Goal: Task Accomplishment & Management: Complete application form

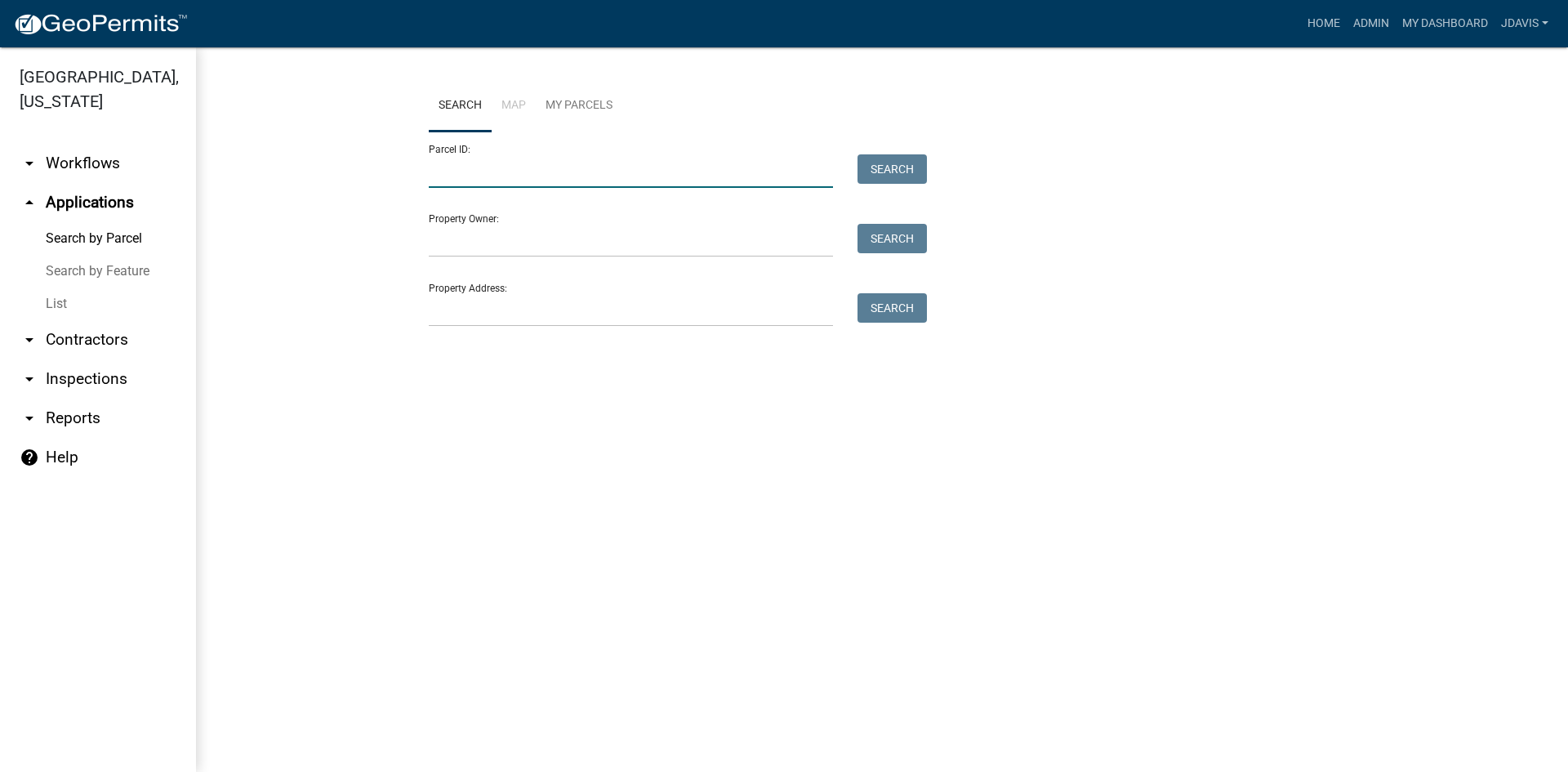
click at [527, 174] on input "Parcel ID:" at bounding box center [630, 171] width 404 height 33
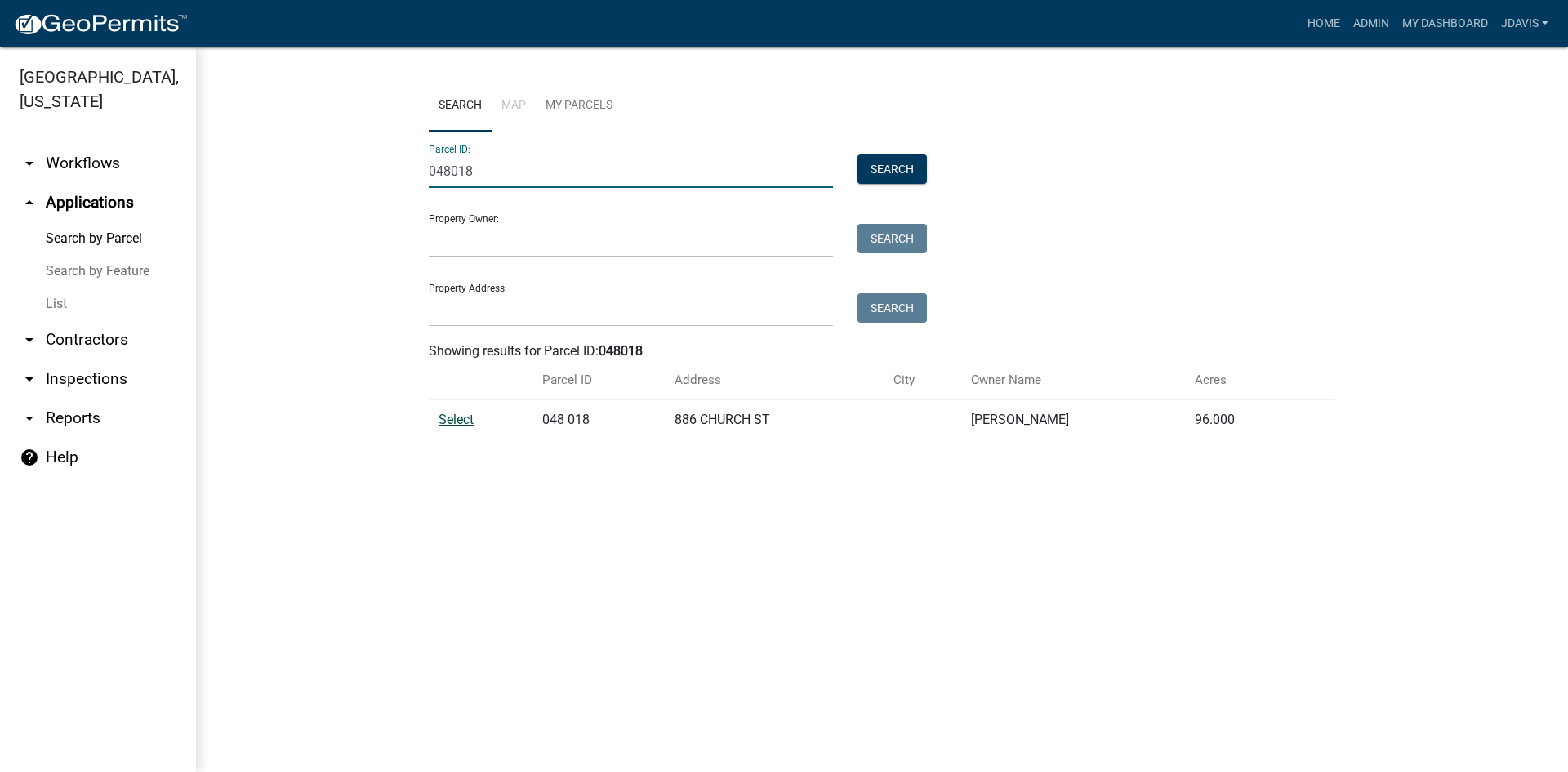
type input "048018"
click at [458, 419] on span "Select" at bounding box center [456, 419] width 35 height 16
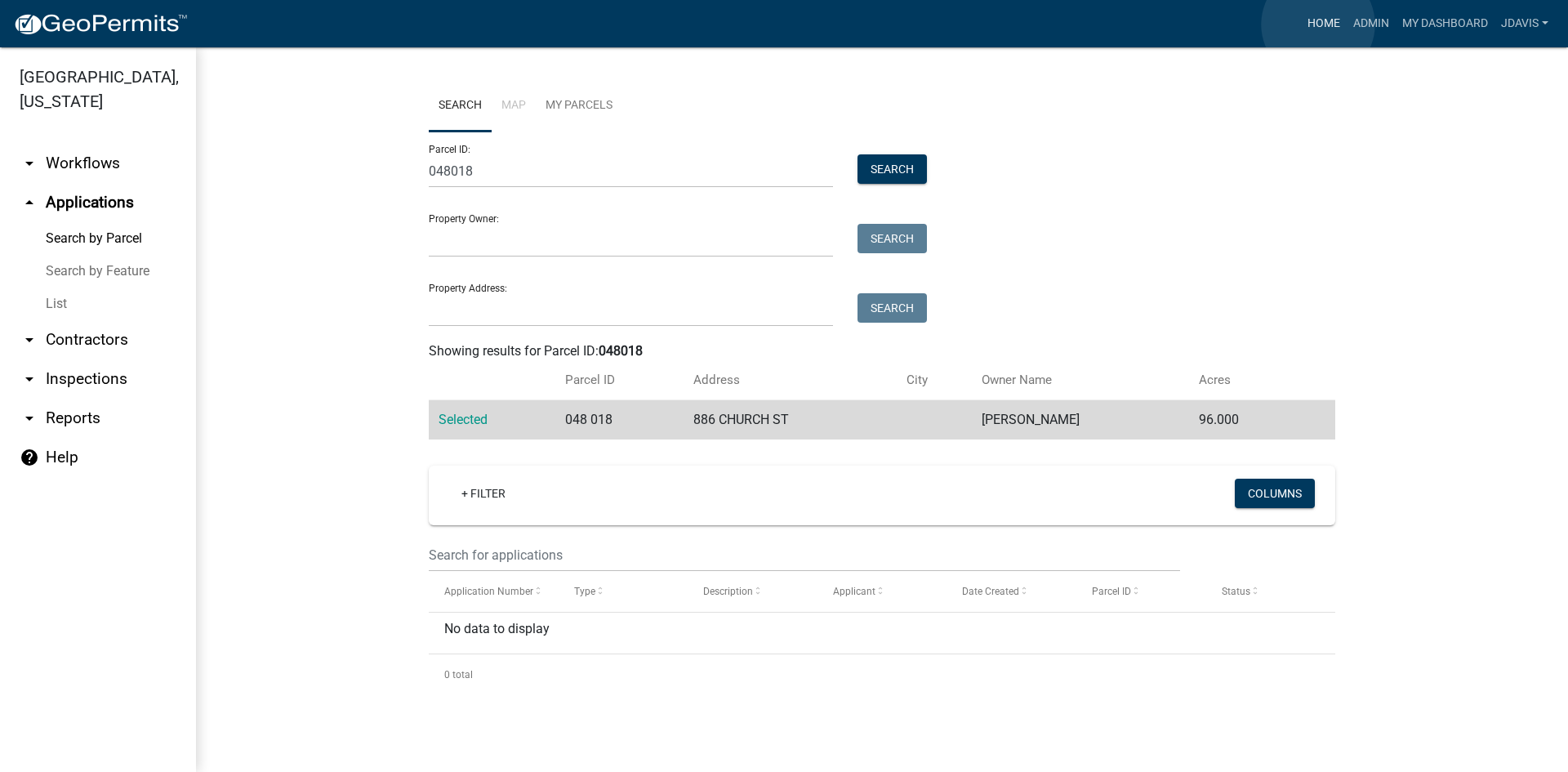
click at [1319, 24] on link "Home" at bounding box center [1324, 23] width 46 height 31
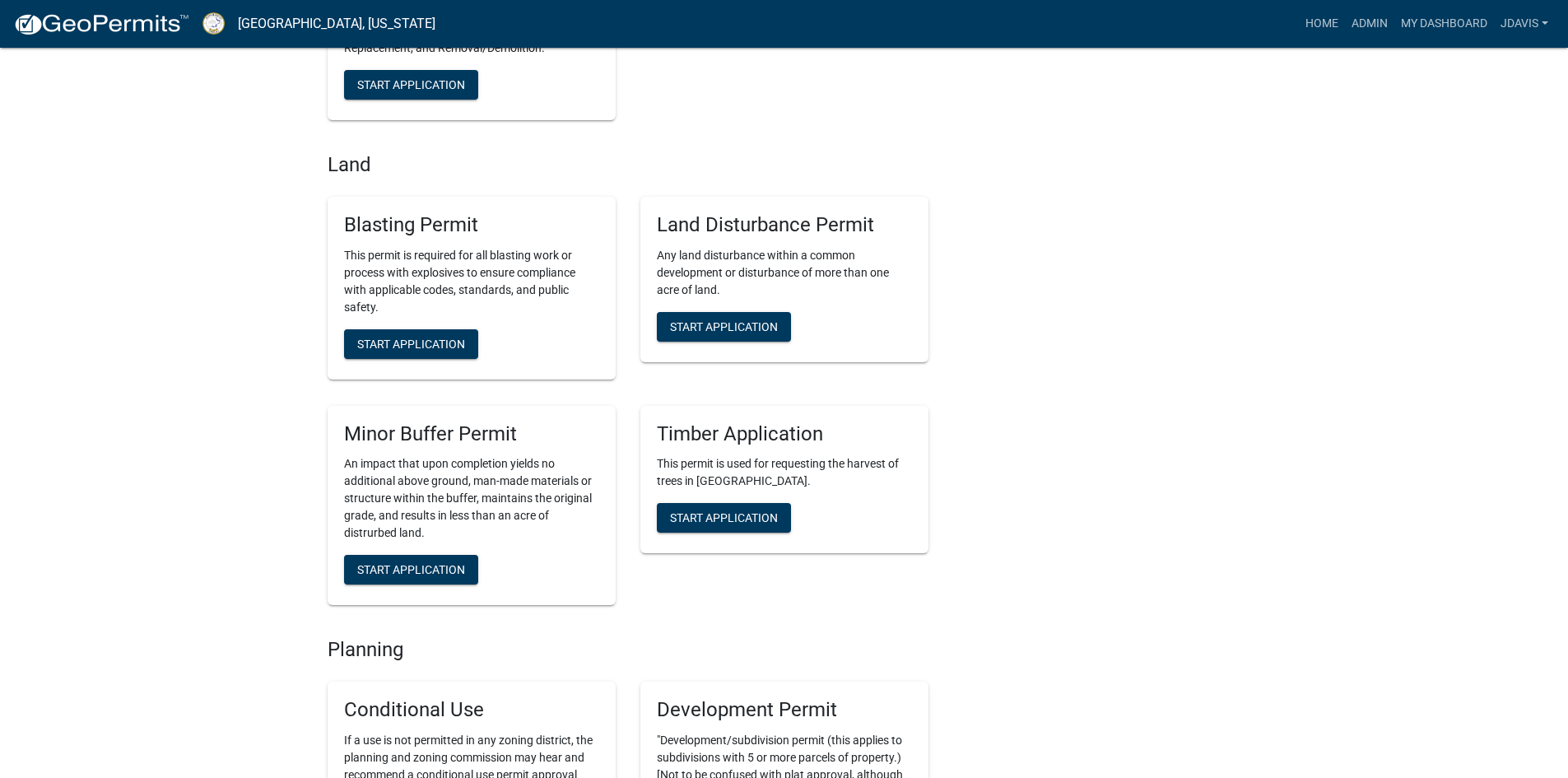
scroll to position [2963, 0]
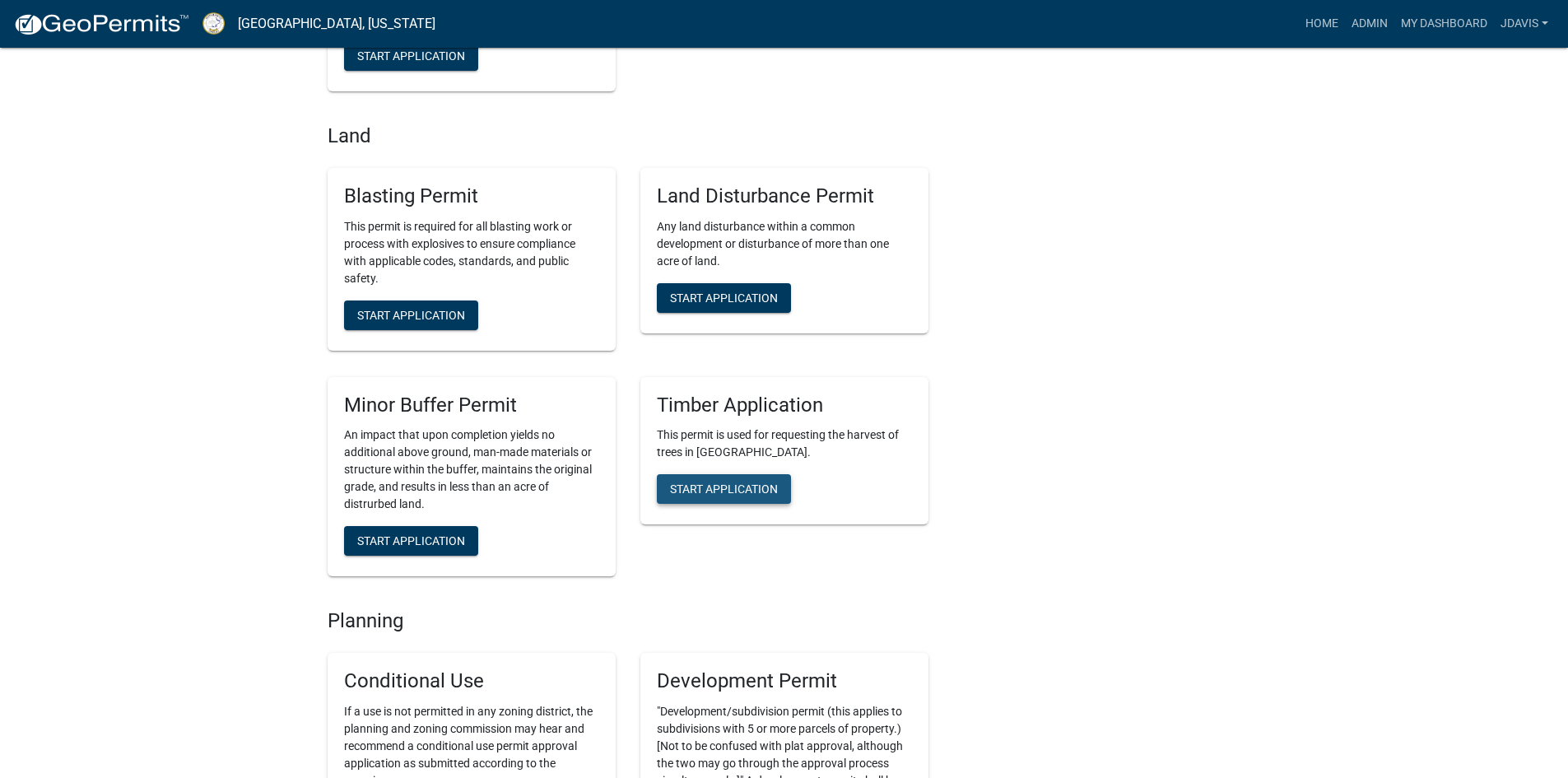
click at [710, 492] on span "Start Application" at bounding box center [724, 489] width 108 height 14
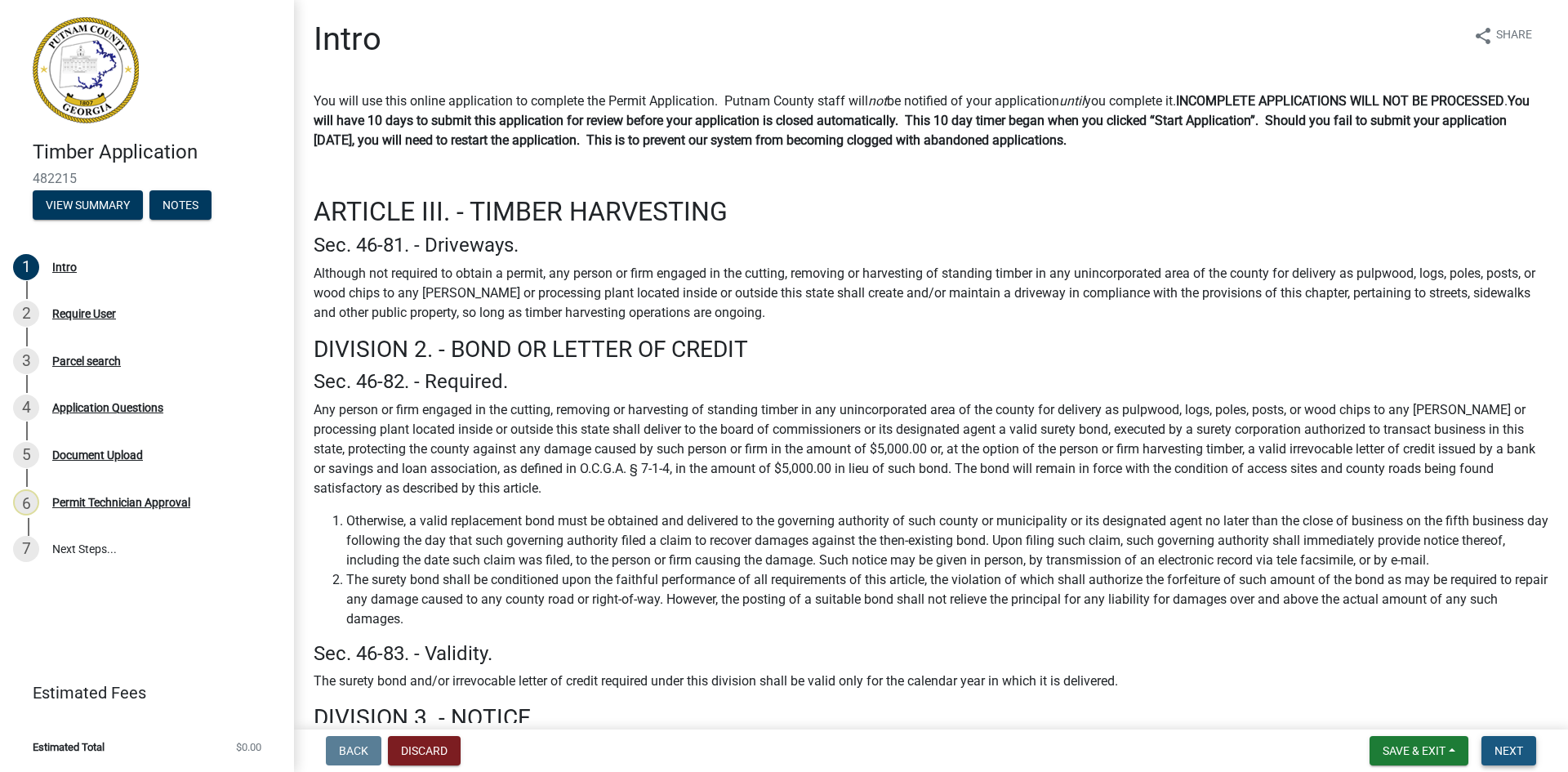
click at [1513, 758] on button "Next" at bounding box center [1509, 750] width 54 height 29
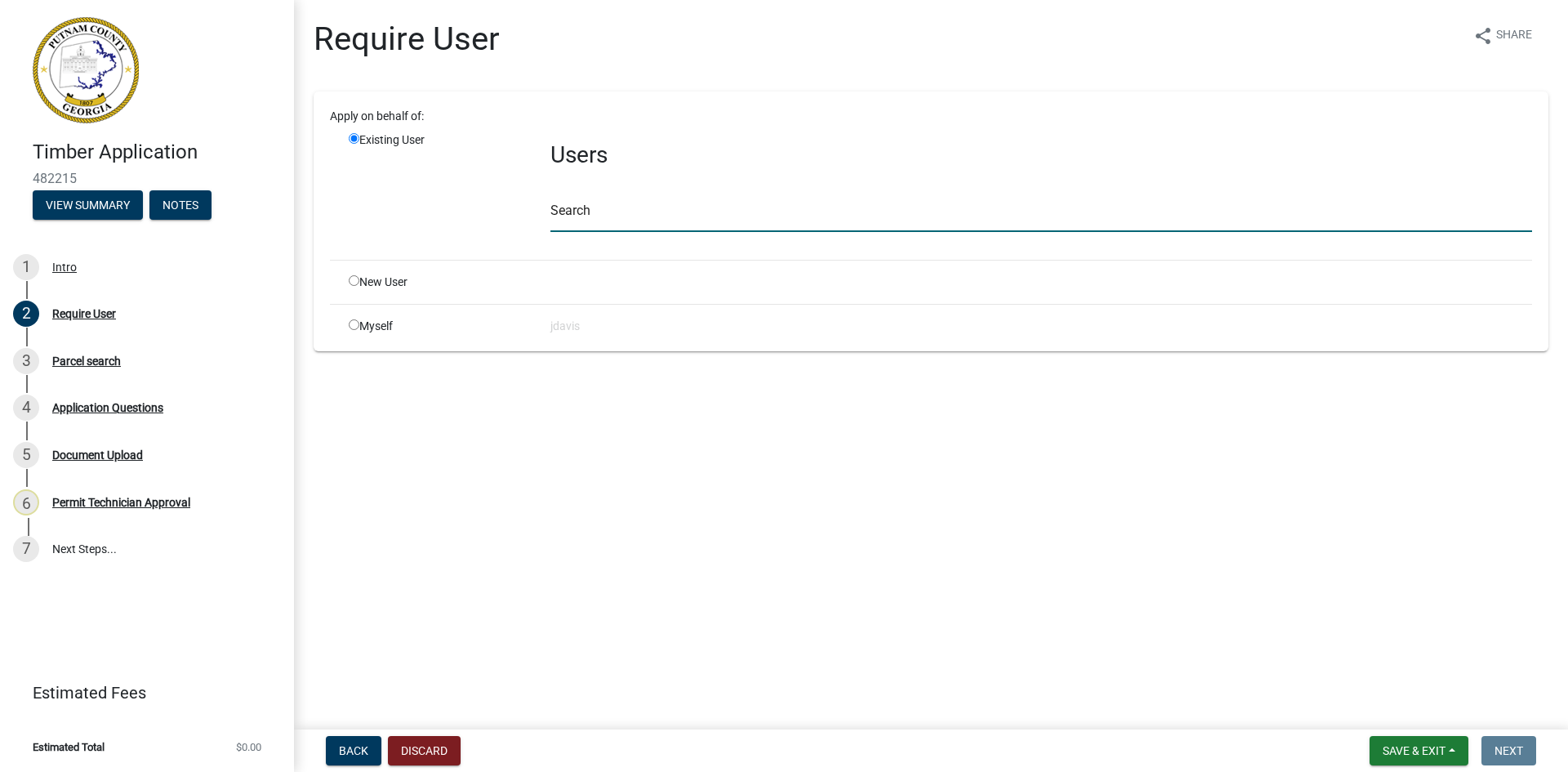
click at [611, 215] on input "text" at bounding box center [1041, 215] width 982 height 33
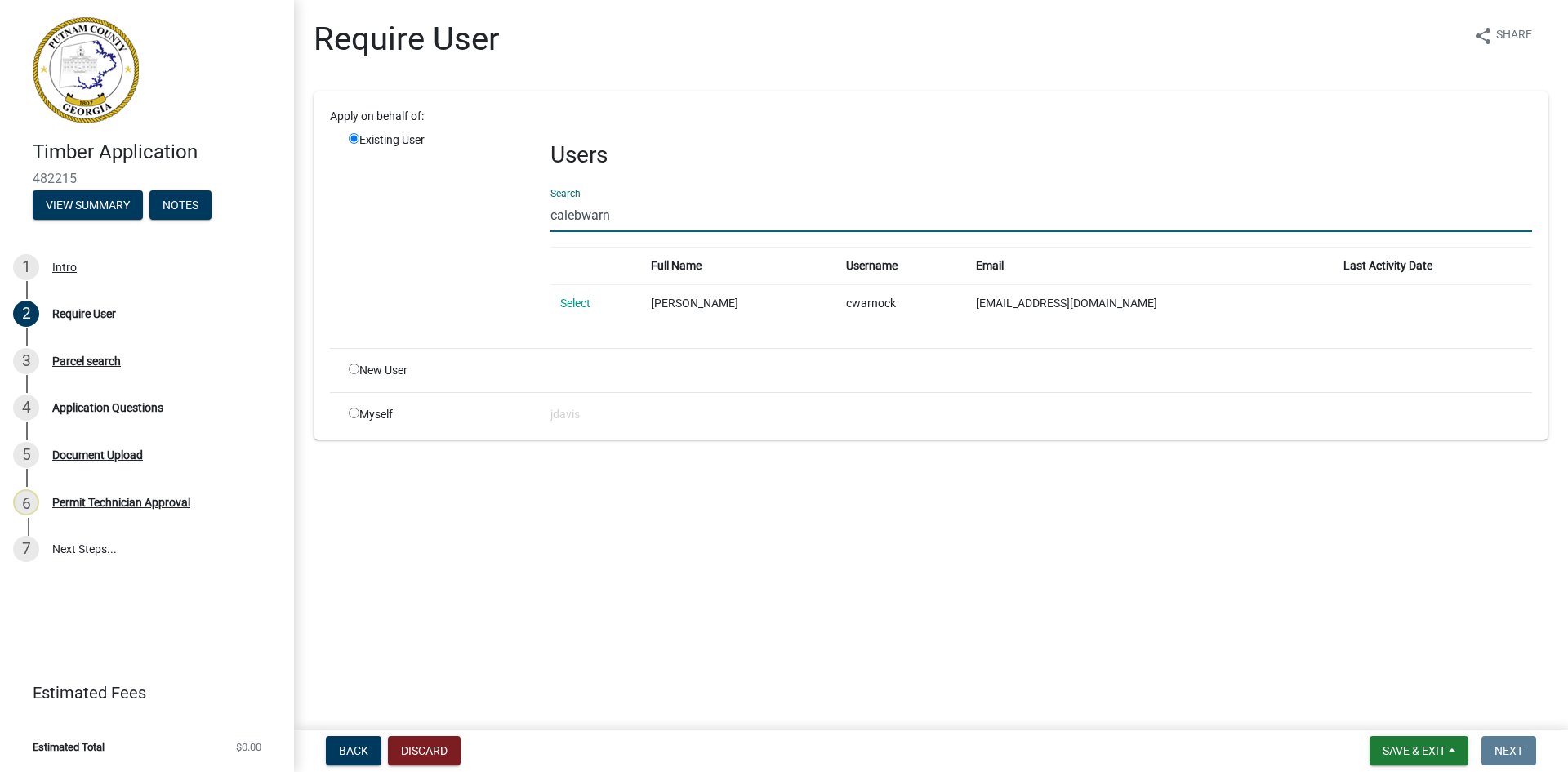
type input "calebwarn"
click at [565, 311] on td "Select" at bounding box center [596, 303] width 90 height 38
click at [566, 298] on link "Select" at bounding box center [575, 303] width 30 height 13
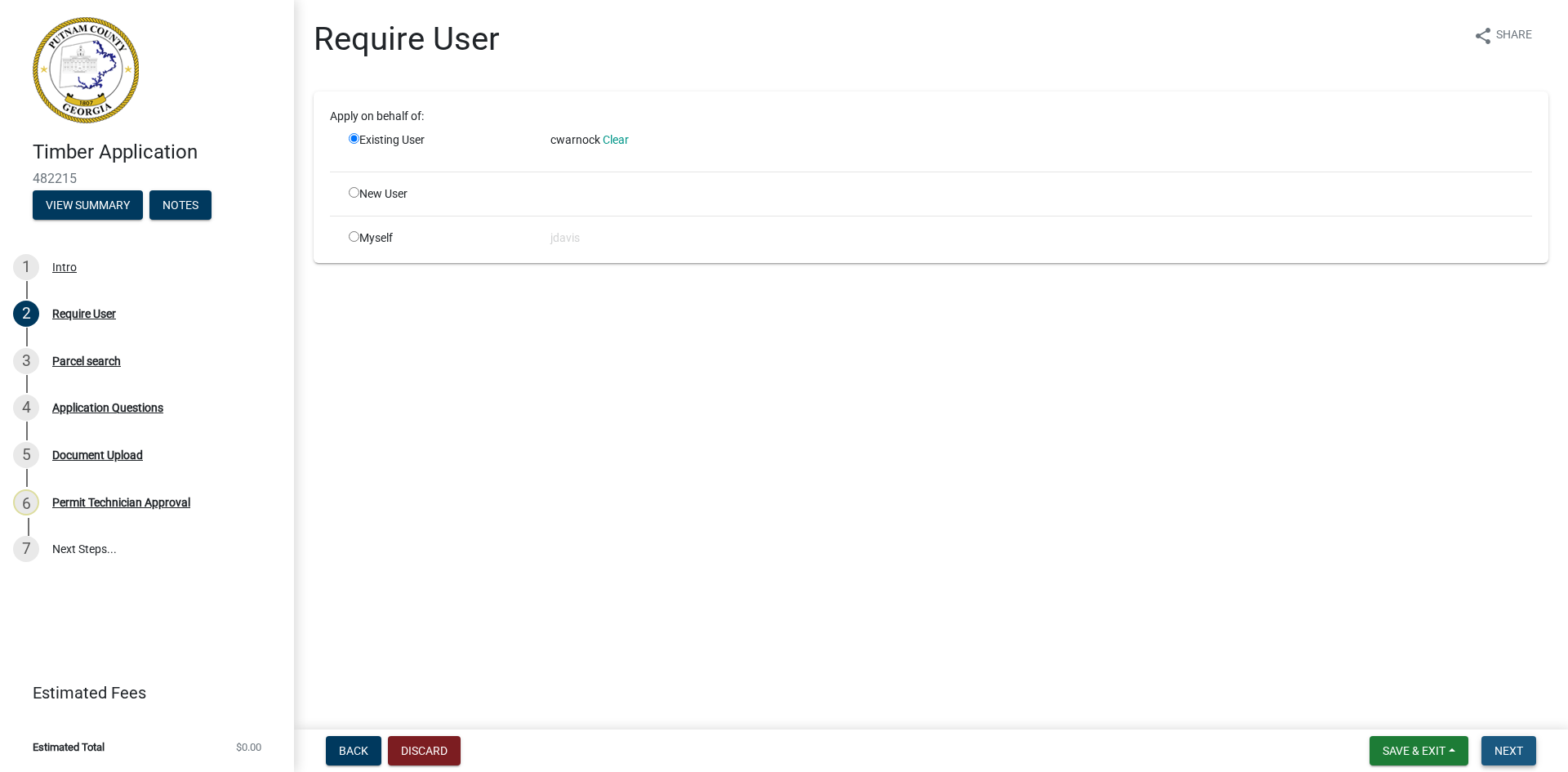
click at [1513, 746] on span "Next" at bounding box center [1509, 751] width 28 height 13
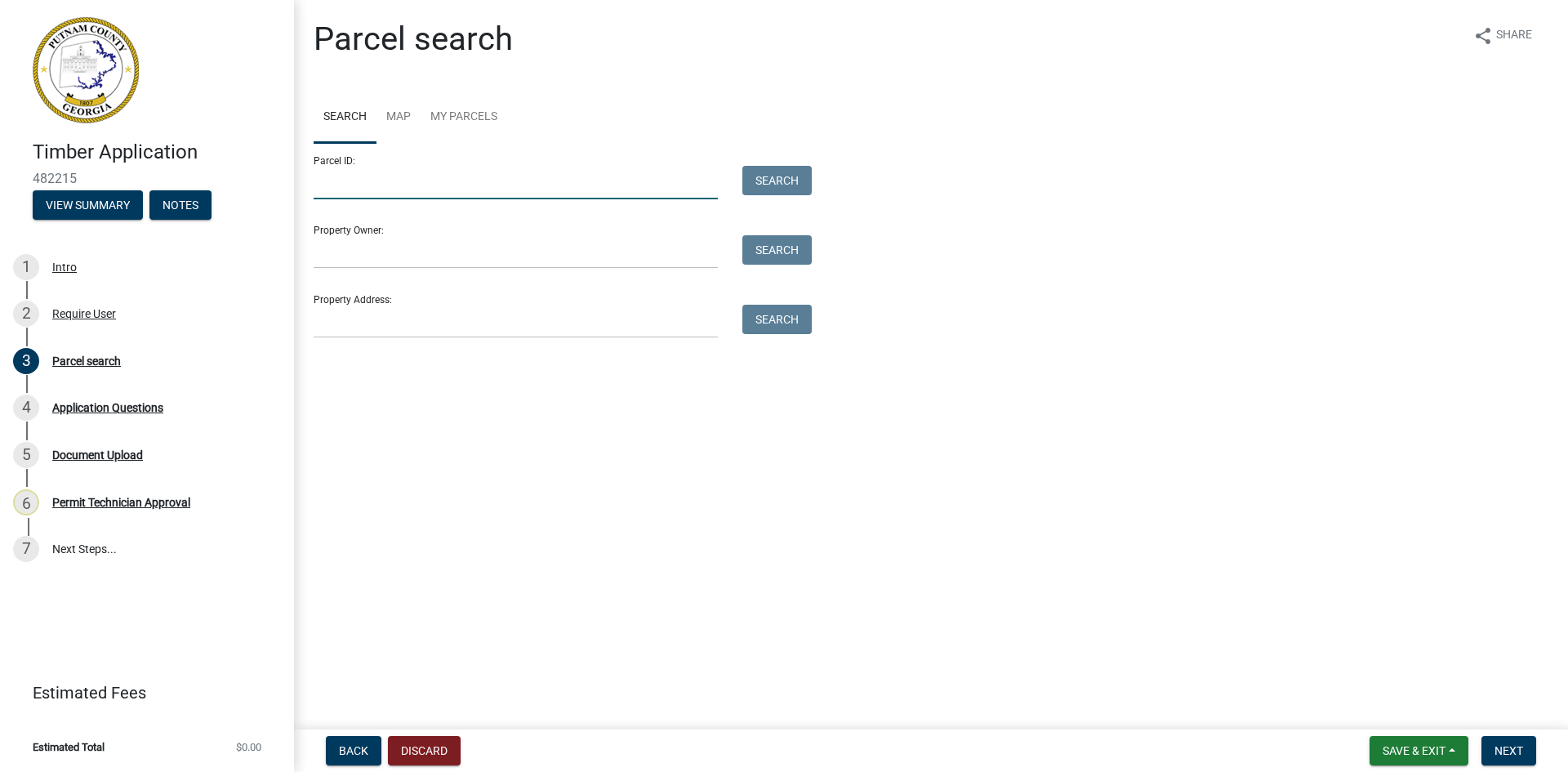
click at [412, 180] on input "Parcel ID:" at bounding box center [516, 183] width 404 height 33
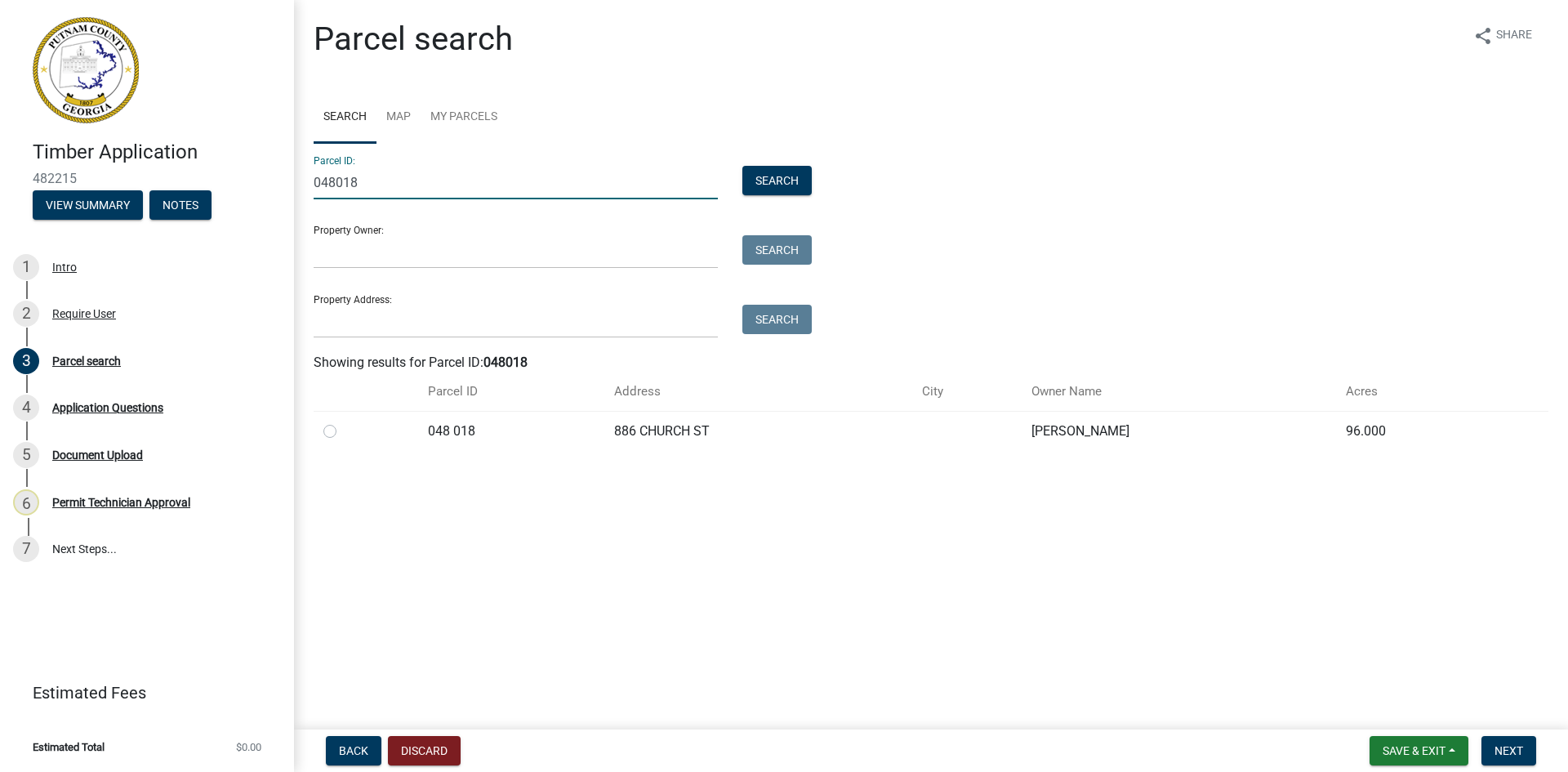
type input "048018"
click at [343, 421] on label at bounding box center [343, 421] width 0 height 0
click at [343, 432] on 018 "radio" at bounding box center [348, 426] width 11 height 11
radio 018 "true"
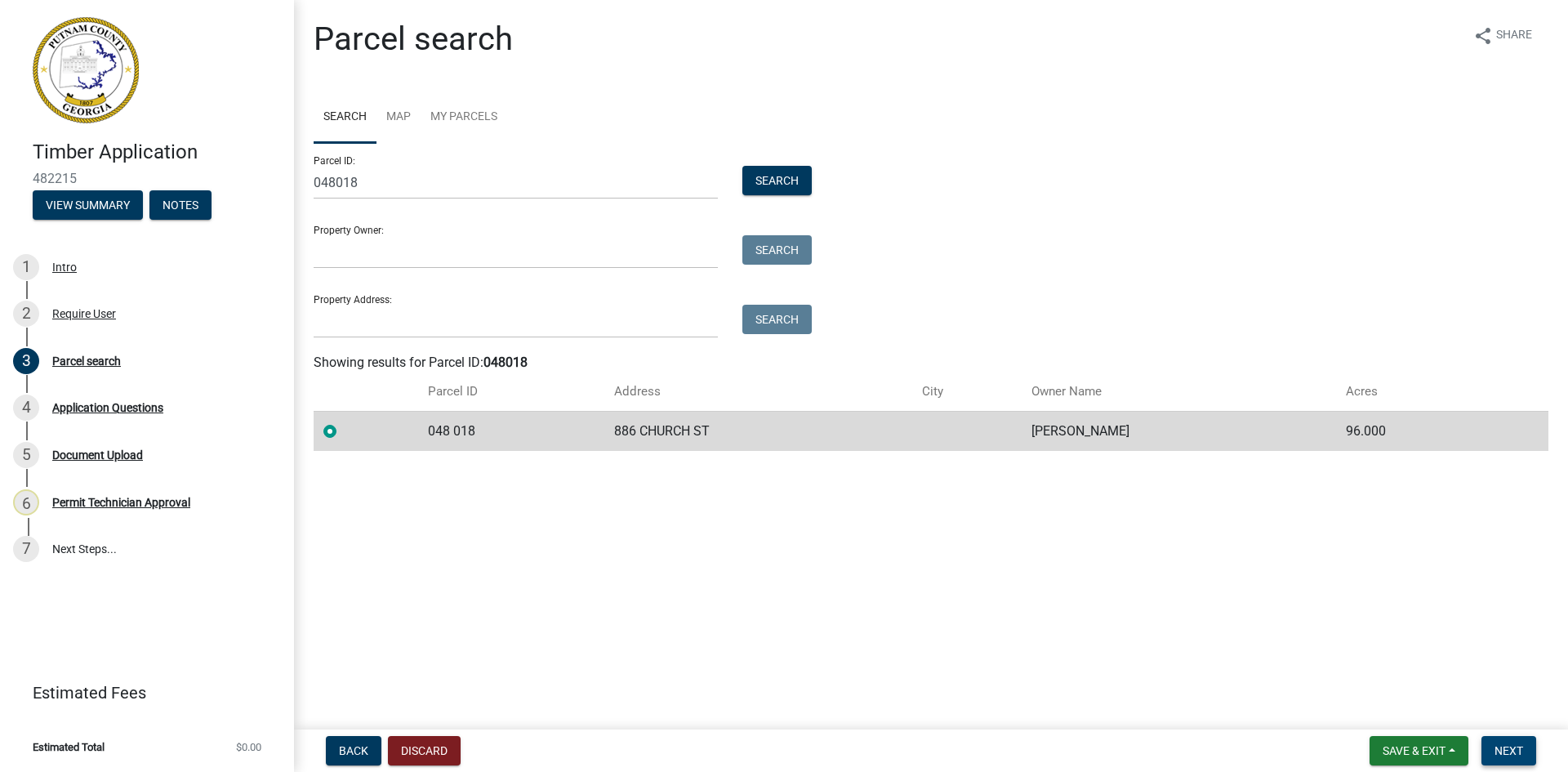
click at [1492, 746] on button "Next" at bounding box center [1509, 750] width 54 height 29
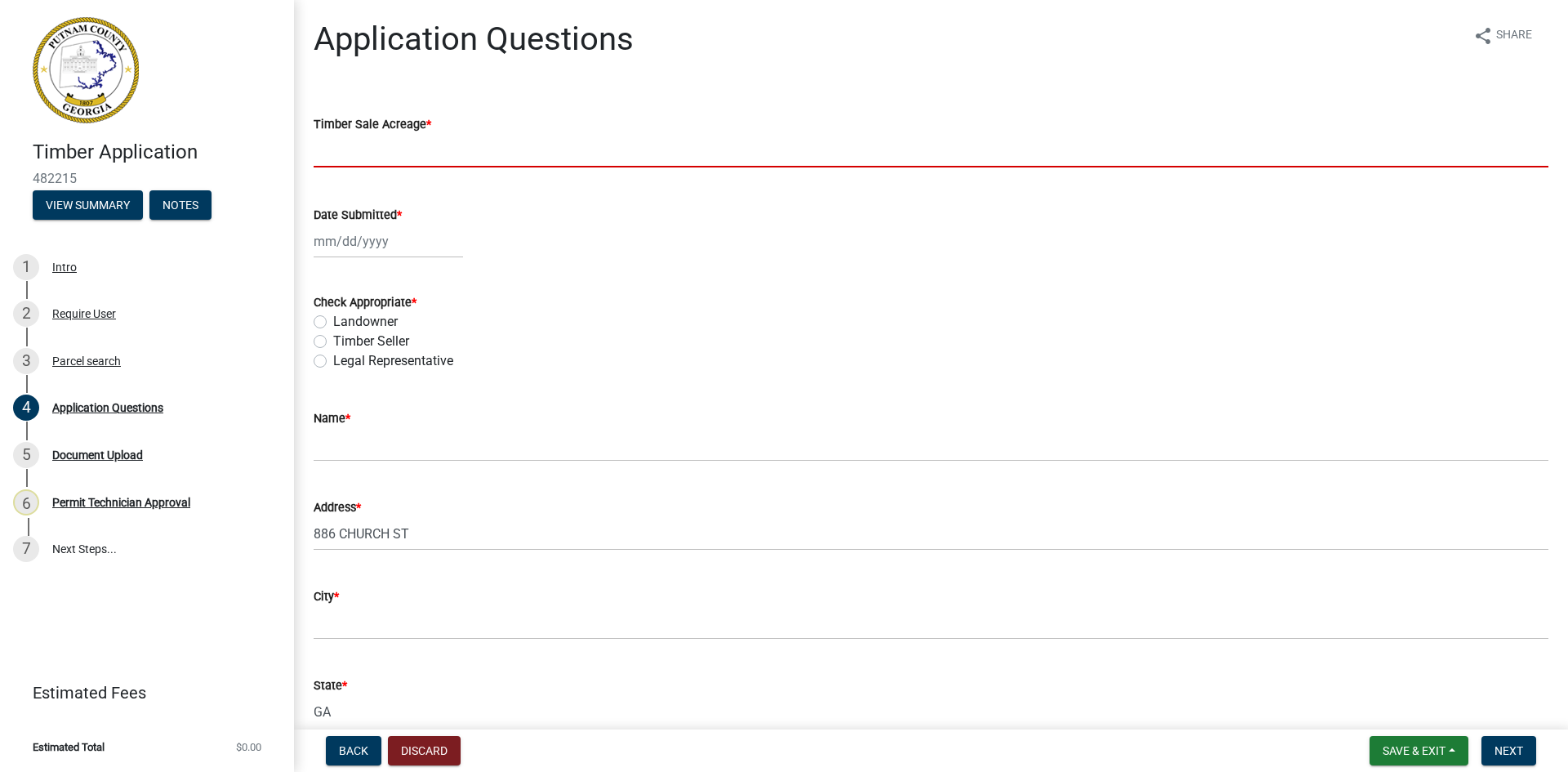
click at [463, 145] on input "text" at bounding box center [931, 151] width 1235 height 33
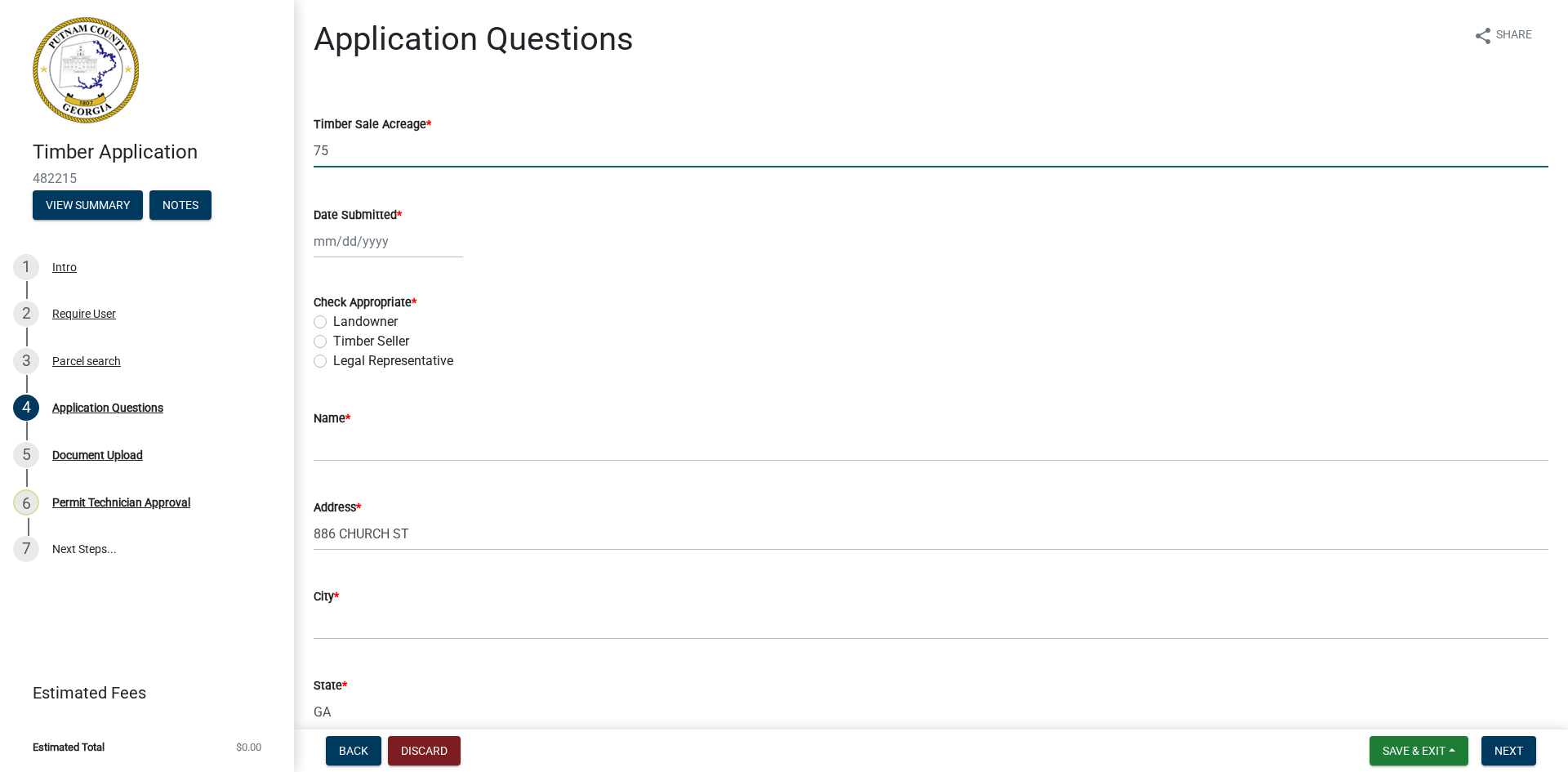
type input "75"
click at [364, 252] on div at bounding box center [388, 241] width 150 height 33
select select "9"
select select "2025"
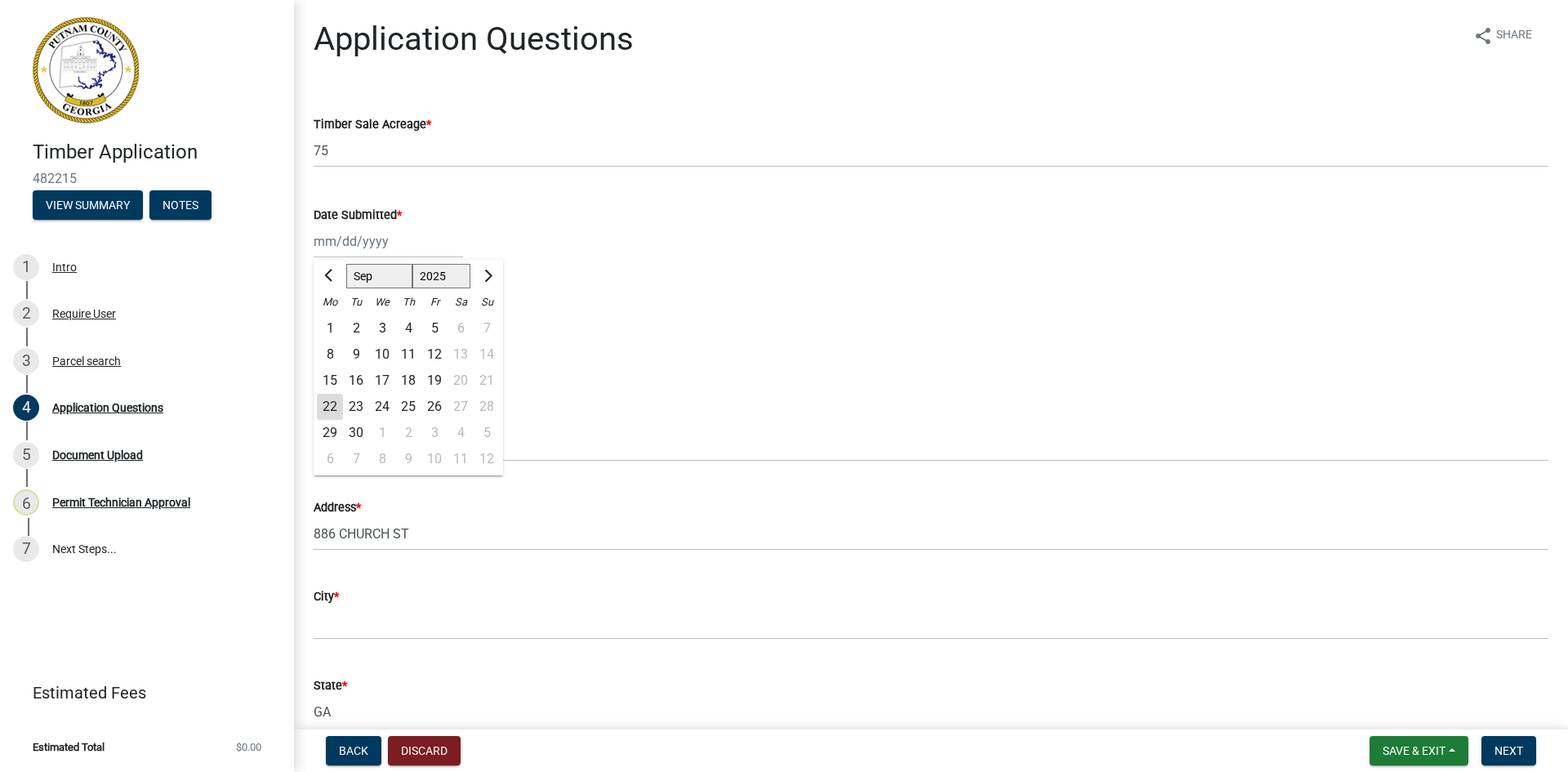
click at [323, 405] on div "22" at bounding box center [330, 406] width 26 height 26
type input "[DATE]"
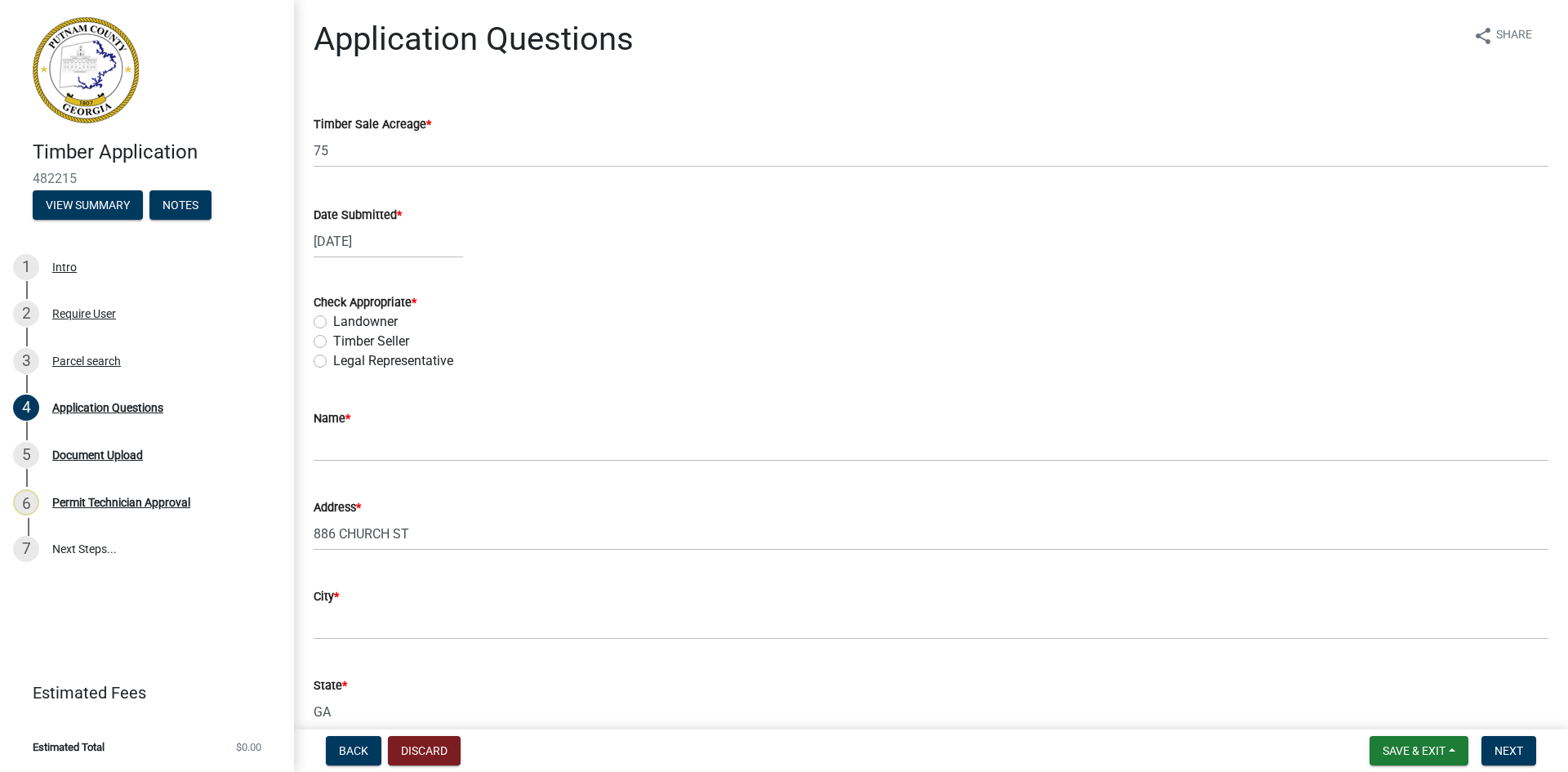
click at [333, 321] on label "Landowner" at bounding box center [365, 322] width 64 height 19
click at [333, 321] on input "Landowner" at bounding box center [338, 317] width 11 height 11
radio input "true"
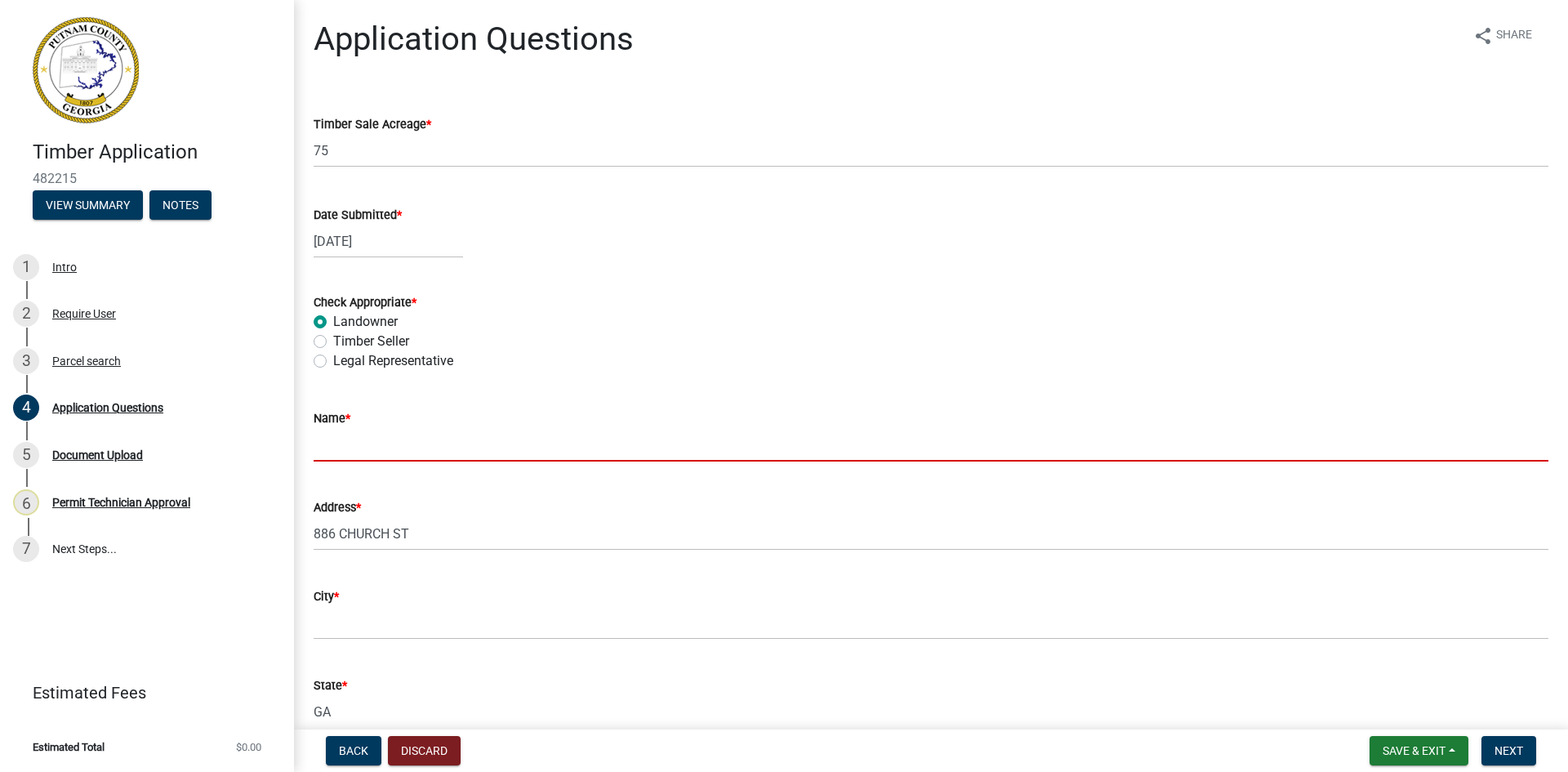
click at [381, 451] on input "Name *" at bounding box center [931, 445] width 1235 height 33
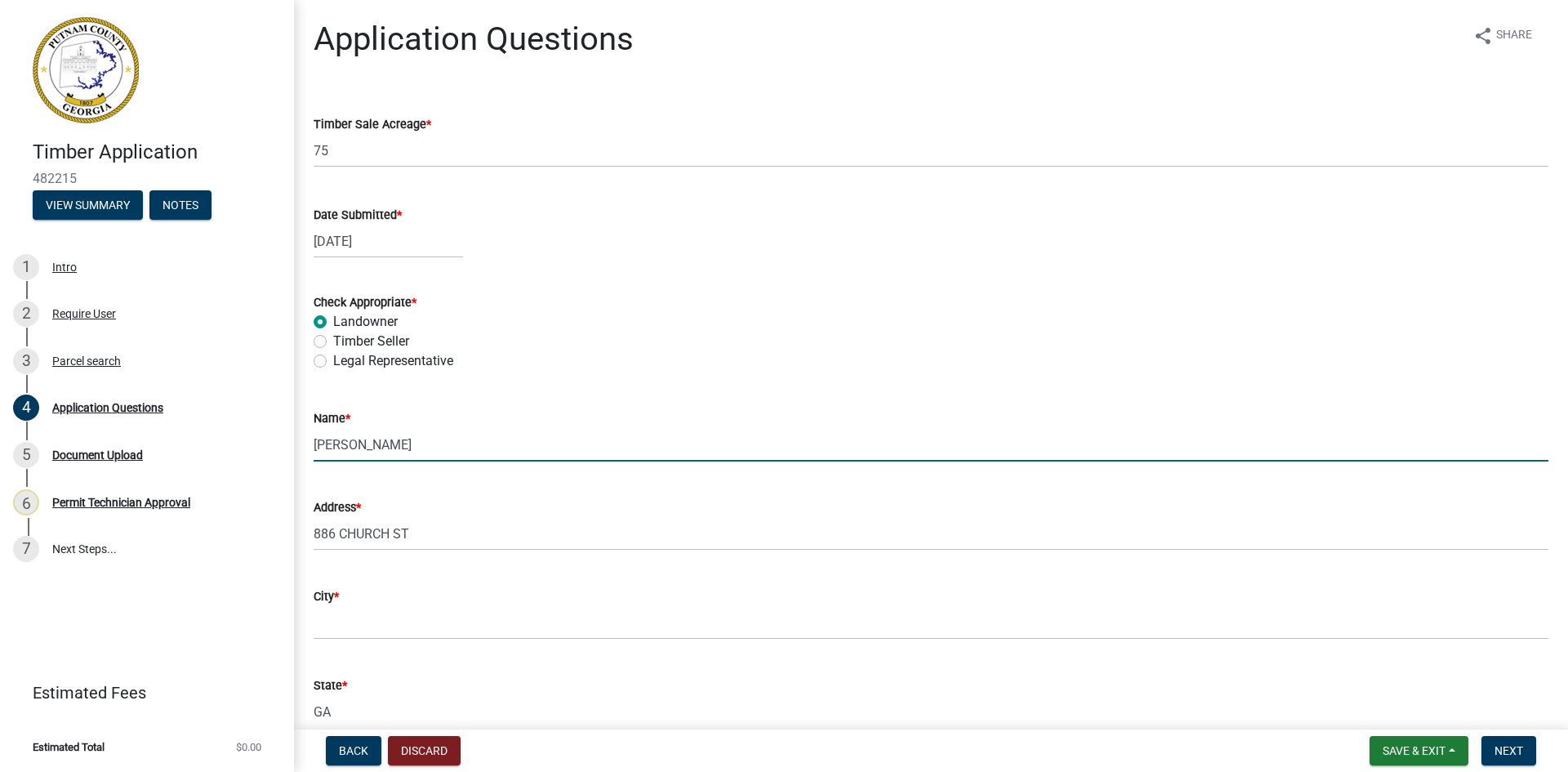
type input "[PERSON_NAME]"
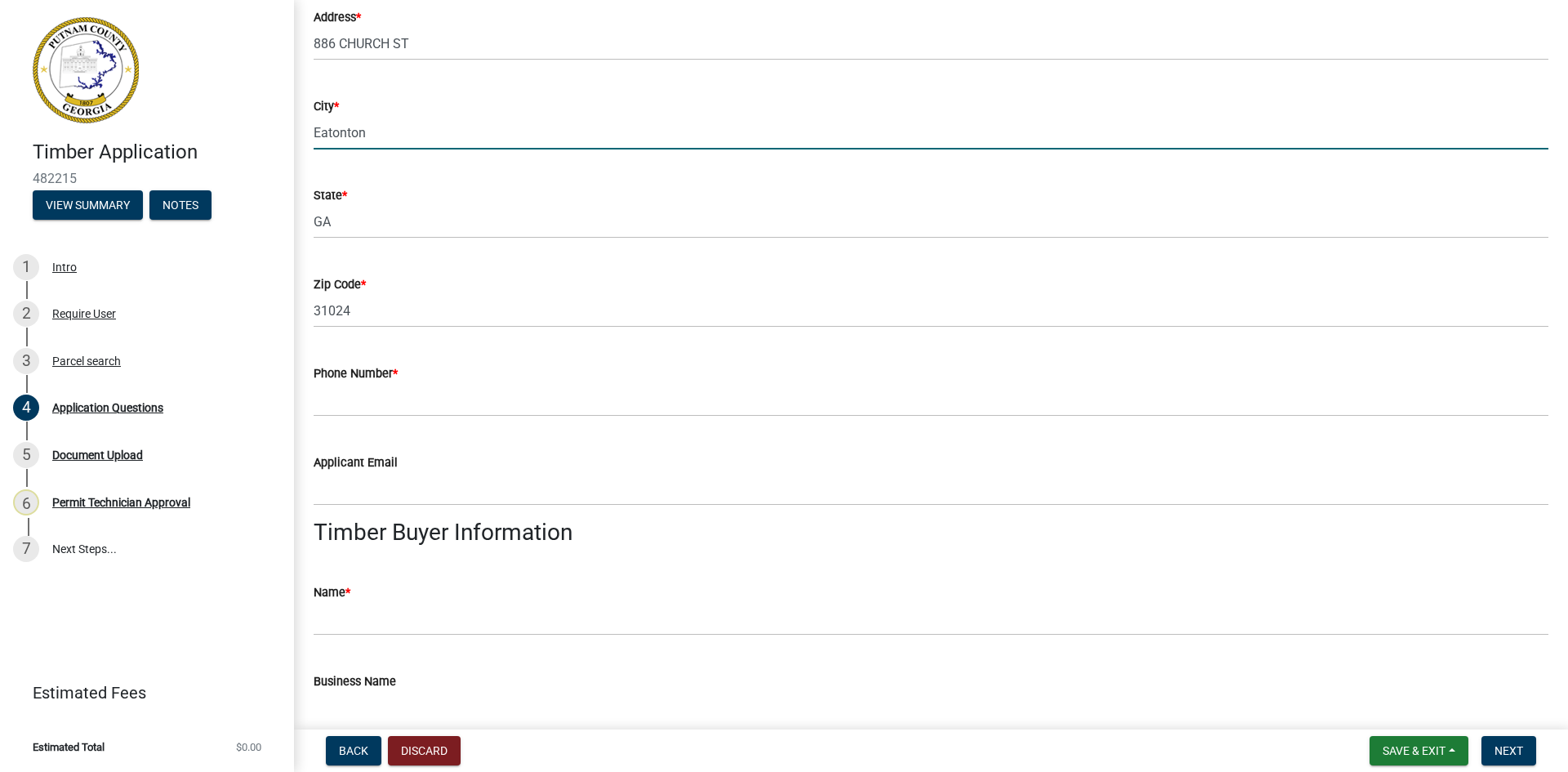
scroll to position [572, 0]
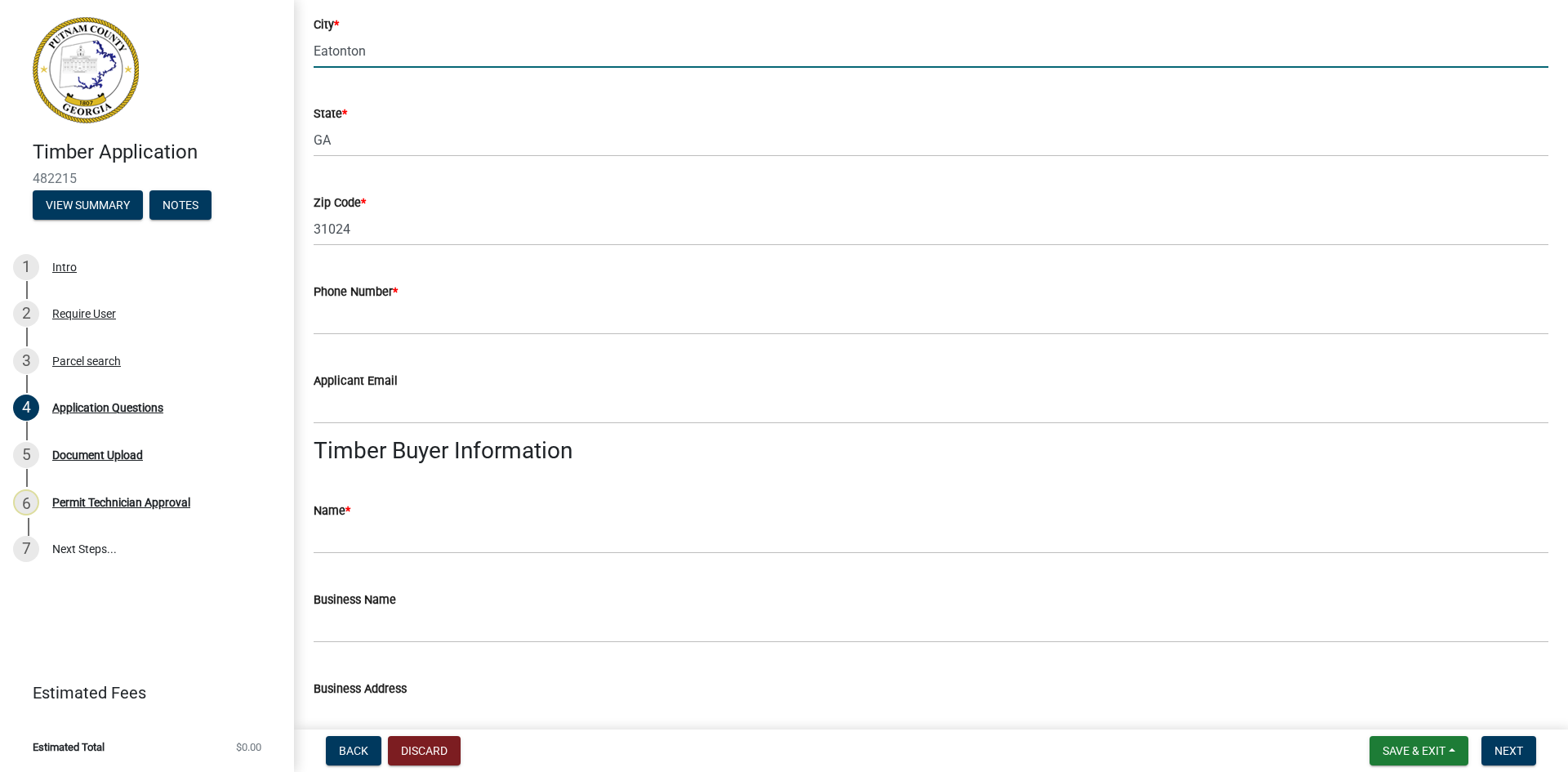
type input "Eatonton"
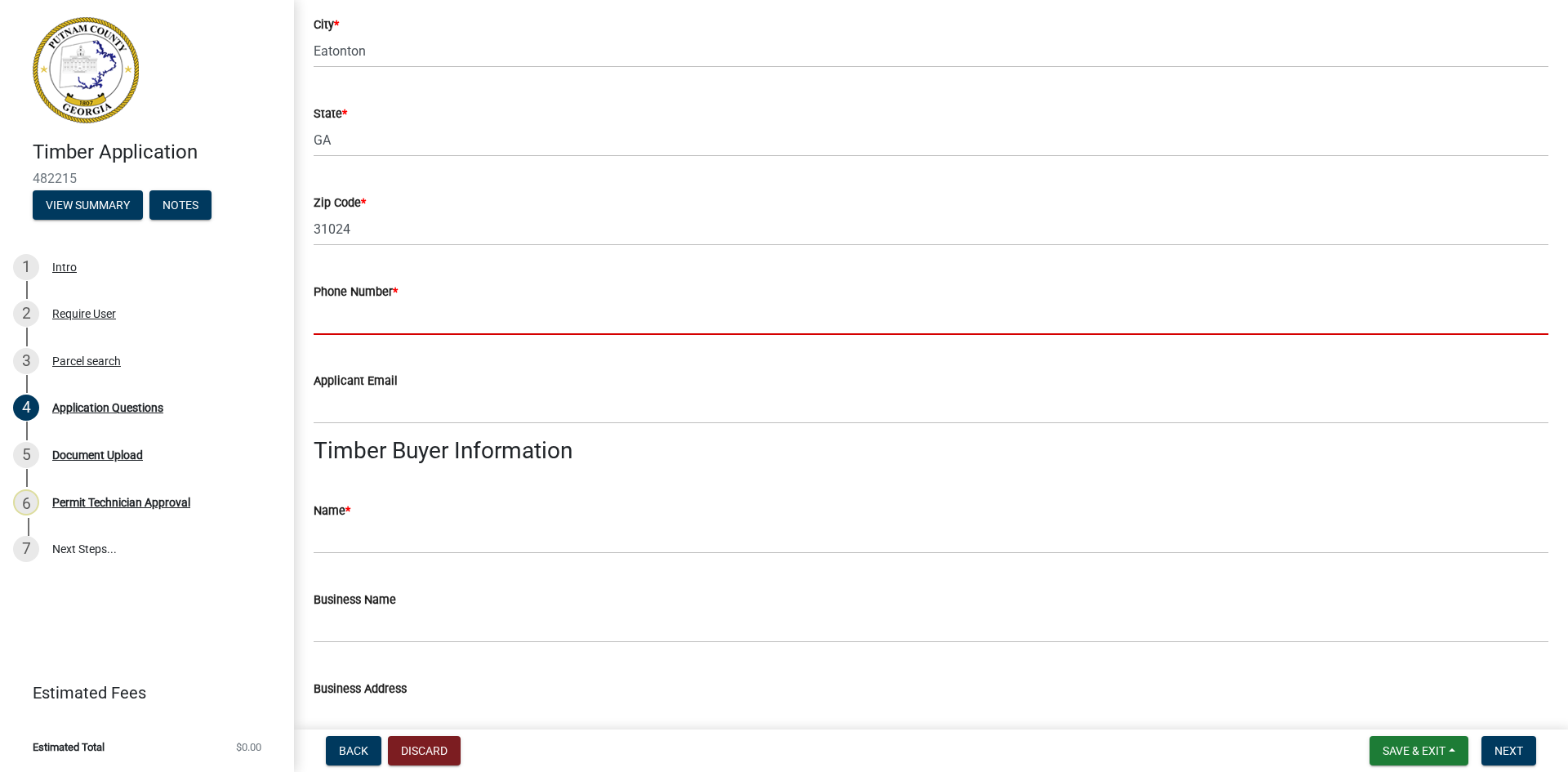
click at [411, 327] on input "Phone Number *" at bounding box center [931, 318] width 1235 height 33
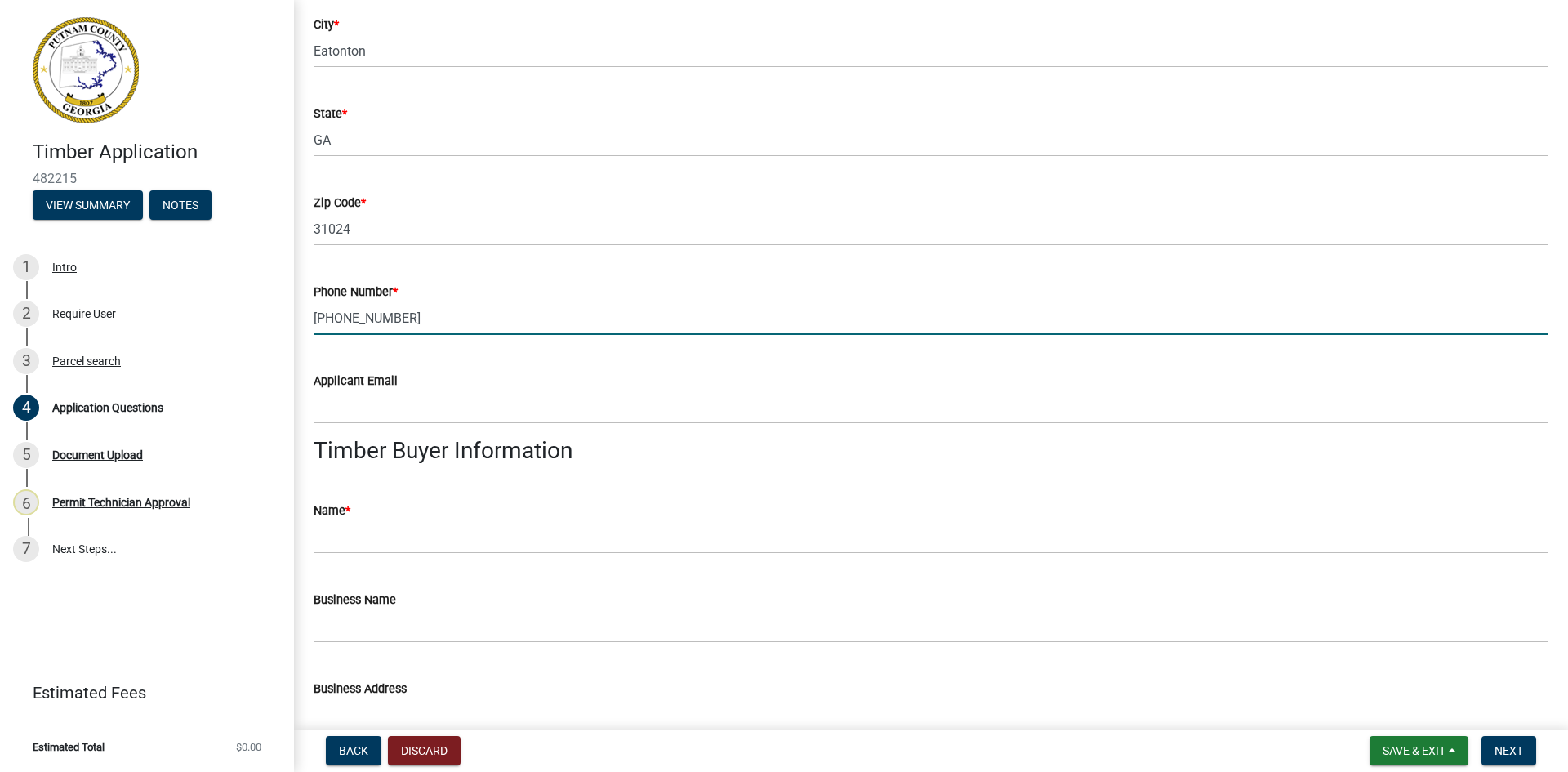
type input "[PHONE_NUMBER]"
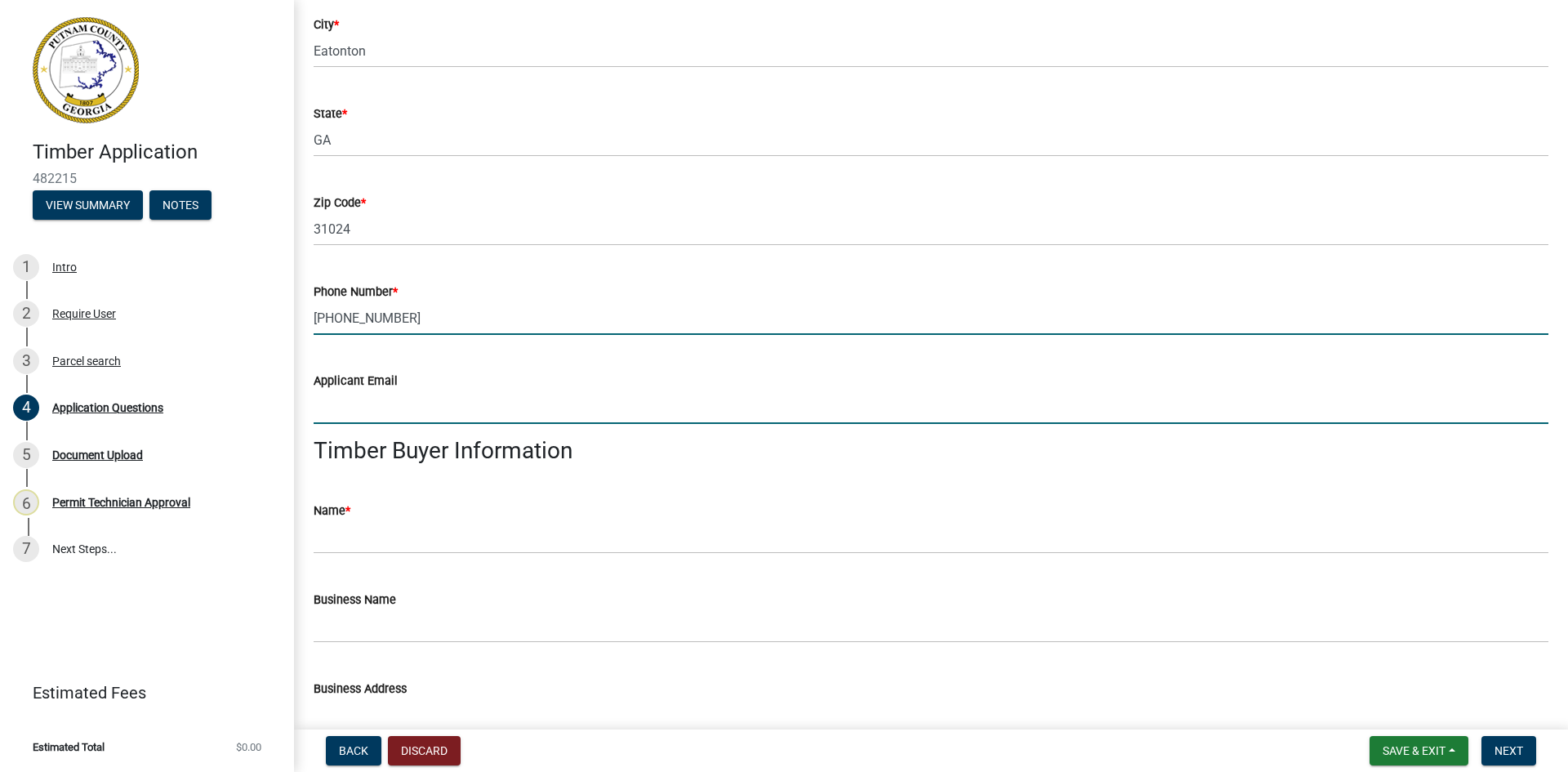
click at [385, 401] on input "Applicant Email" at bounding box center [931, 407] width 1235 height 33
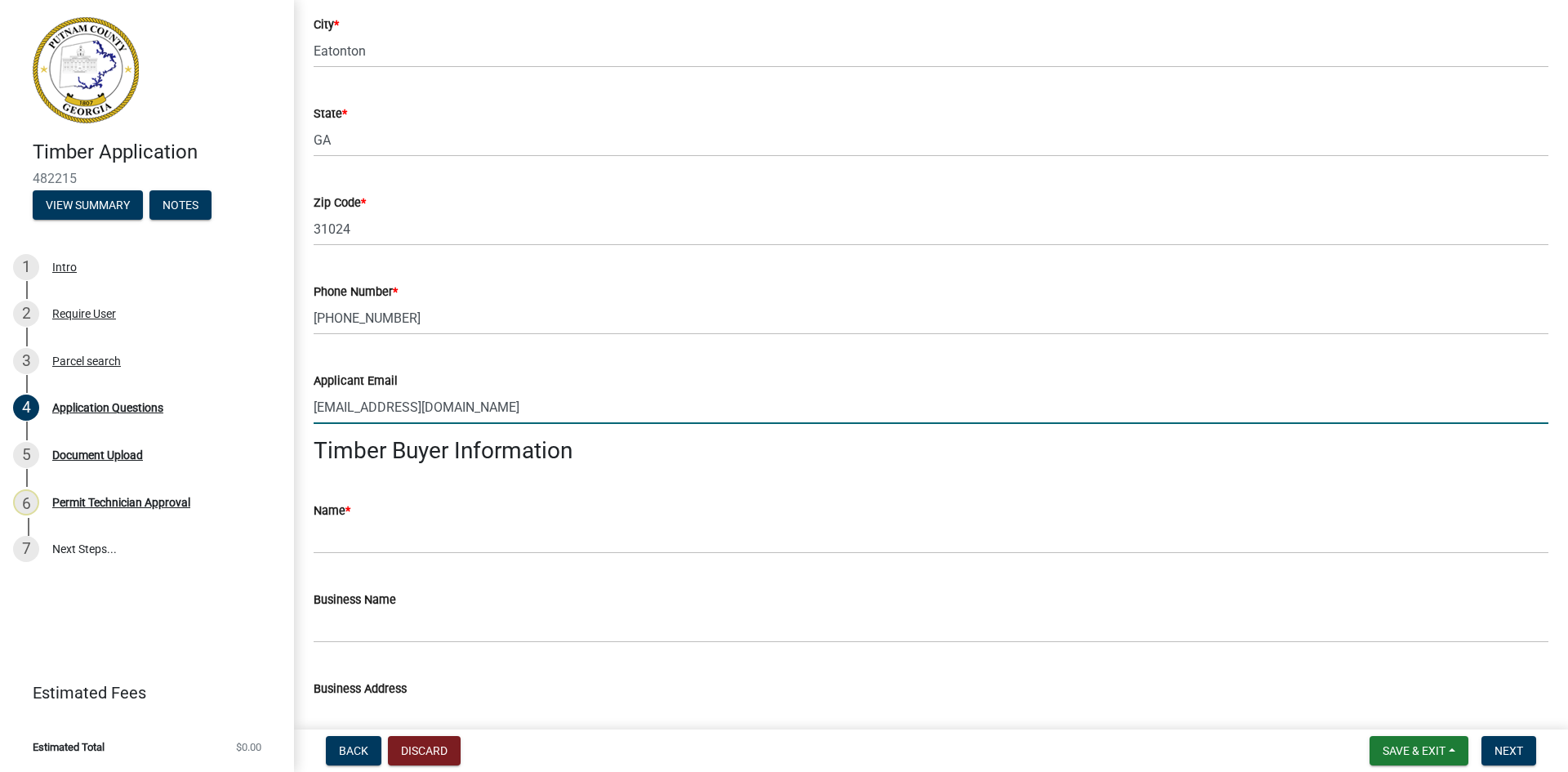
type input "[EMAIL_ADDRESS][DOMAIN_NAME]"
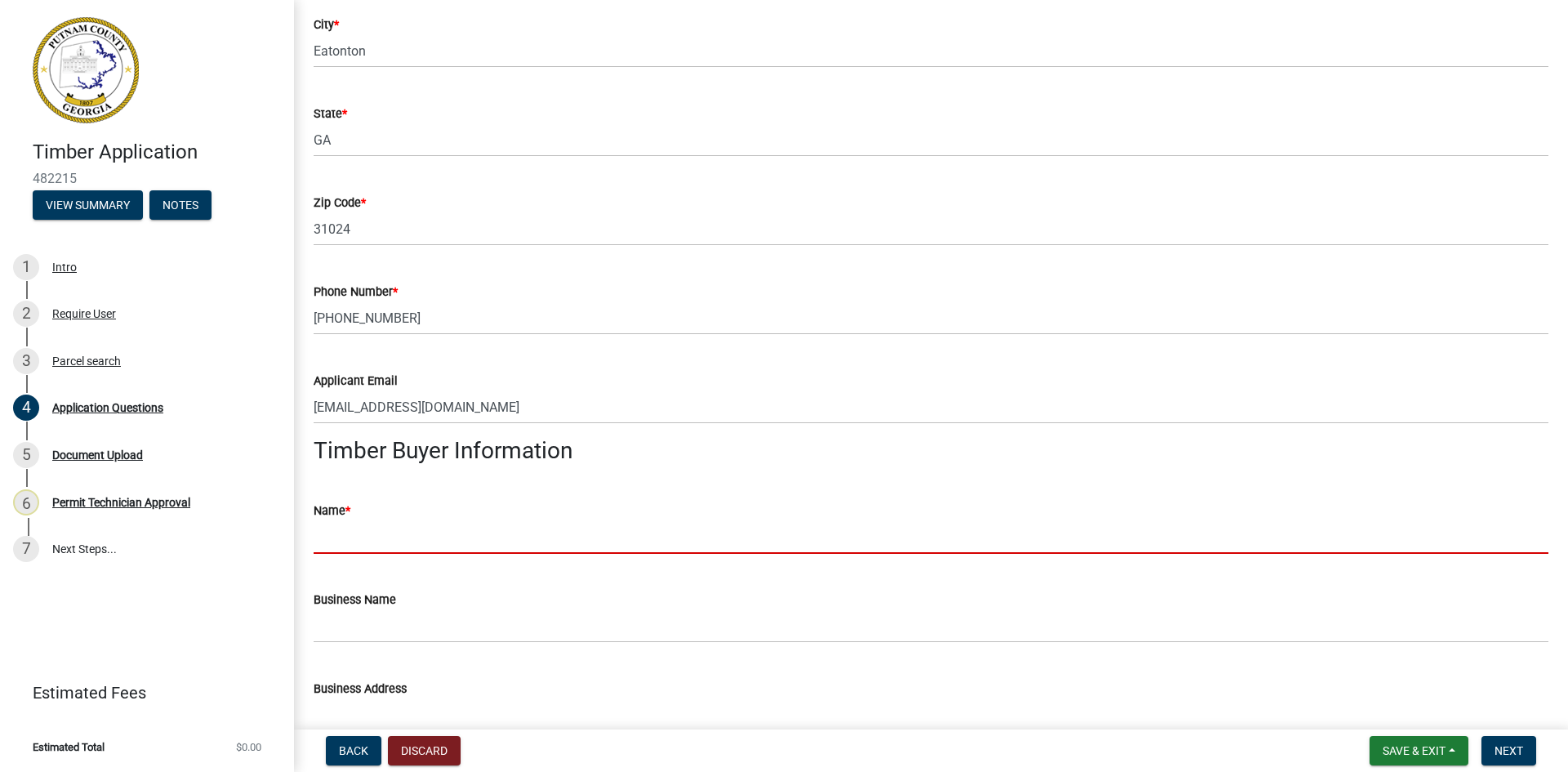
click at [422, 538] on input "Name *" at bounding box center [931, 537] width 1235 height 33
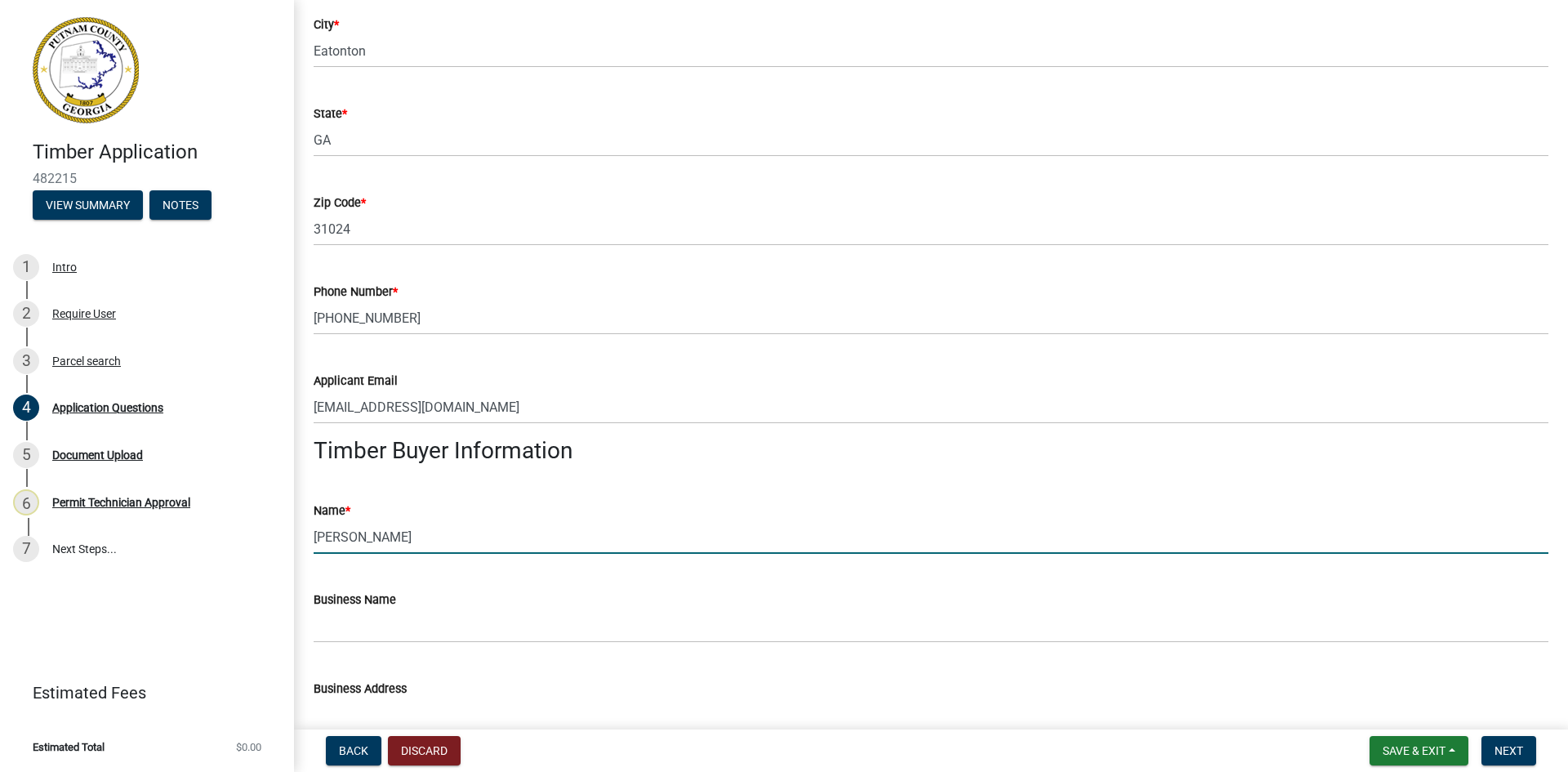
type input "[PERSON_NAME]"
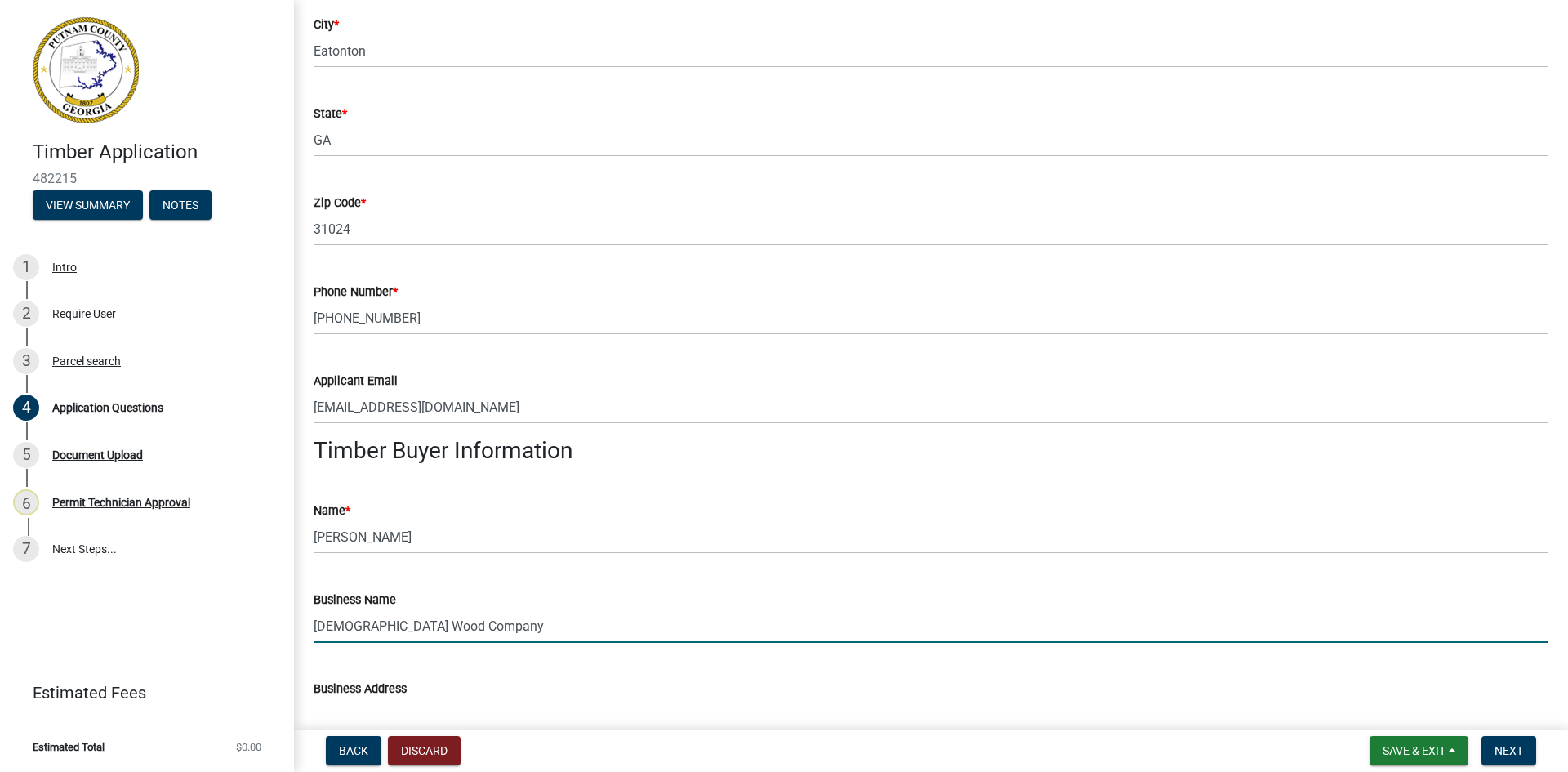
type input "[DEMOGRAPHIC_DATA] Wood Company"
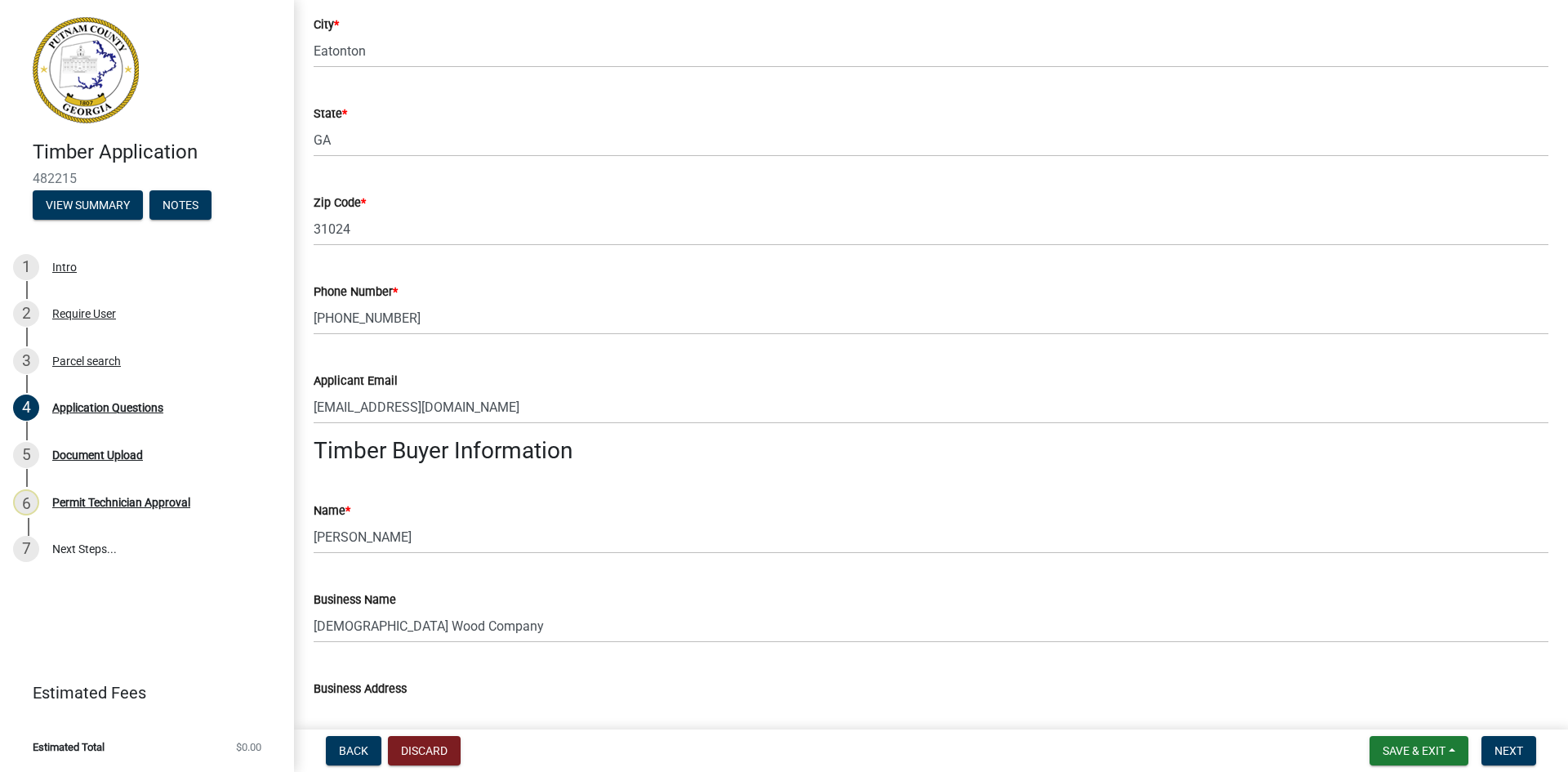
scroll to position [581, 0]
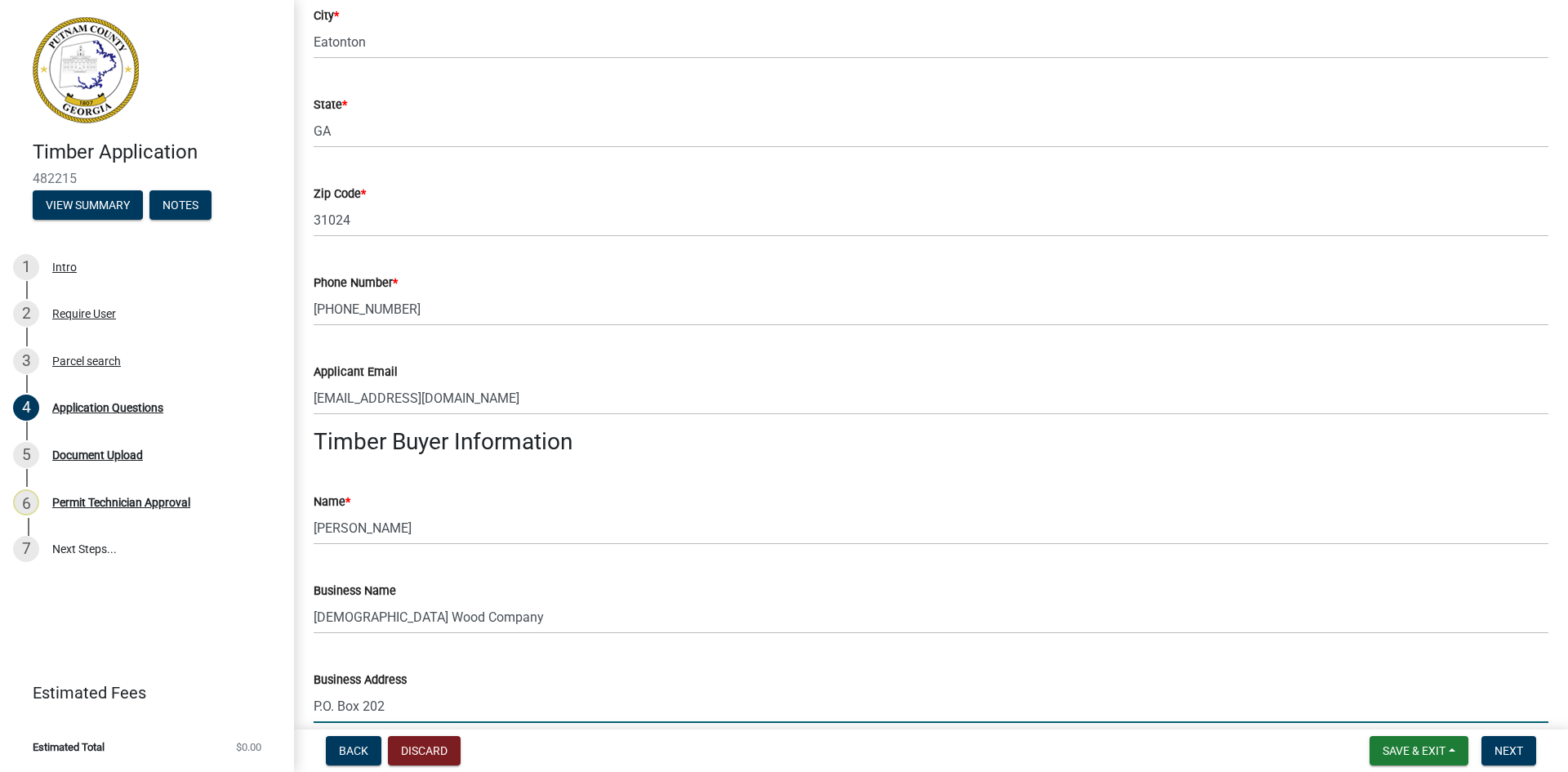
type input "P.O. Box 202"
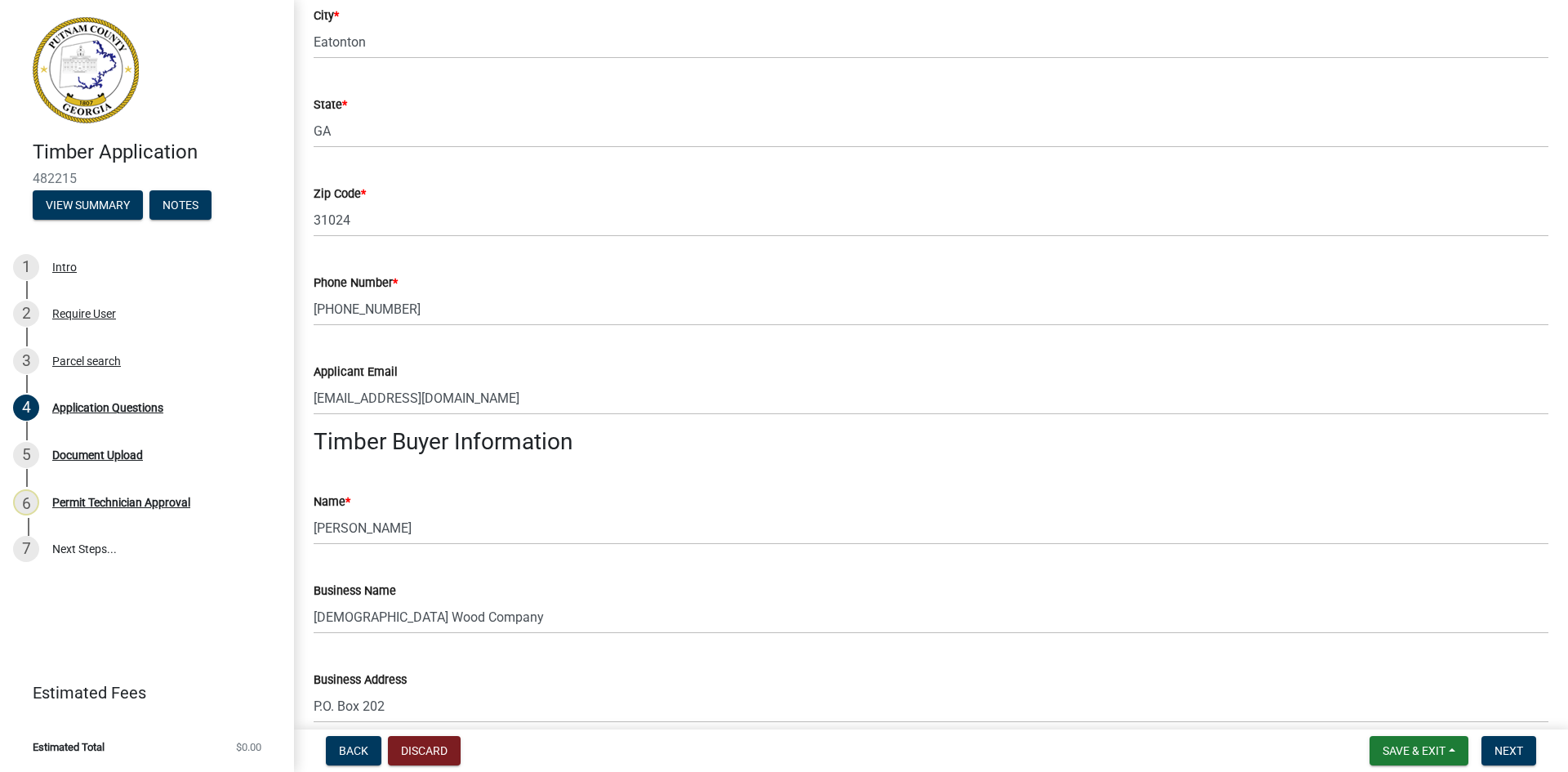
scroll to position [1015, 0]
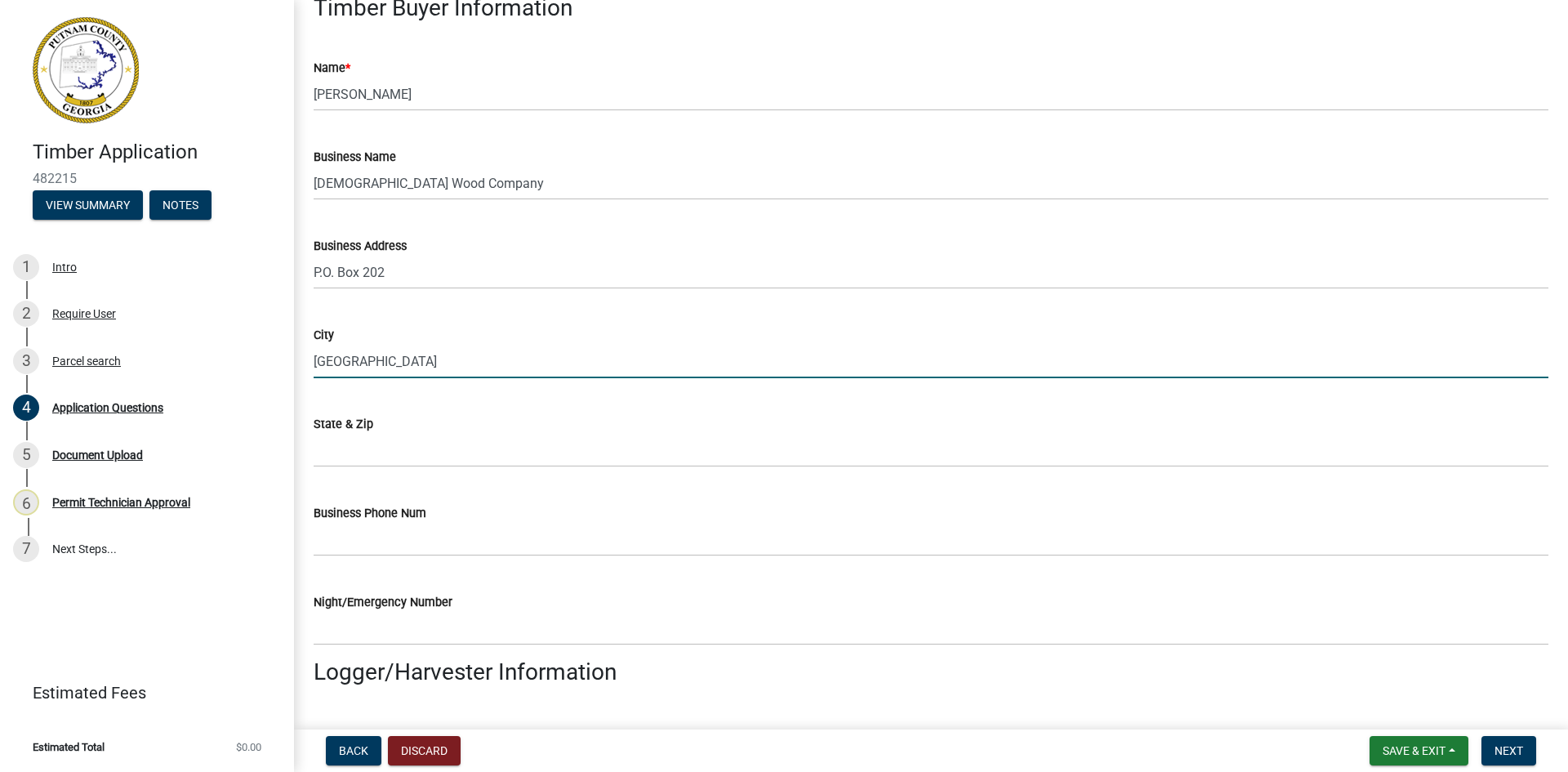
type input "[GEOGRAPHIC_DATA]"
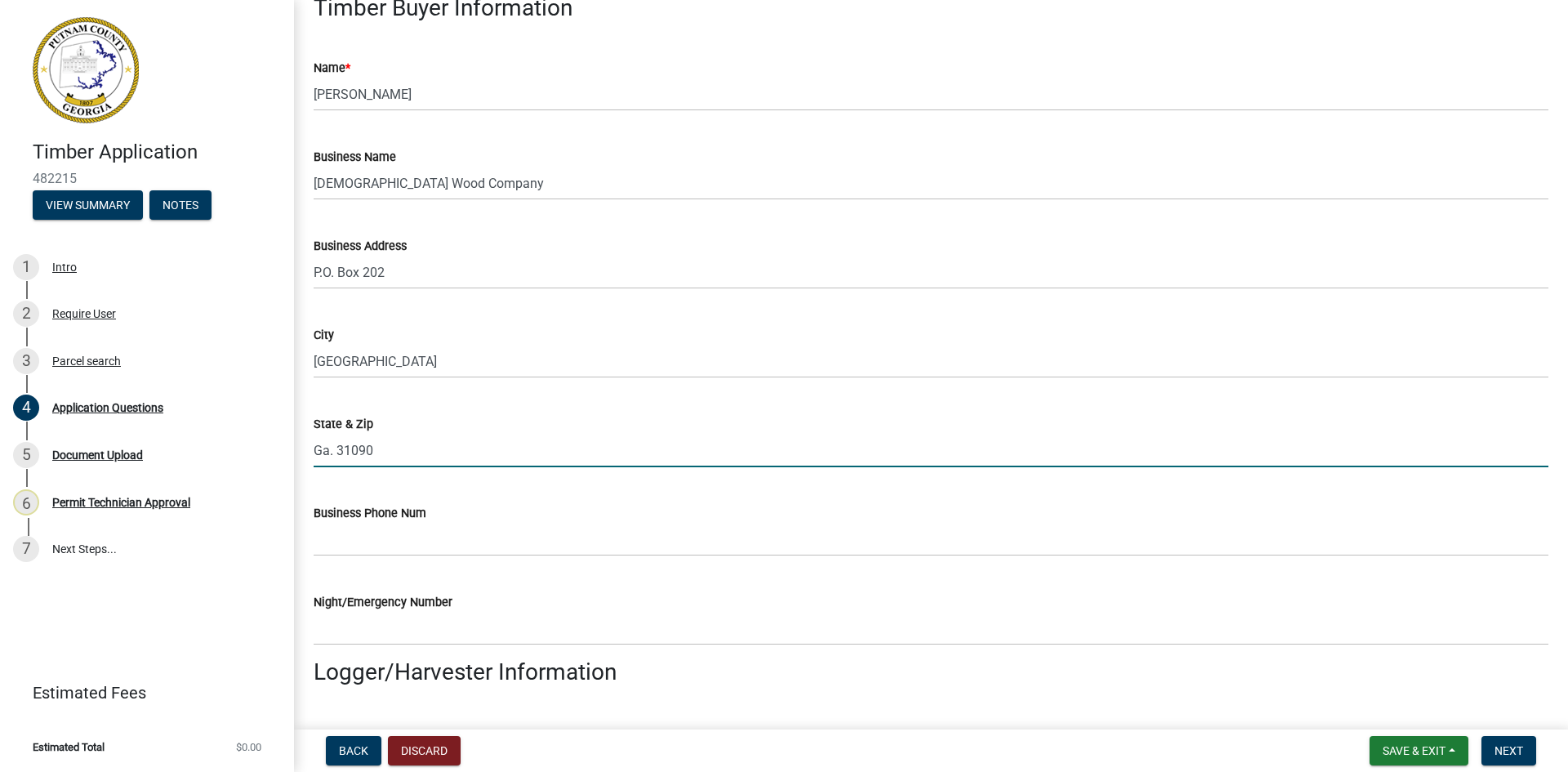
type input "Ga. 31090"
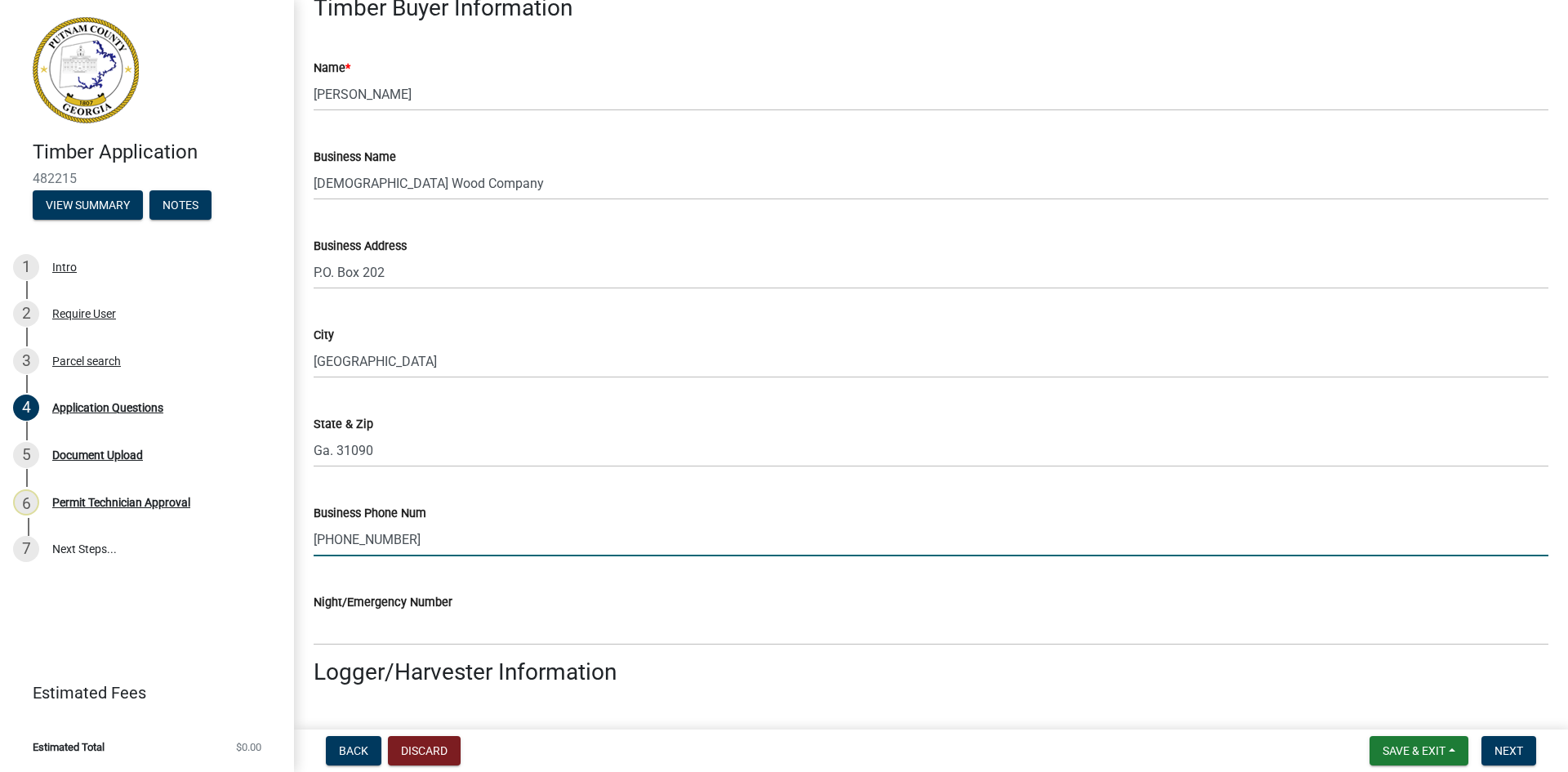
type input "[PHONE_NUMBER]"
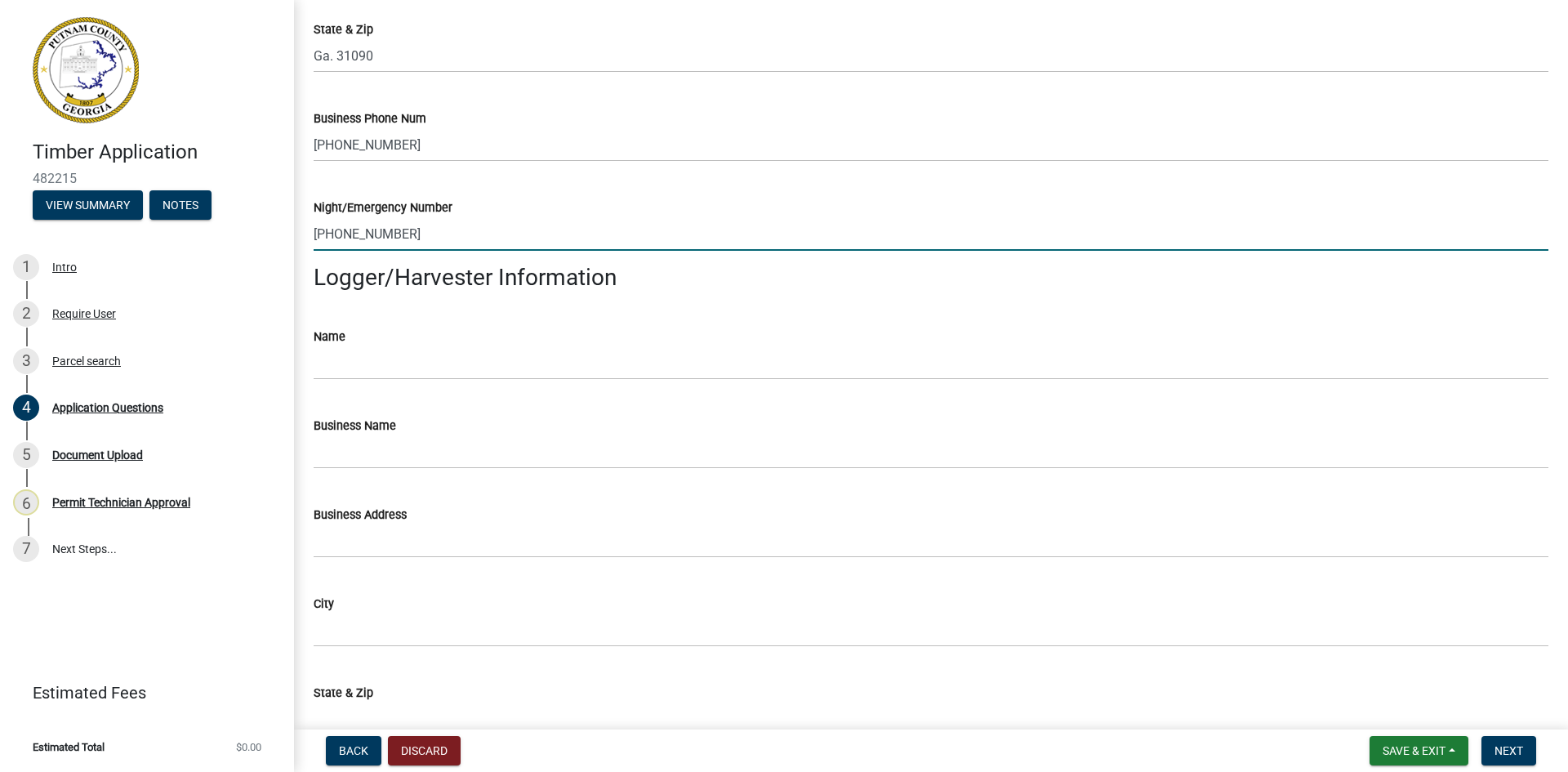
scroll to position [1423, 0]
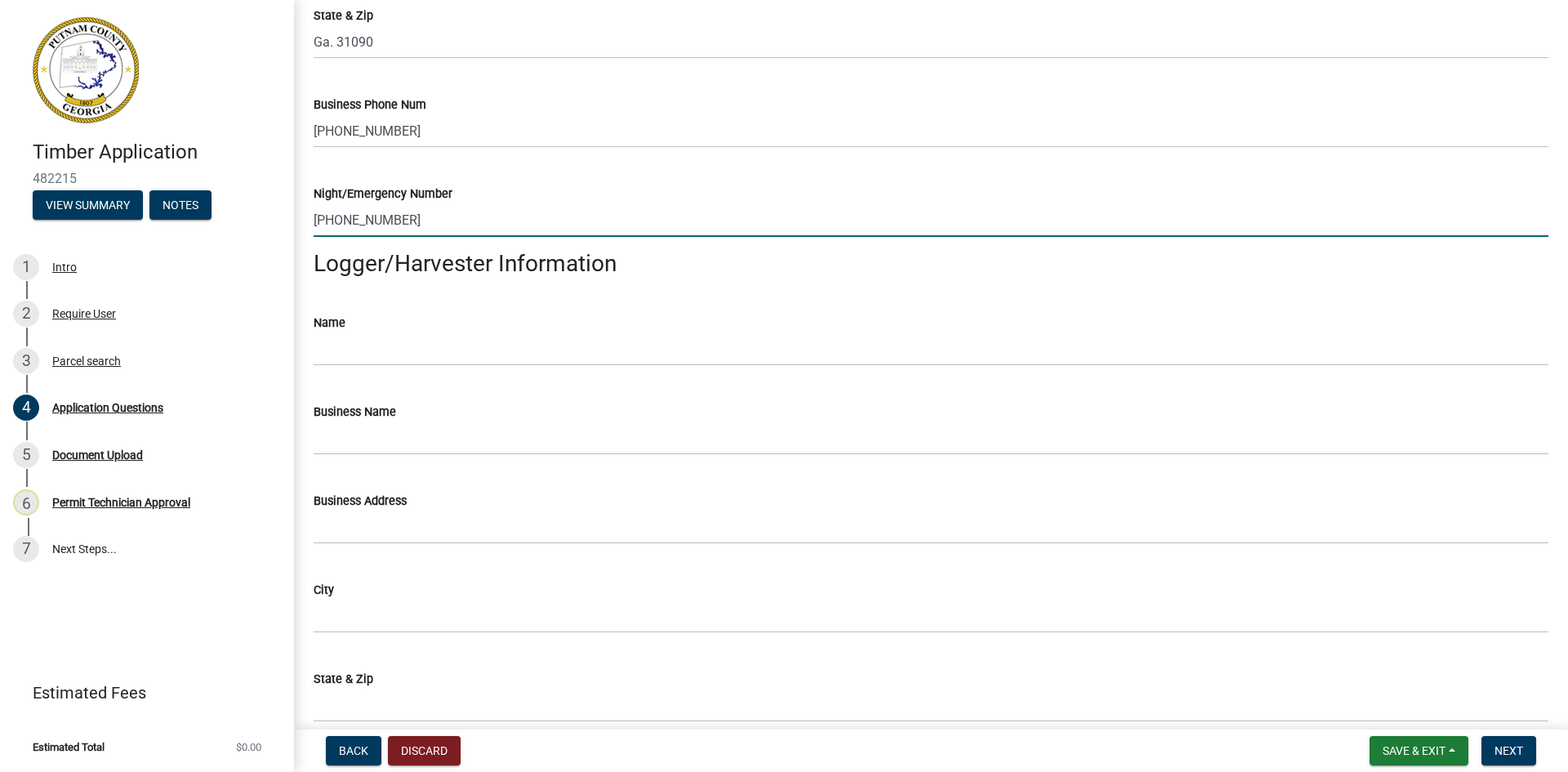
type input "[PHONE_NUMBER]"
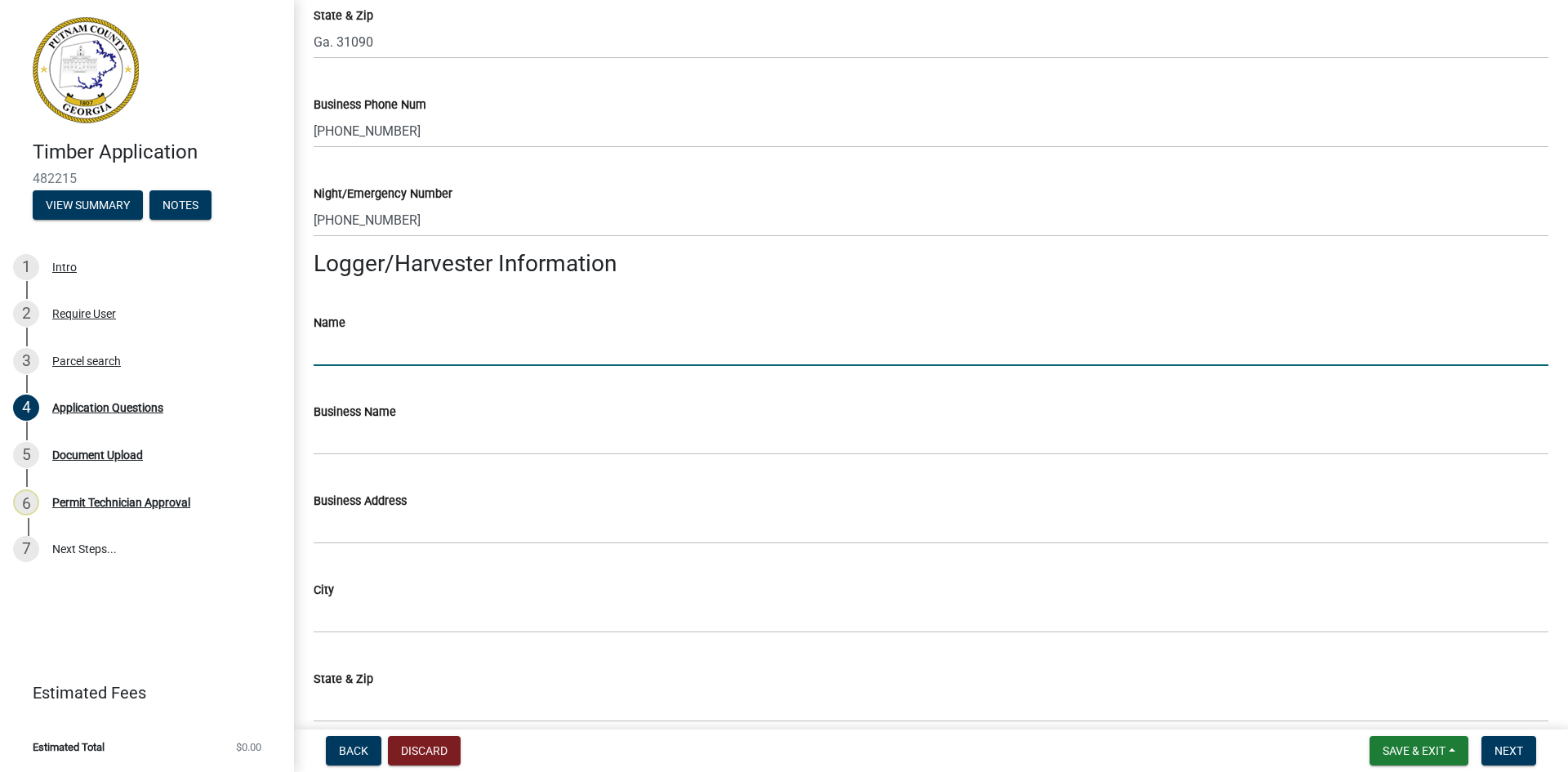
click at [463, 346] on input "Name" at bounding box center [931, 349] width 1235 height 33
type input "[PERSON_NAME]"
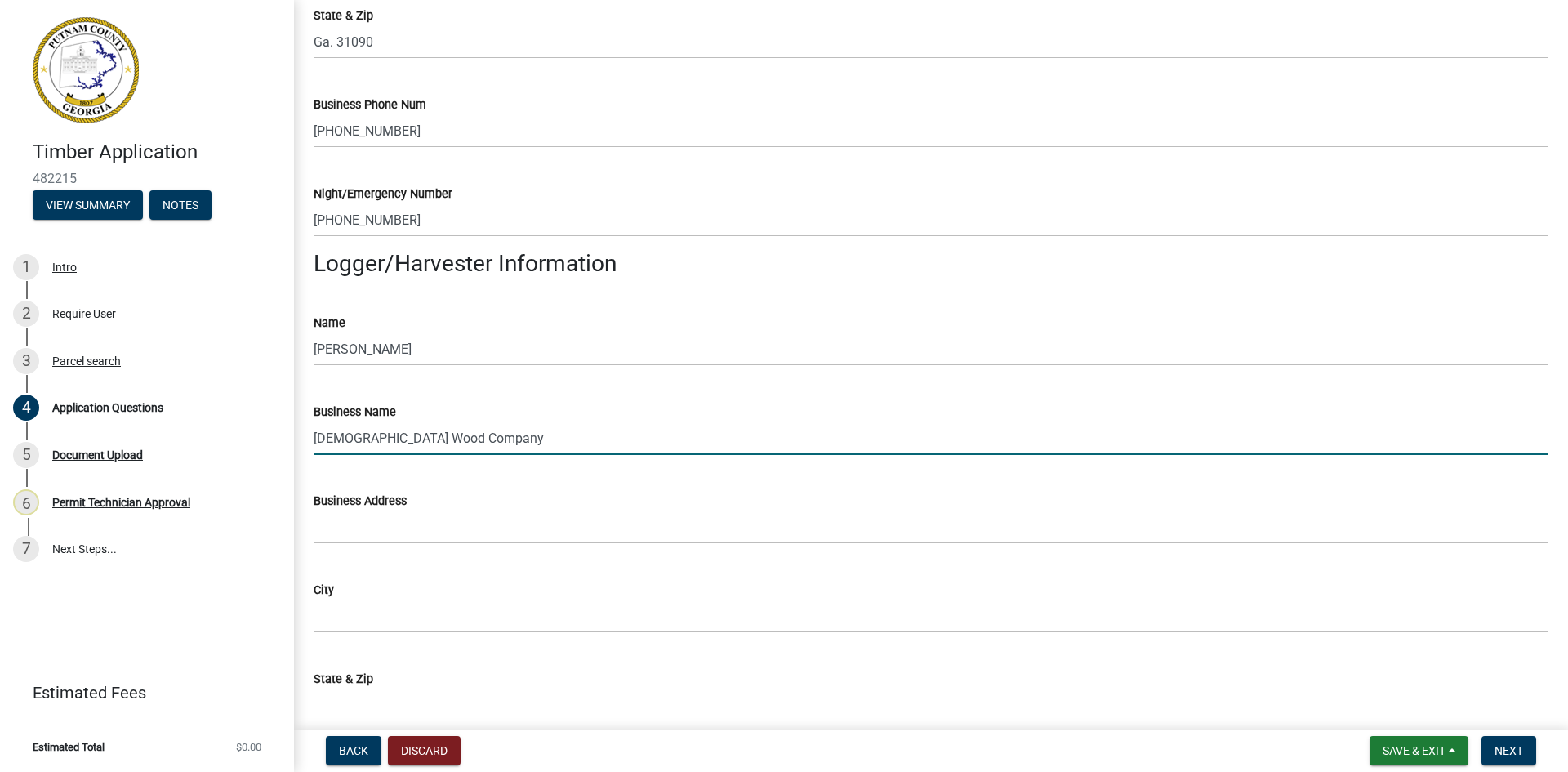
type input "[DEMOGRAPHIC_DATA] Wood Company"
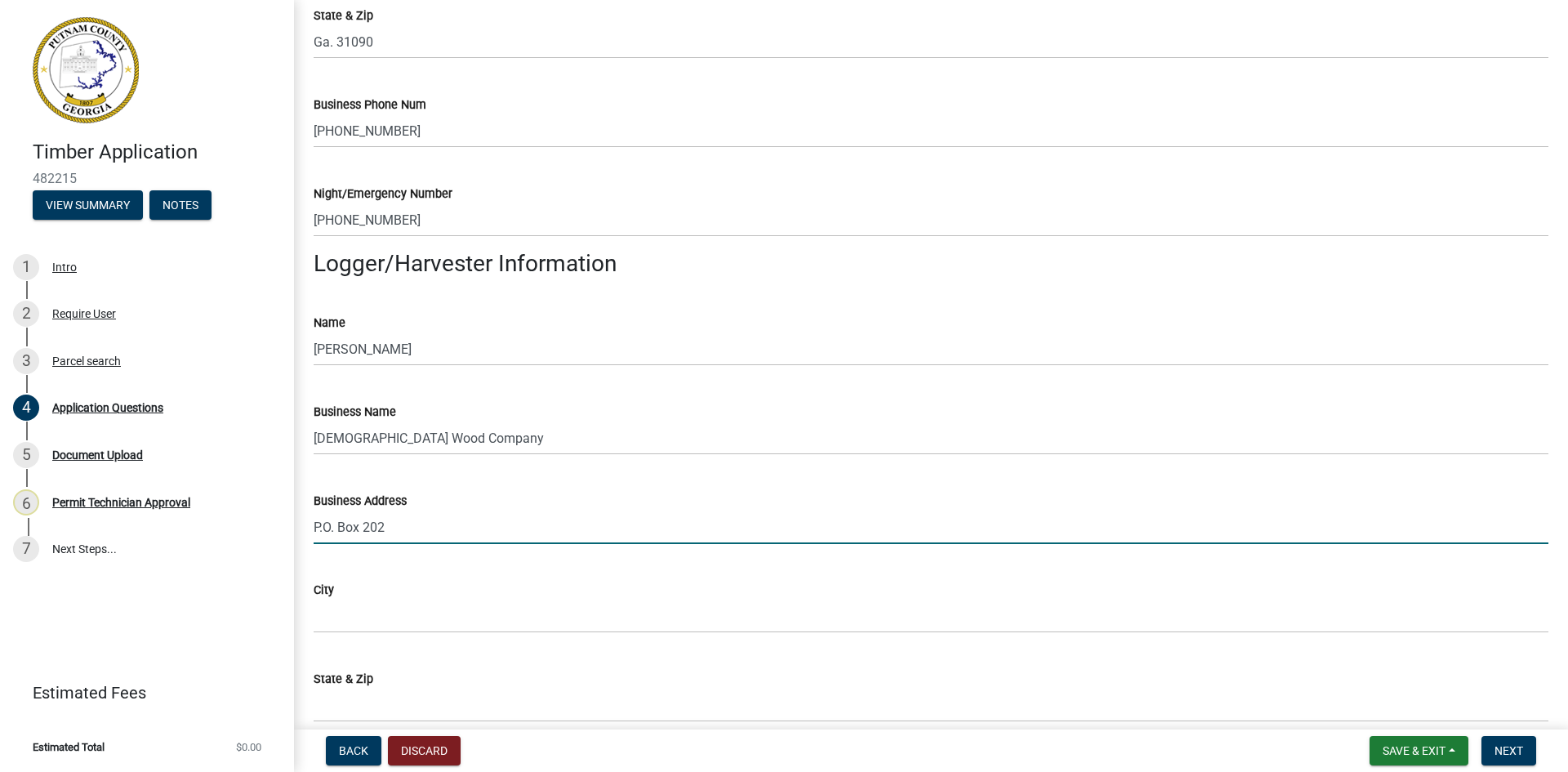
type input "P.O. Box 202"
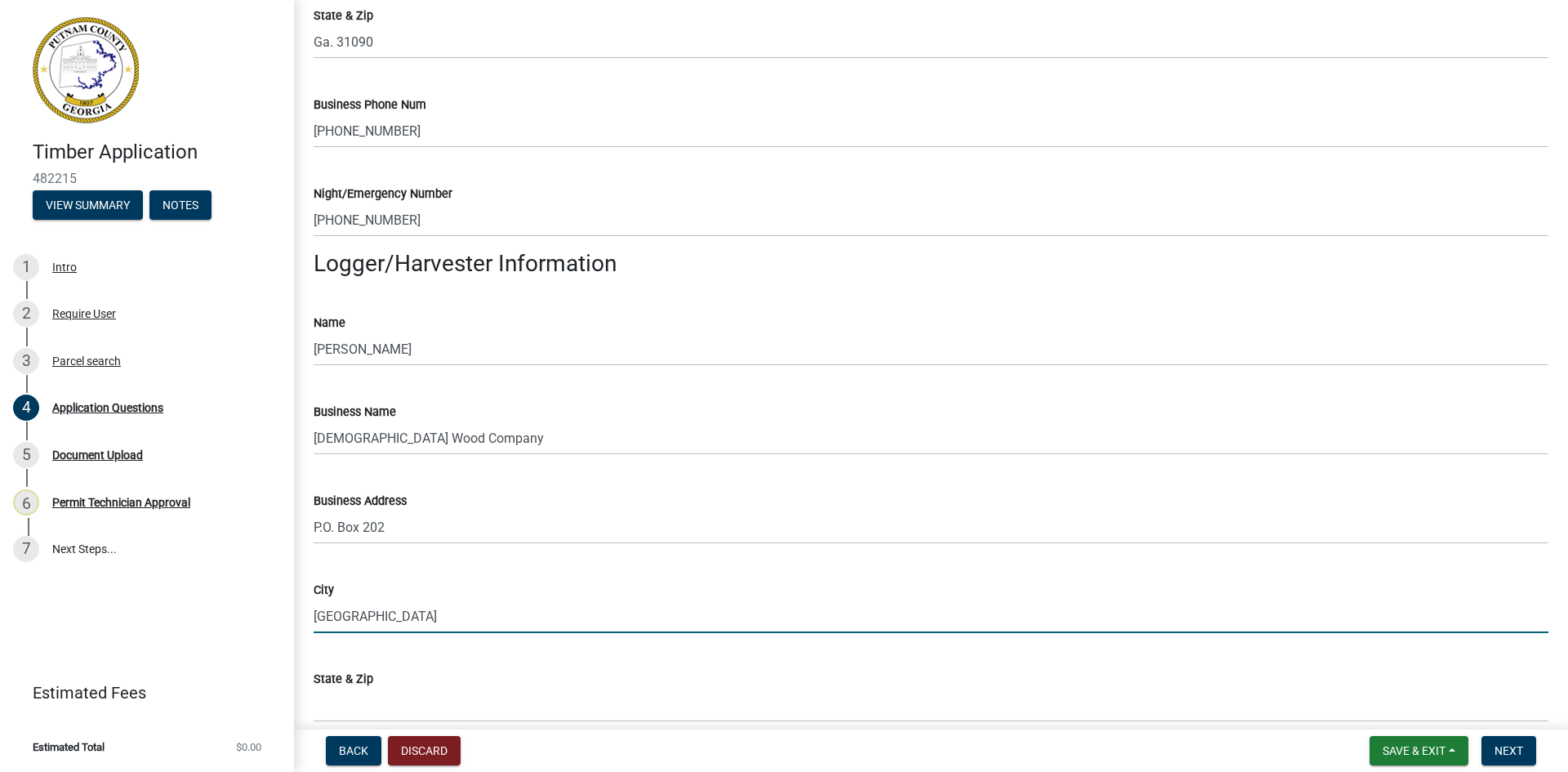
type input "[GEOGRAPHIC_DATA]"
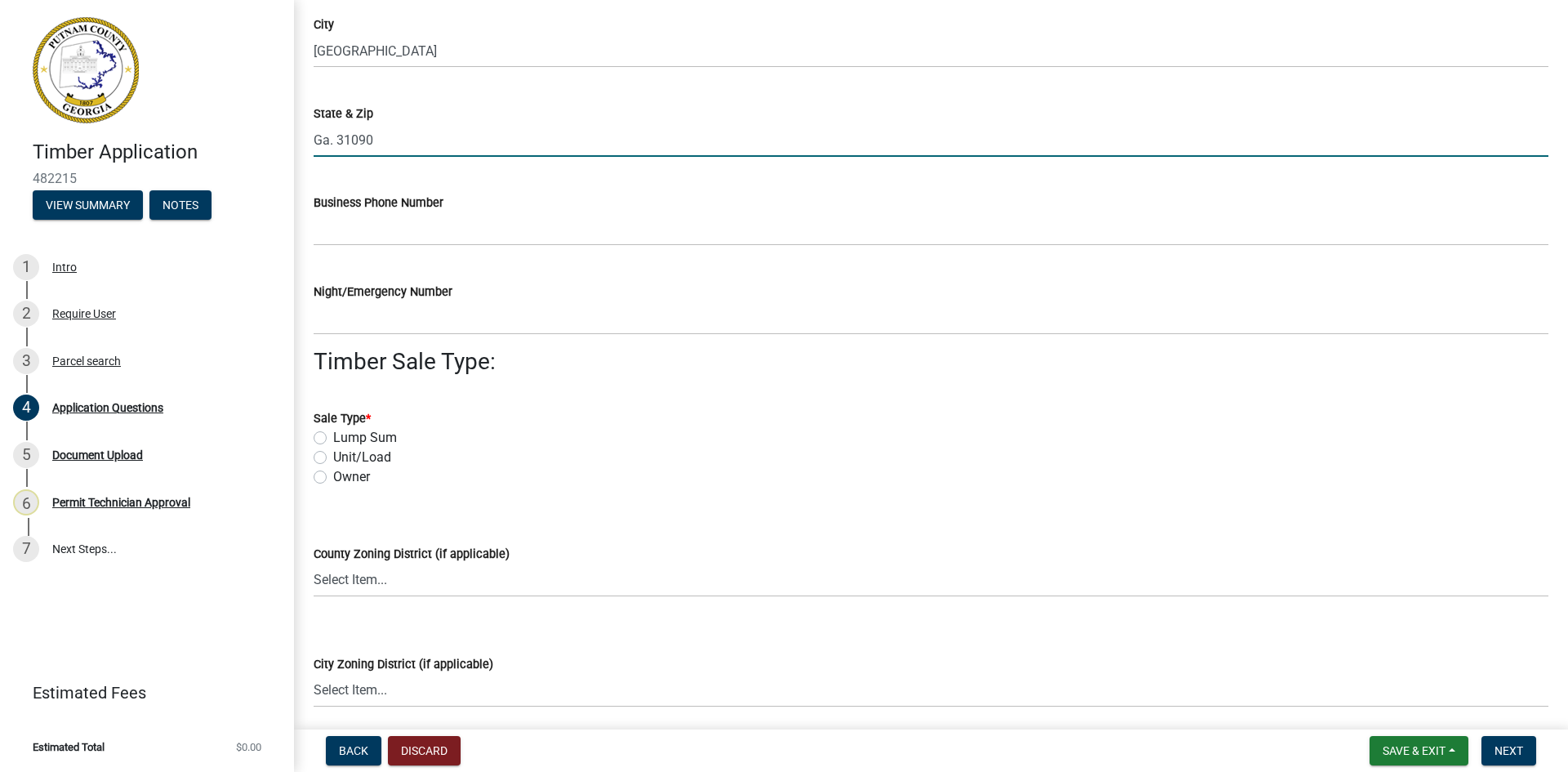
scroll to position [1994, 0]
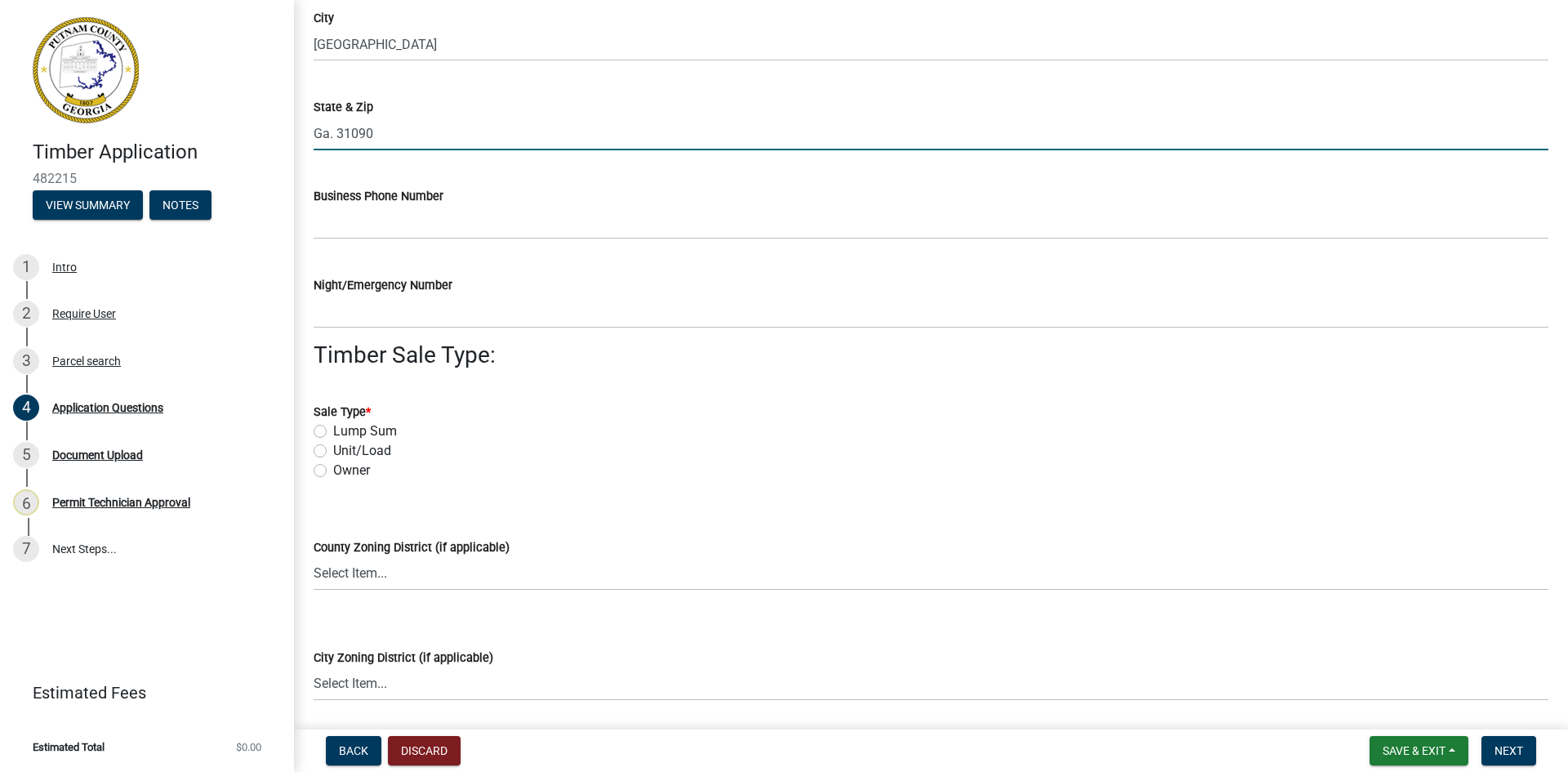
type input "Ga. 31090"
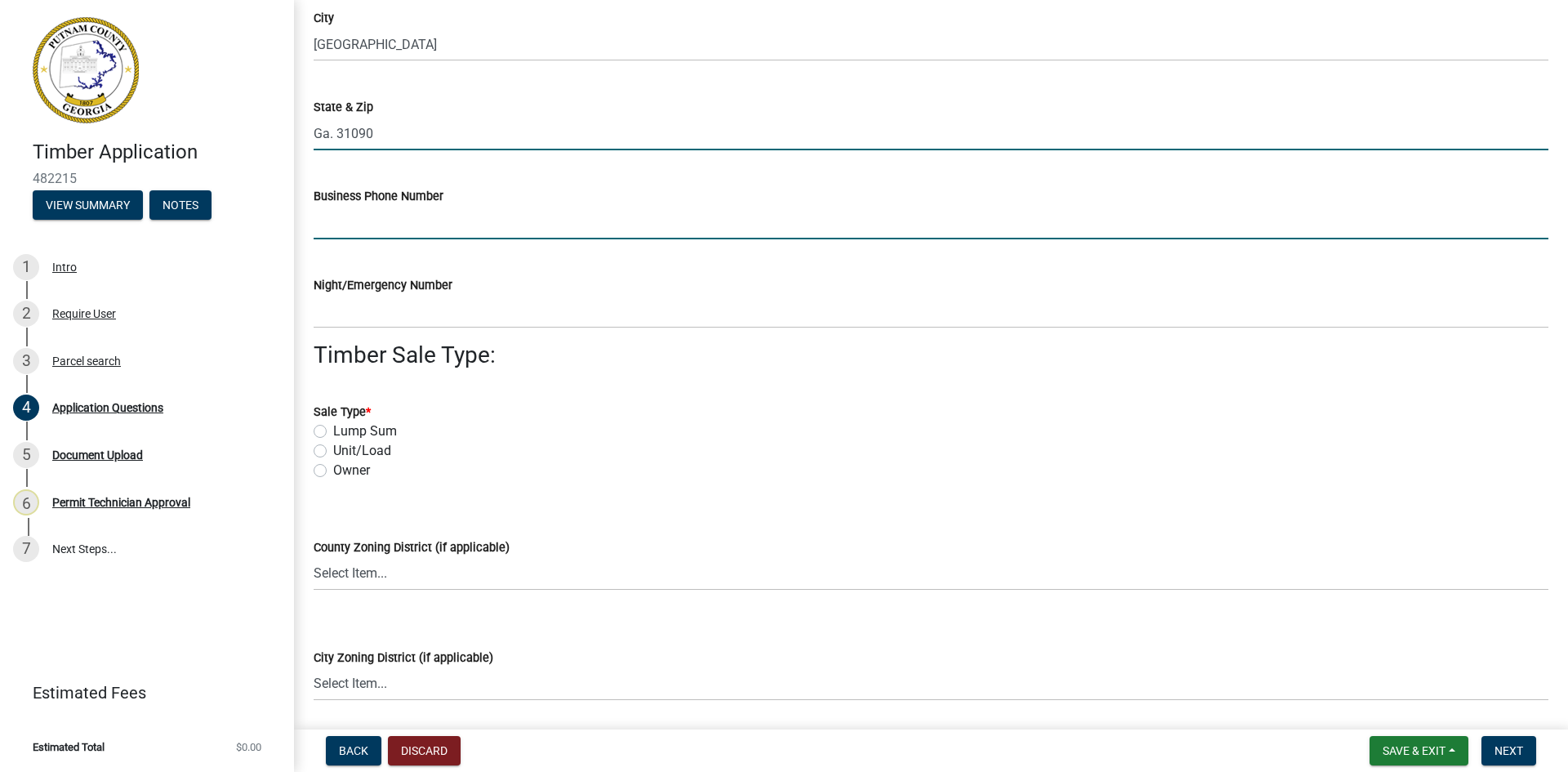
click at [373, 221] on input "Business Phone Number" at bounding box center [931, 223] width 1235 height 33
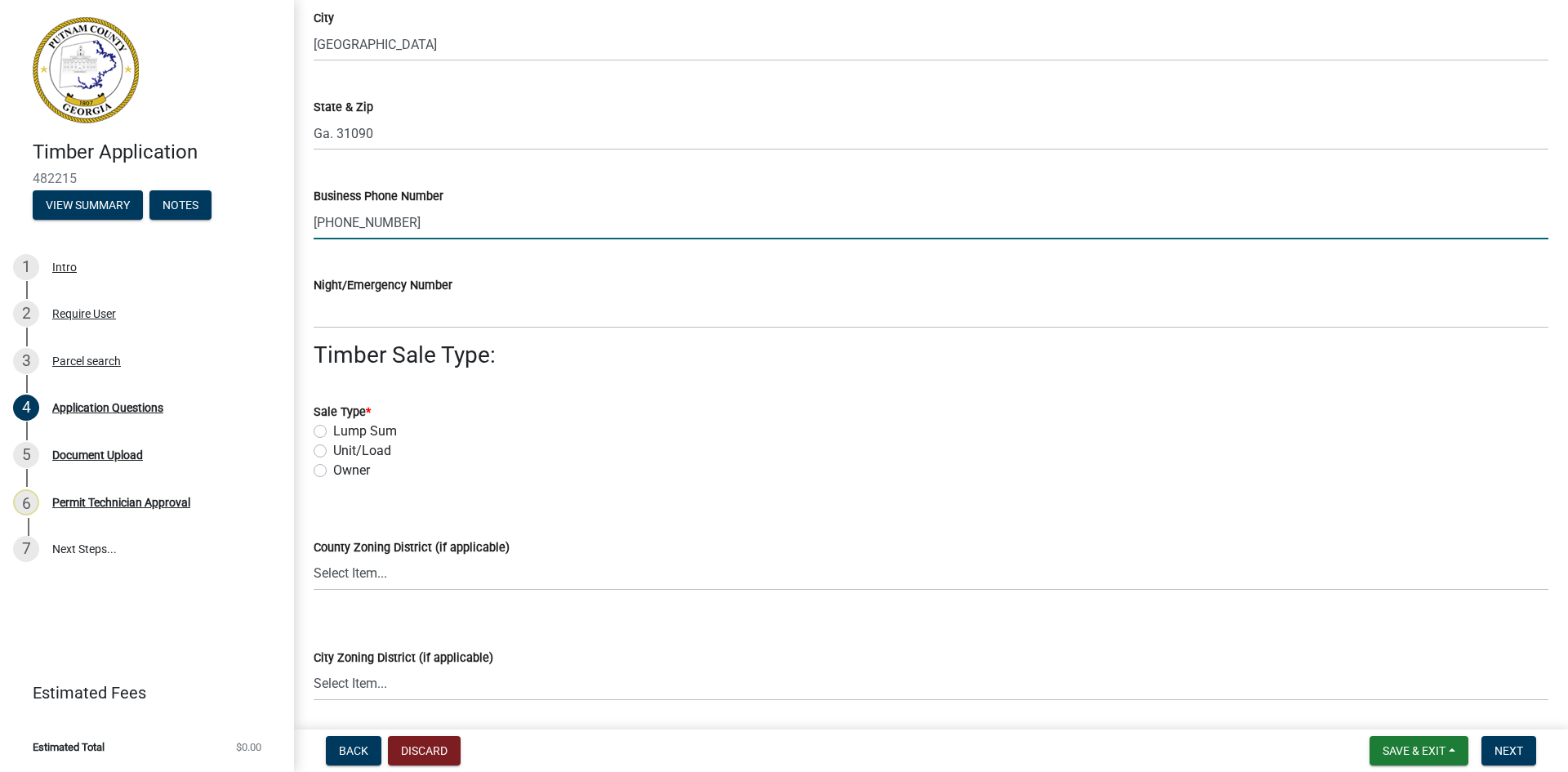
type input "[PHONE_NUMBER]"
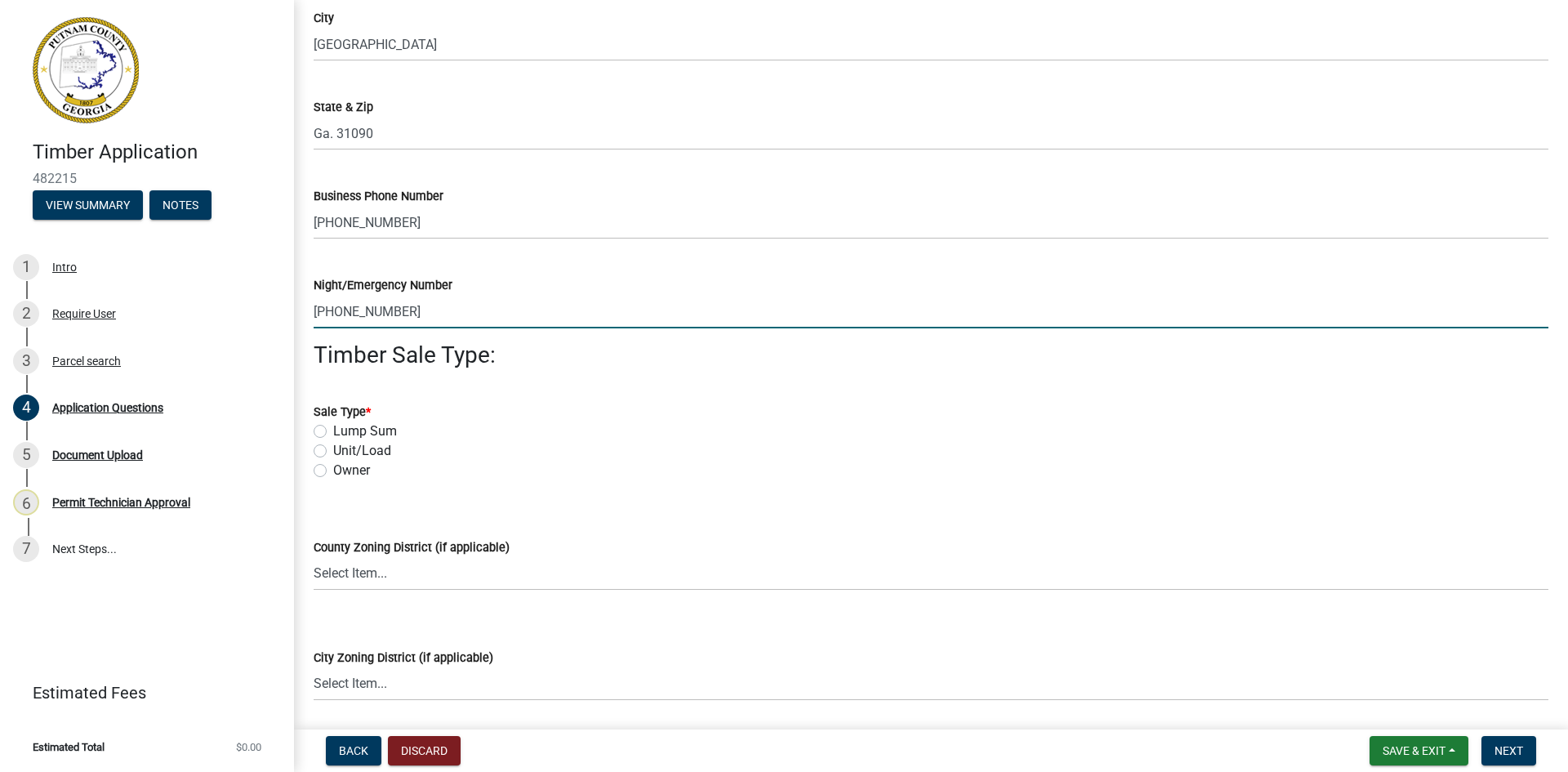
type input "[PHONE_NUMBER]"
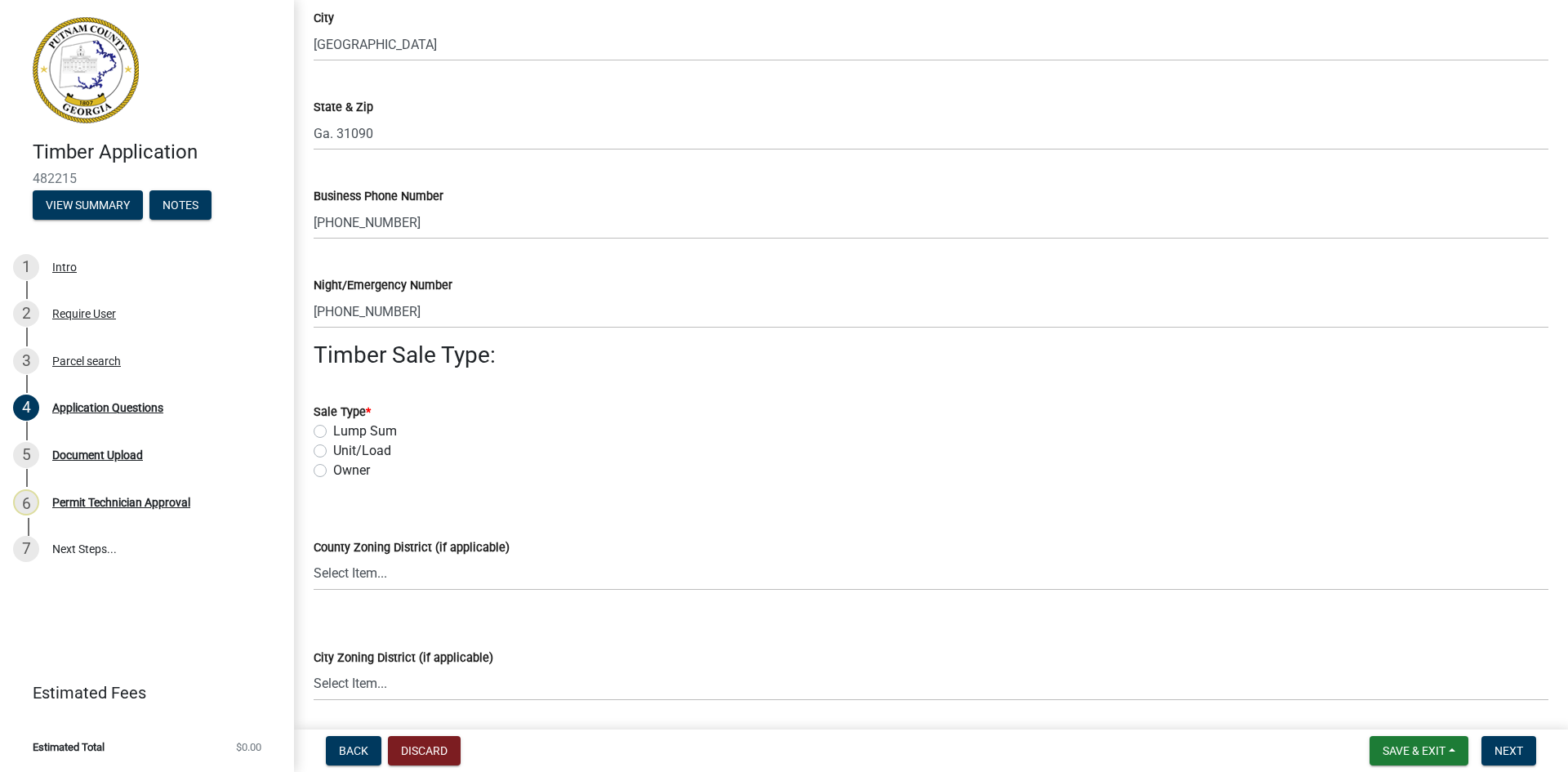
click at [333, 451] on label "Unit/Load" at bounding box center [362, 450] width 58 height 19
click at [333, 451] on input "Unit/Load" at bounding box center [338, 446] width 11 height 11
radio input "true"
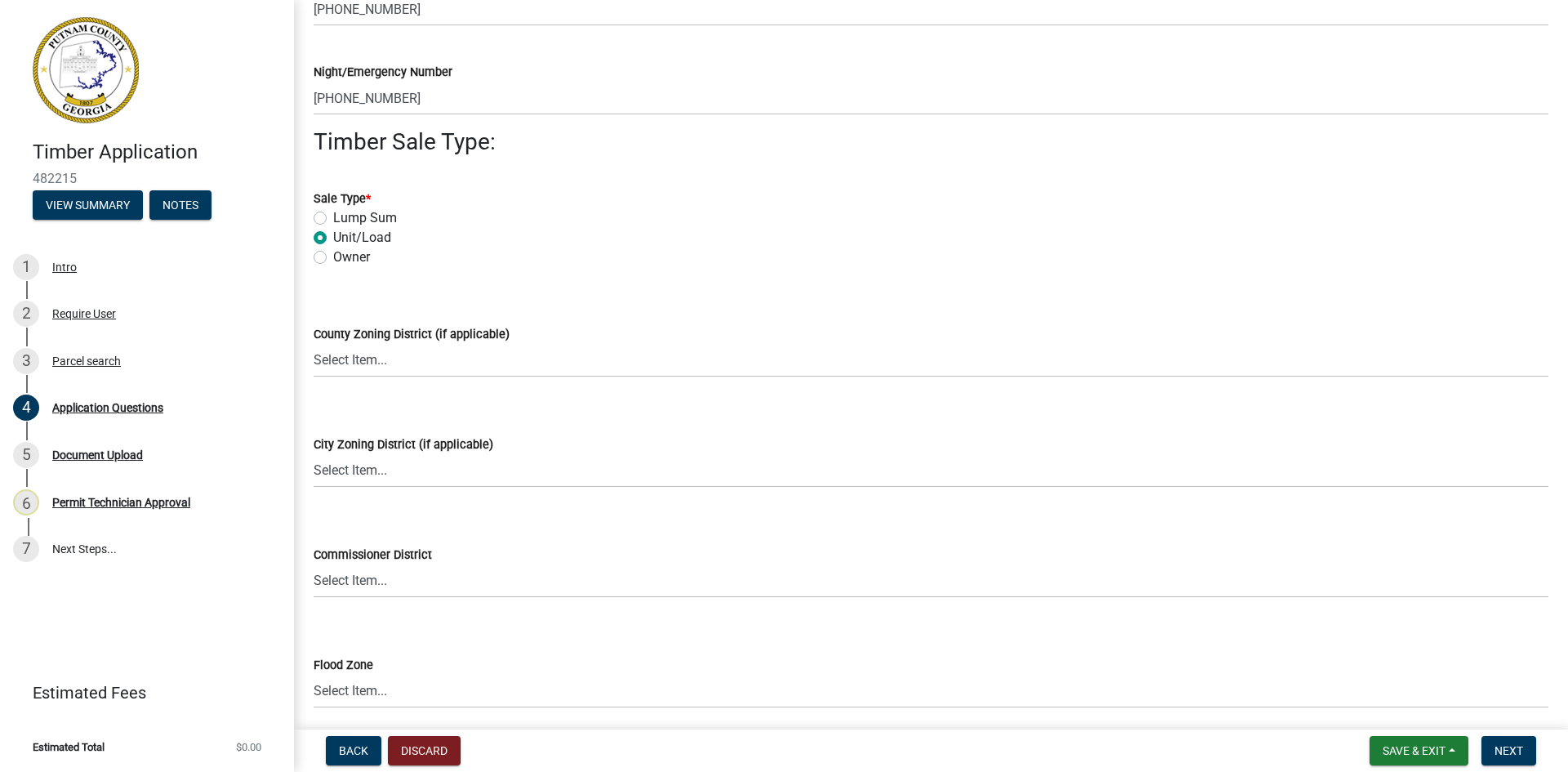
scroll to position [2240, 0]
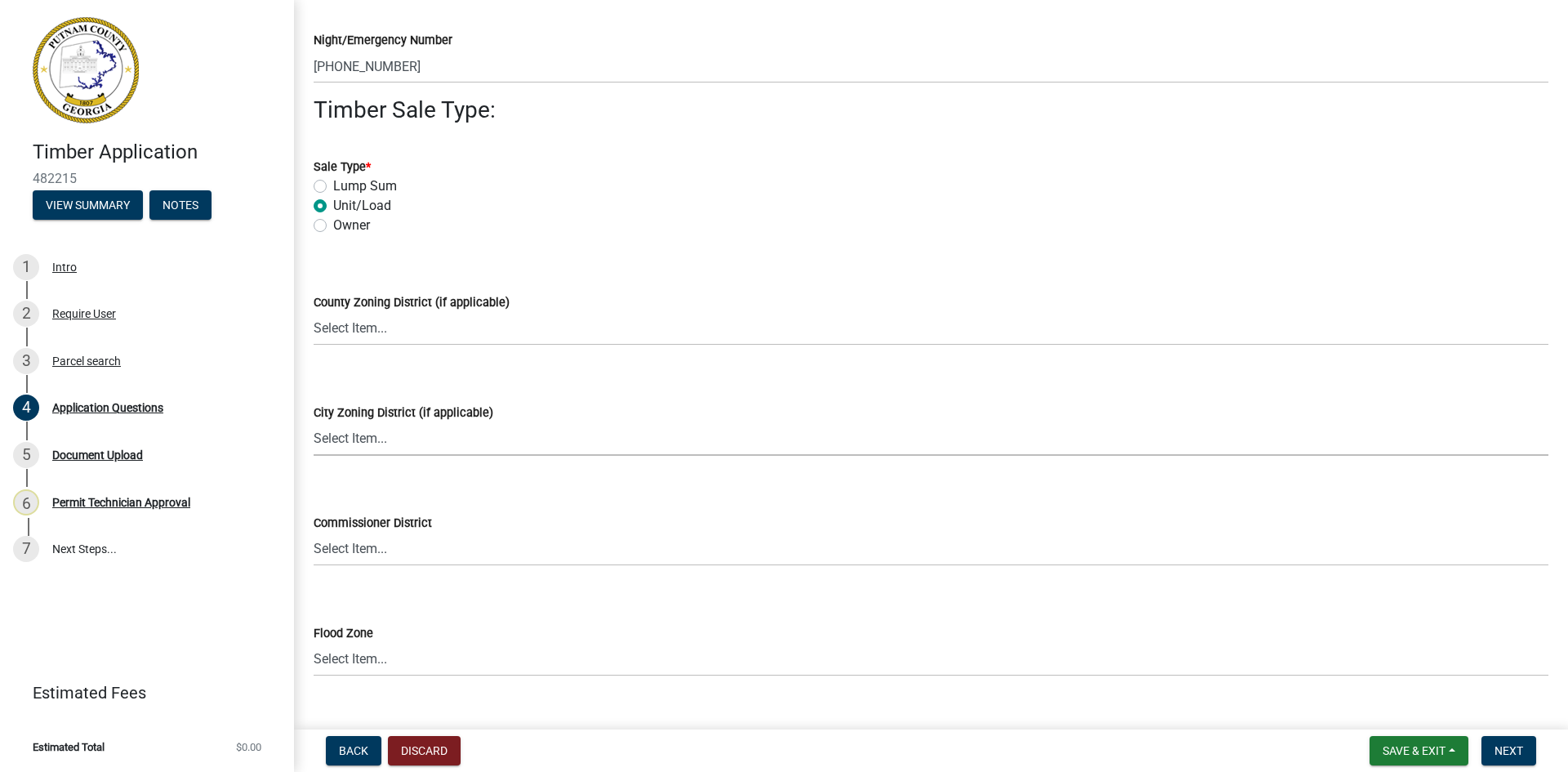
click at [370, 430] on select "Select Item... A-1 A-2 R-1 R-2 R-3 R-4 MHP C-1 C-2 I-1 I-2 DB FH H-P N/A" at bounding box center [931, 439] width 1235 height 33
click at [314, 422] on select "Select Item... A-1 A-2 R-1 R-2 R-3 R-4 MHP C-1 C-2 I-1 I-2 DB FH H-P N/A" at bounding box center [931, 439] width 1235 height 33
select select "333e9b37-8f9e-4c36-bc21-2ca50ed92d5c"
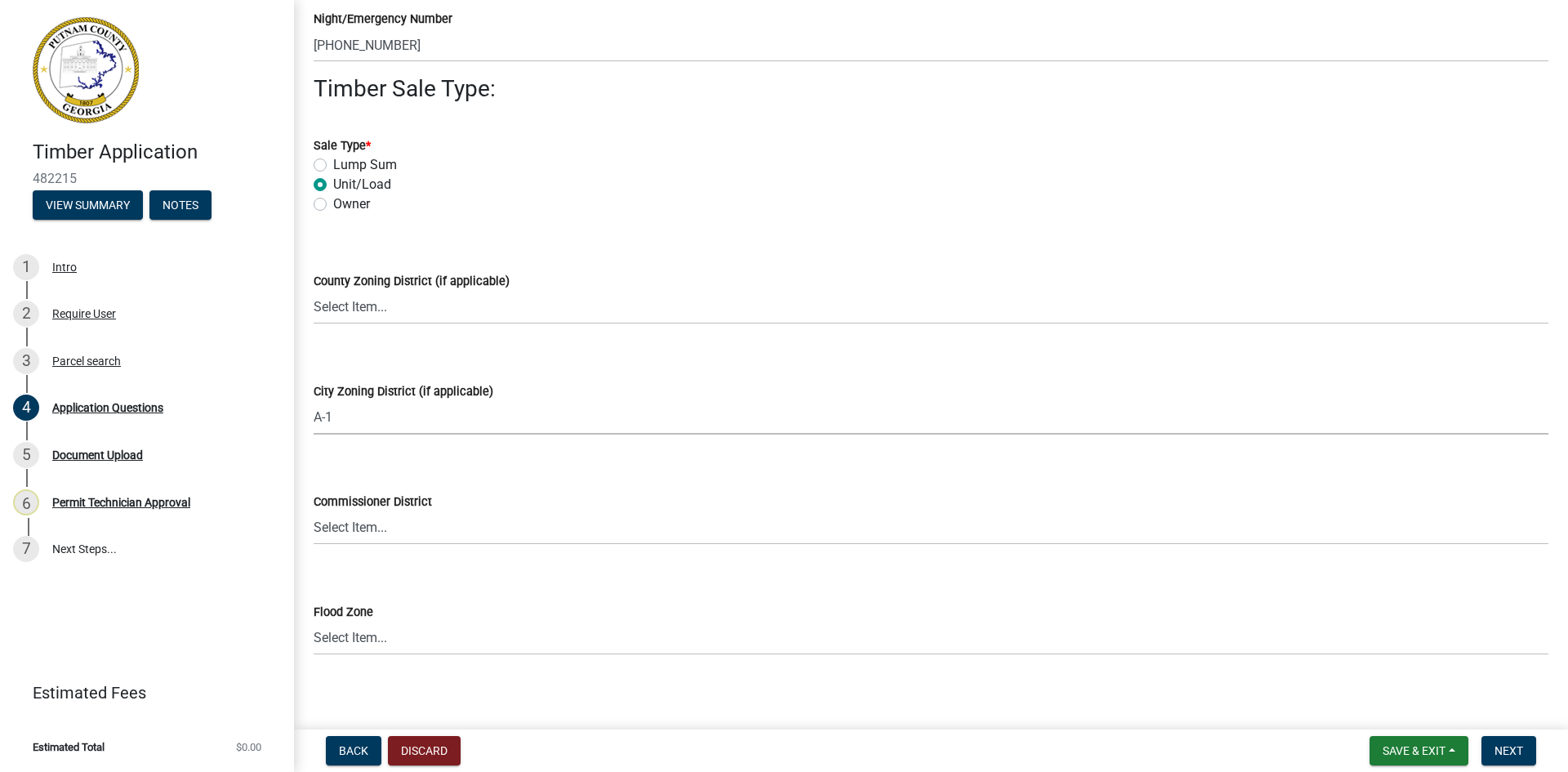
scroll to position [2272, 0]
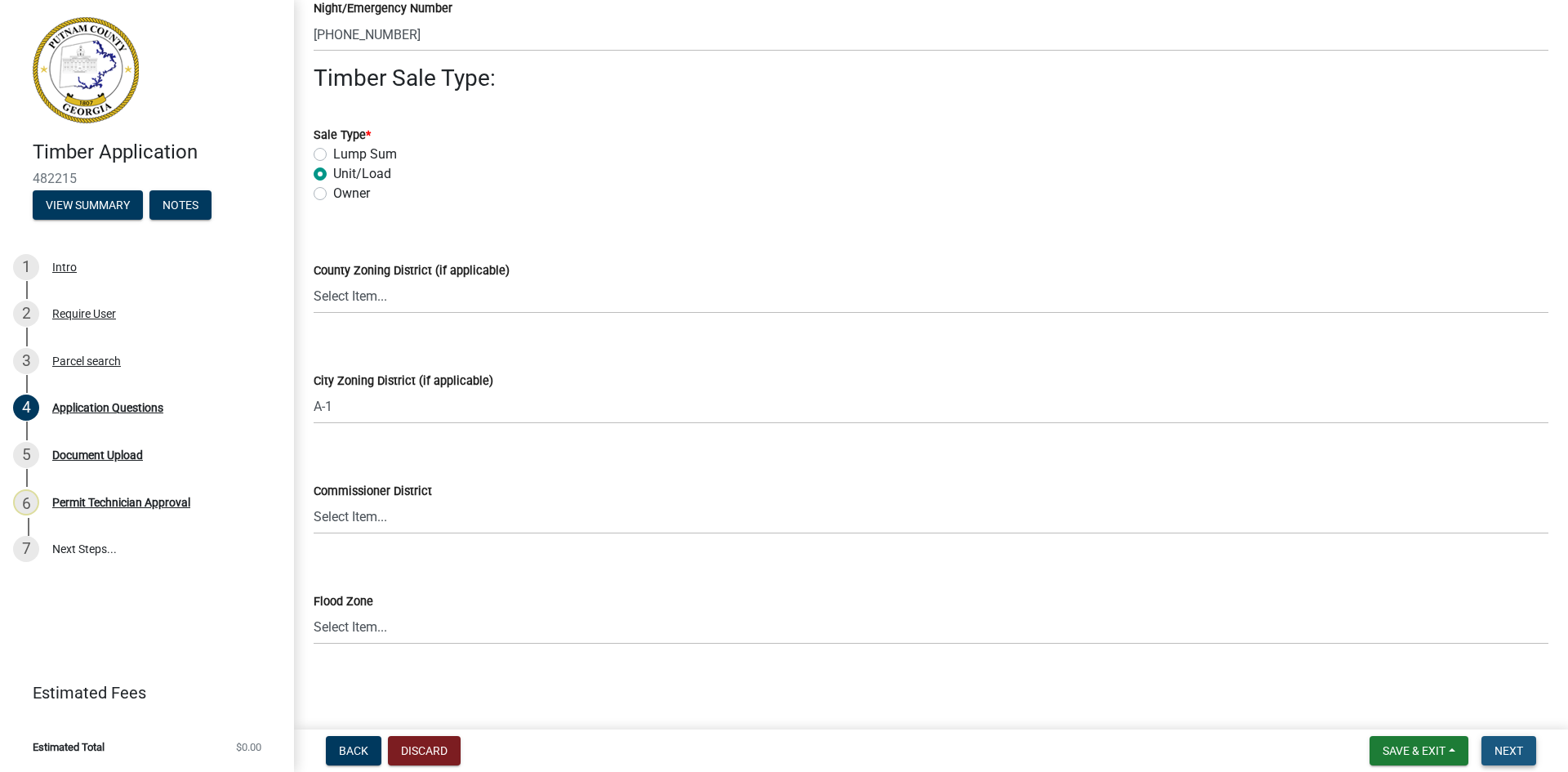
click at [1494, 764] on button "Next" at bounding box center [1509, 750] width 54 height 29
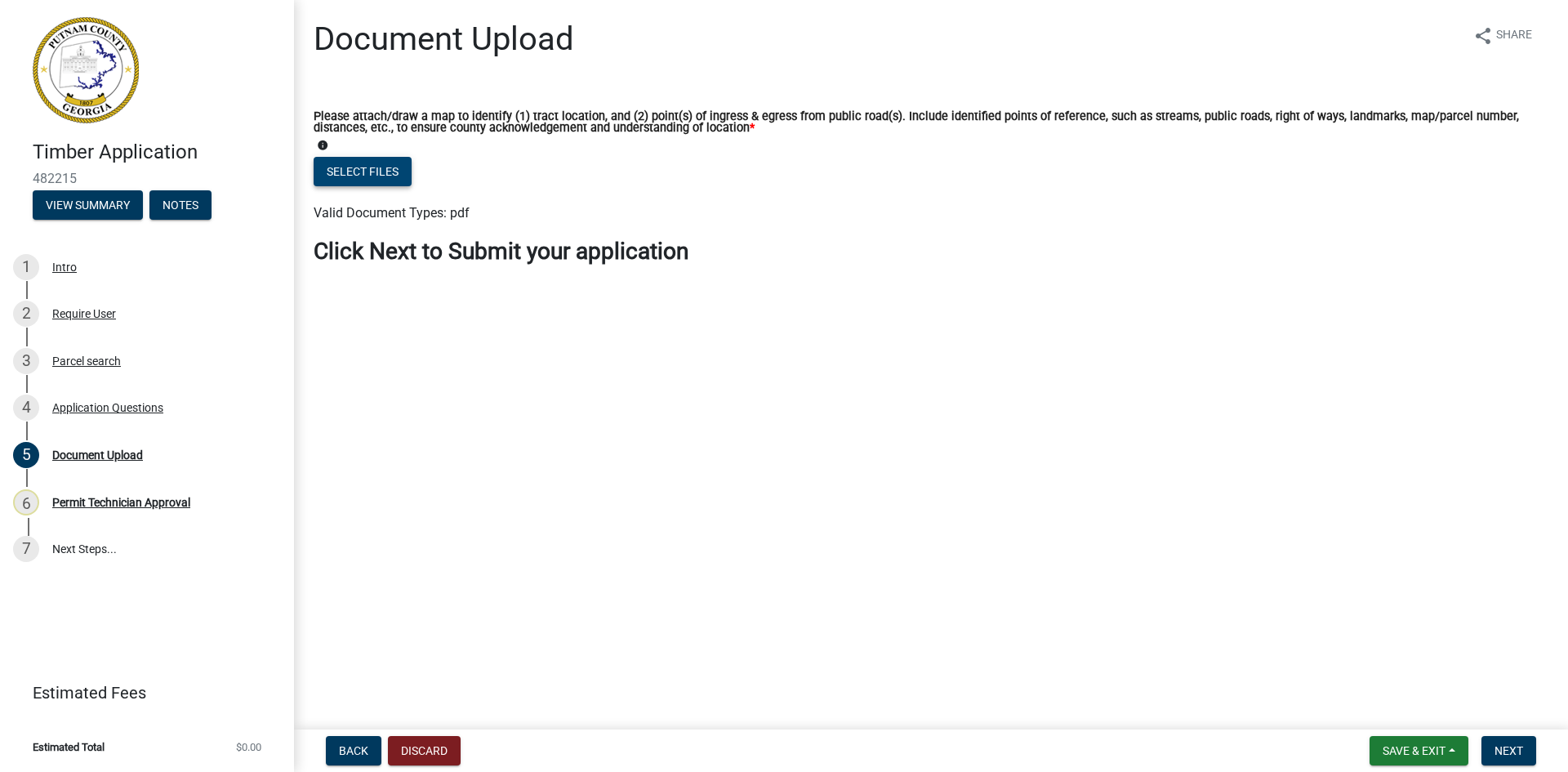
click at [390, 169] on button "Select files" at bounding box center [362, 171] width 98 height 29
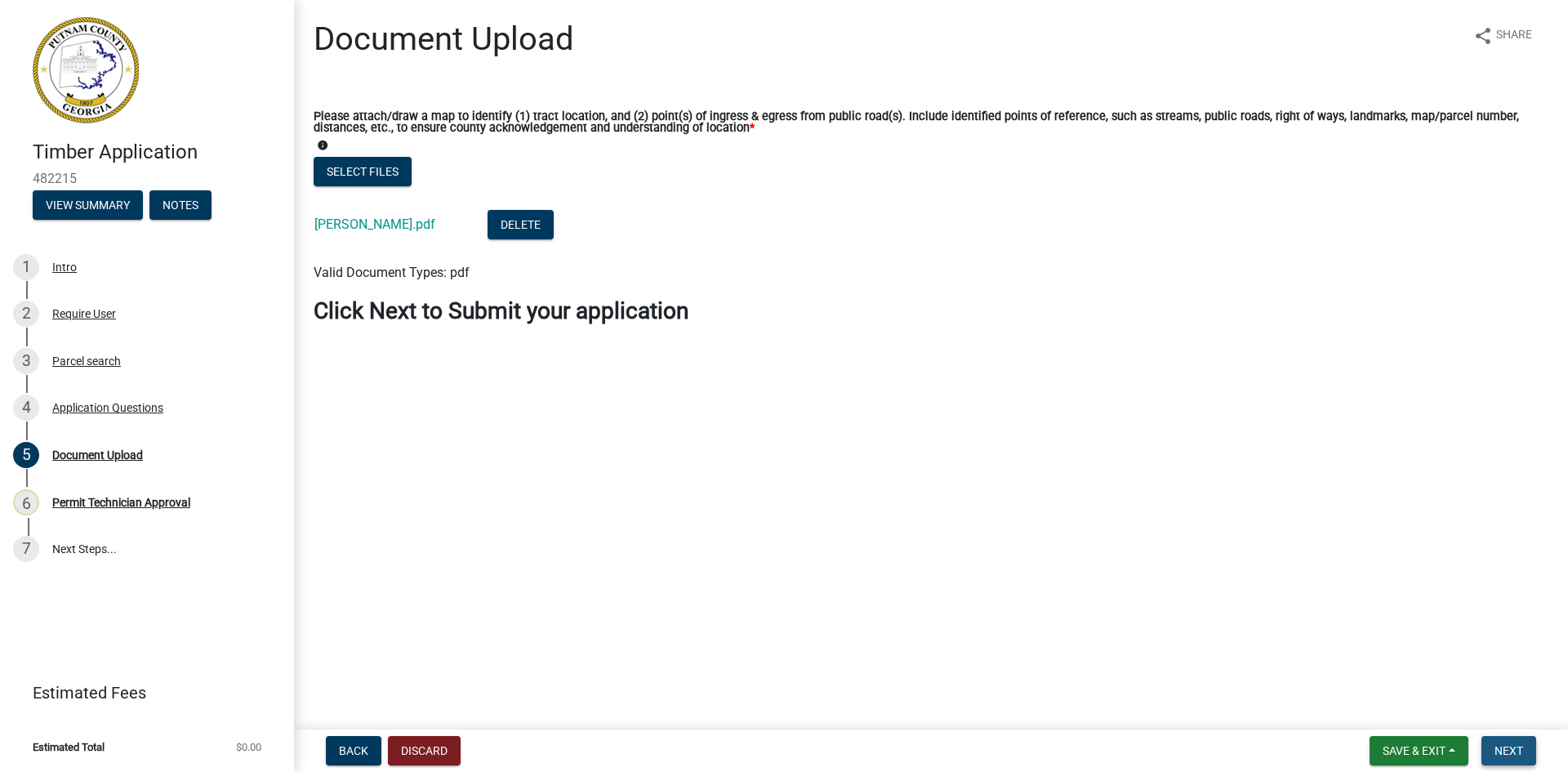
click at [1520, 749] on span "Next" at bounding box center [1509, 751] width 28 height 13
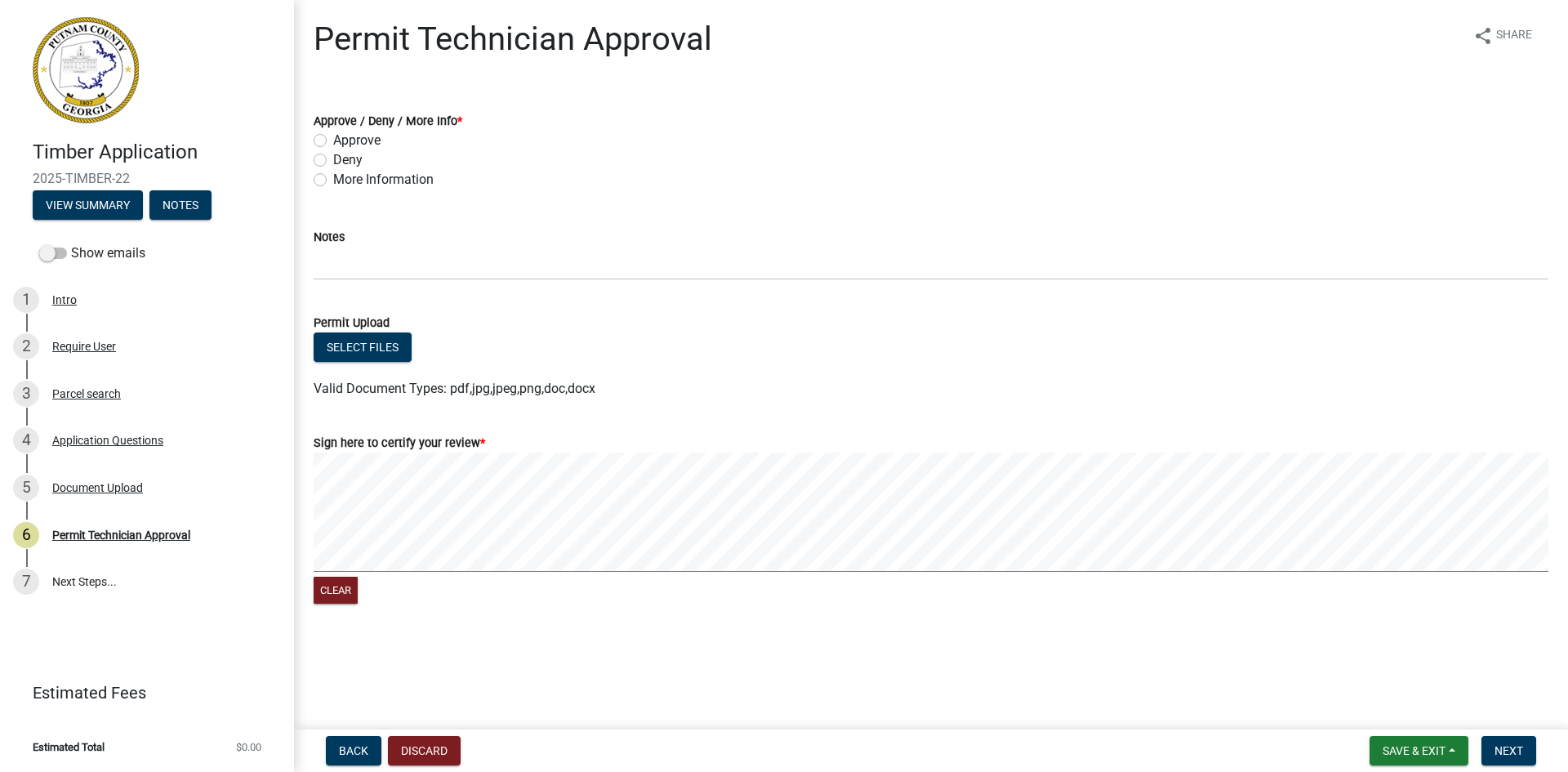
click at [333, 136] on label "Approve" at bounding box center [357, 140] width 48 height 19
click at [333, 136] on input "Approve" at bounding box center [338, 136] width 11 height 11
radio input "true"
click at [1515, 751] on span "Next" at bounding box center [1509, 751] width 28 height 13
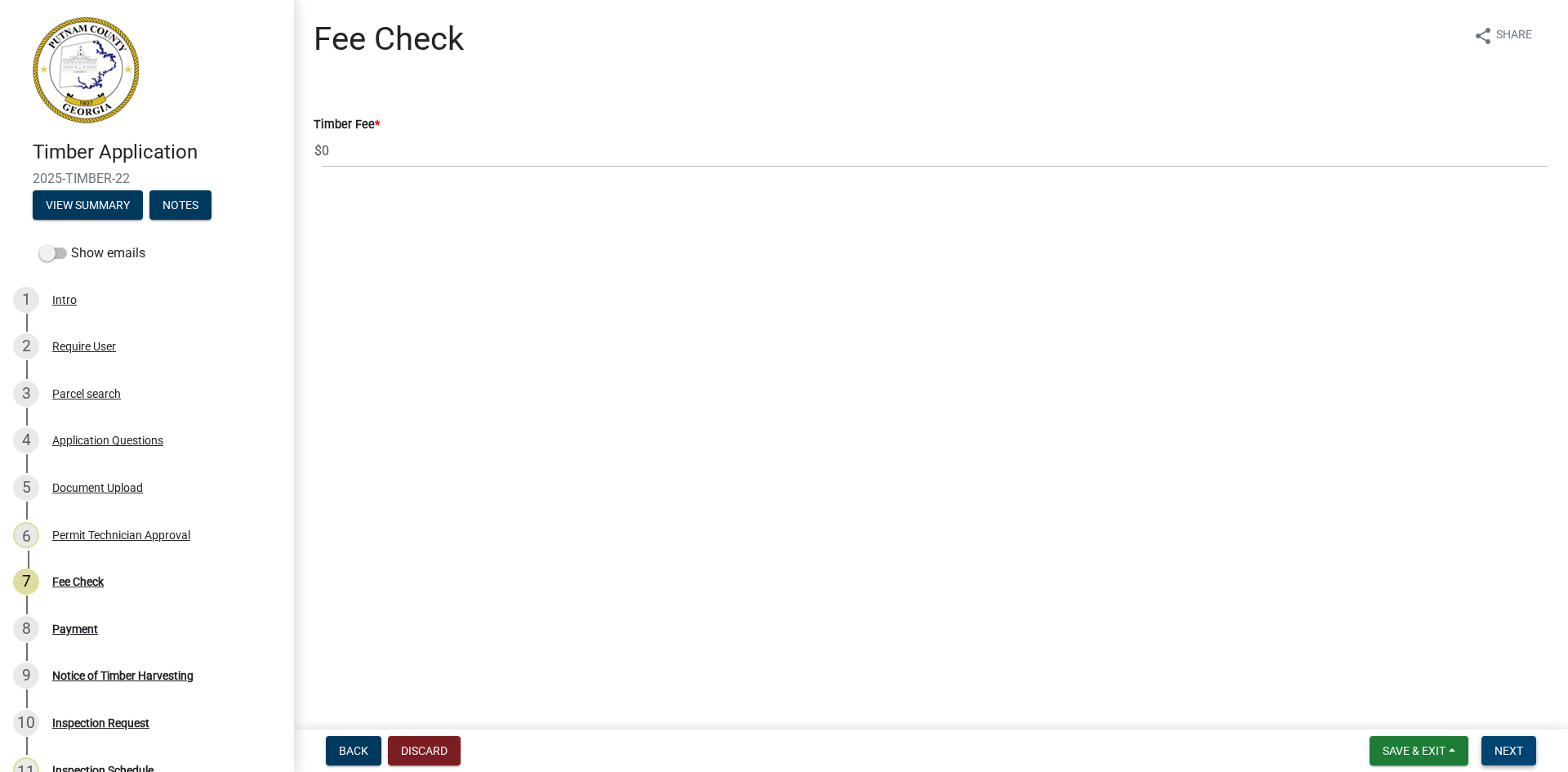
click at [1500, 744] on span "Next" at bounding box center [1509, 751] width 28 height 13
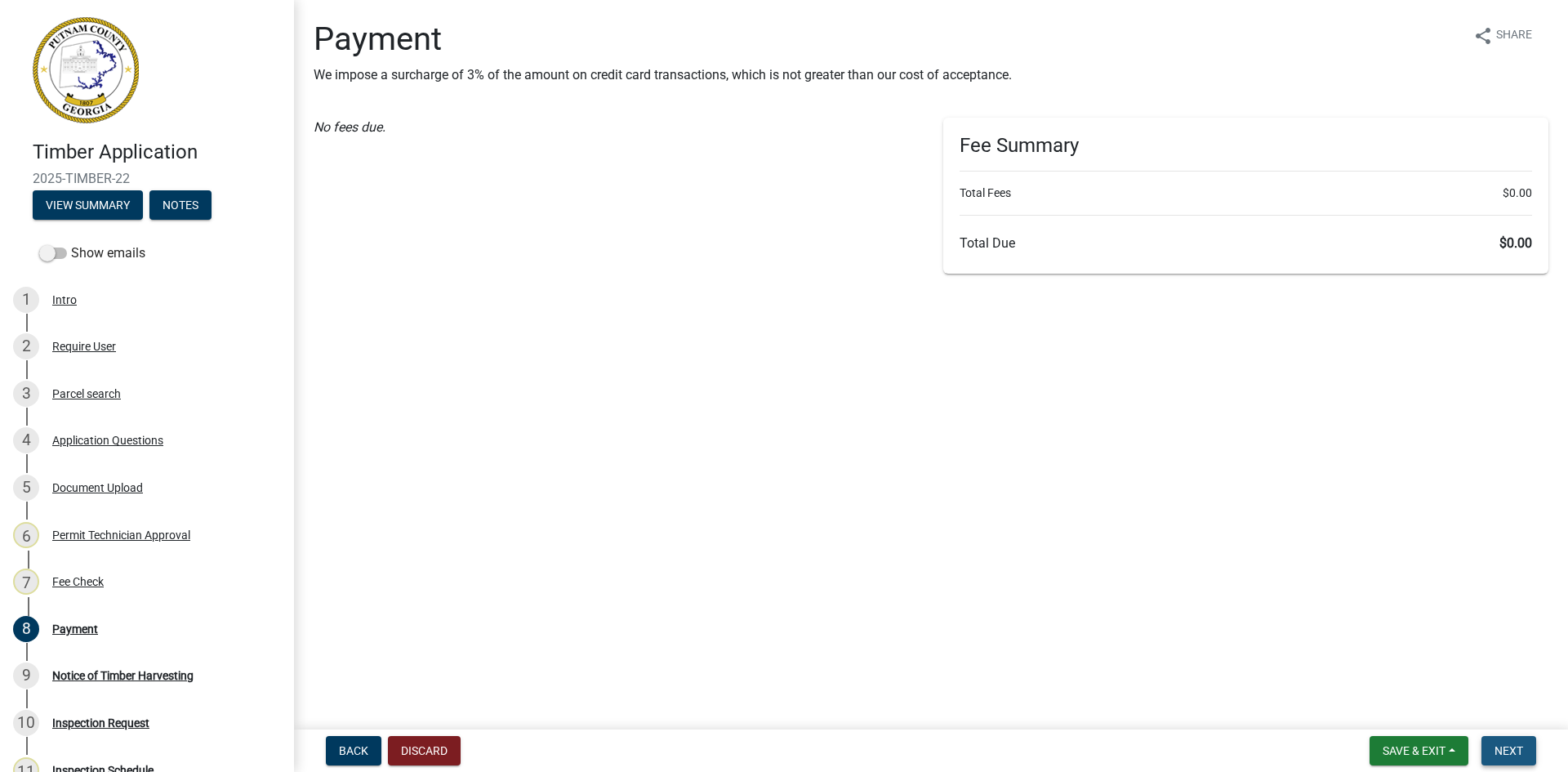
click at [1528, 747] on button "Next" at bounding box center [1509, 750] width 54 height 29
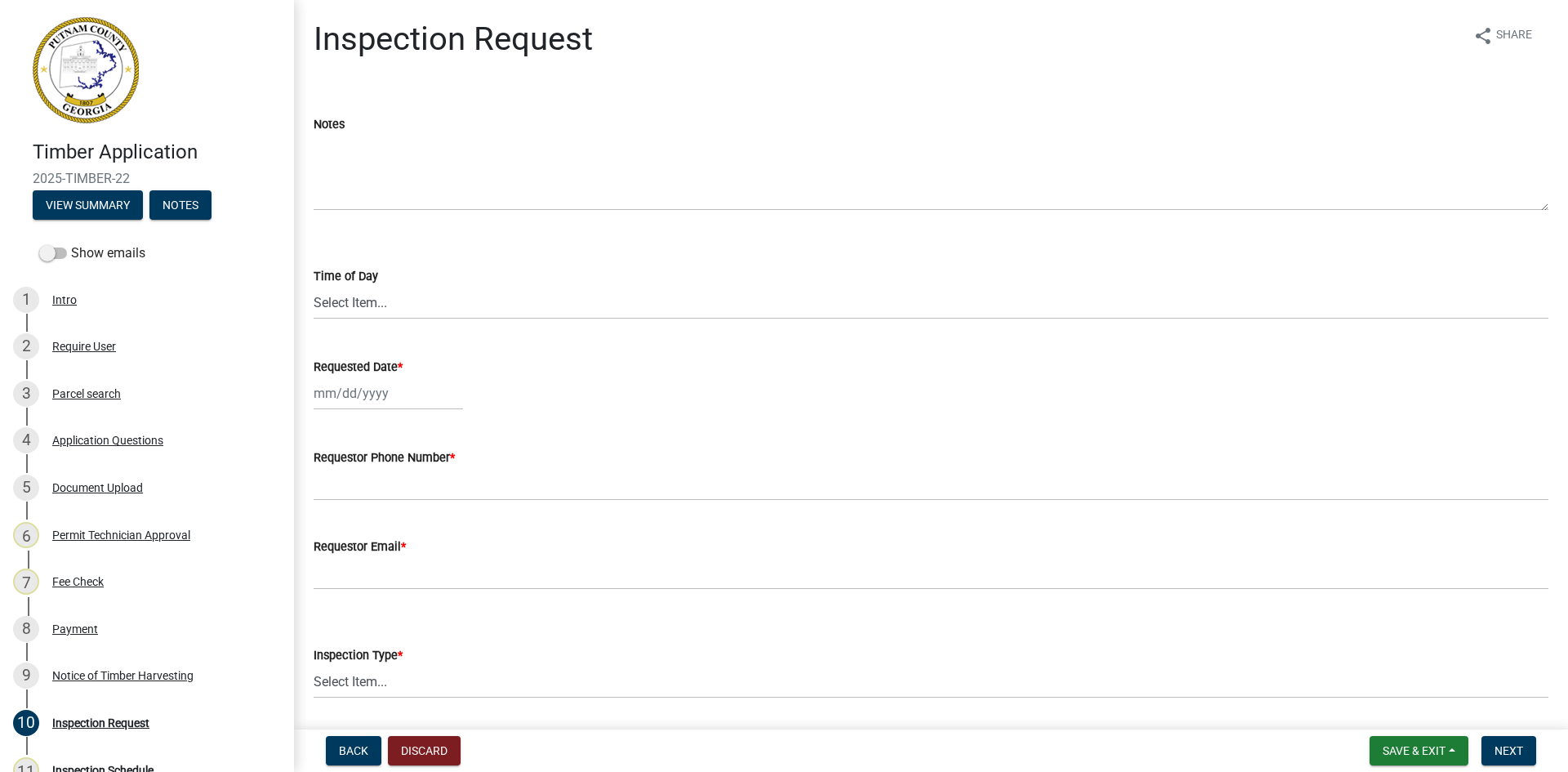
click at [320, 384] on div at bounding box center [388, 394] width 150 height 33
select select "9"
select select "2025"
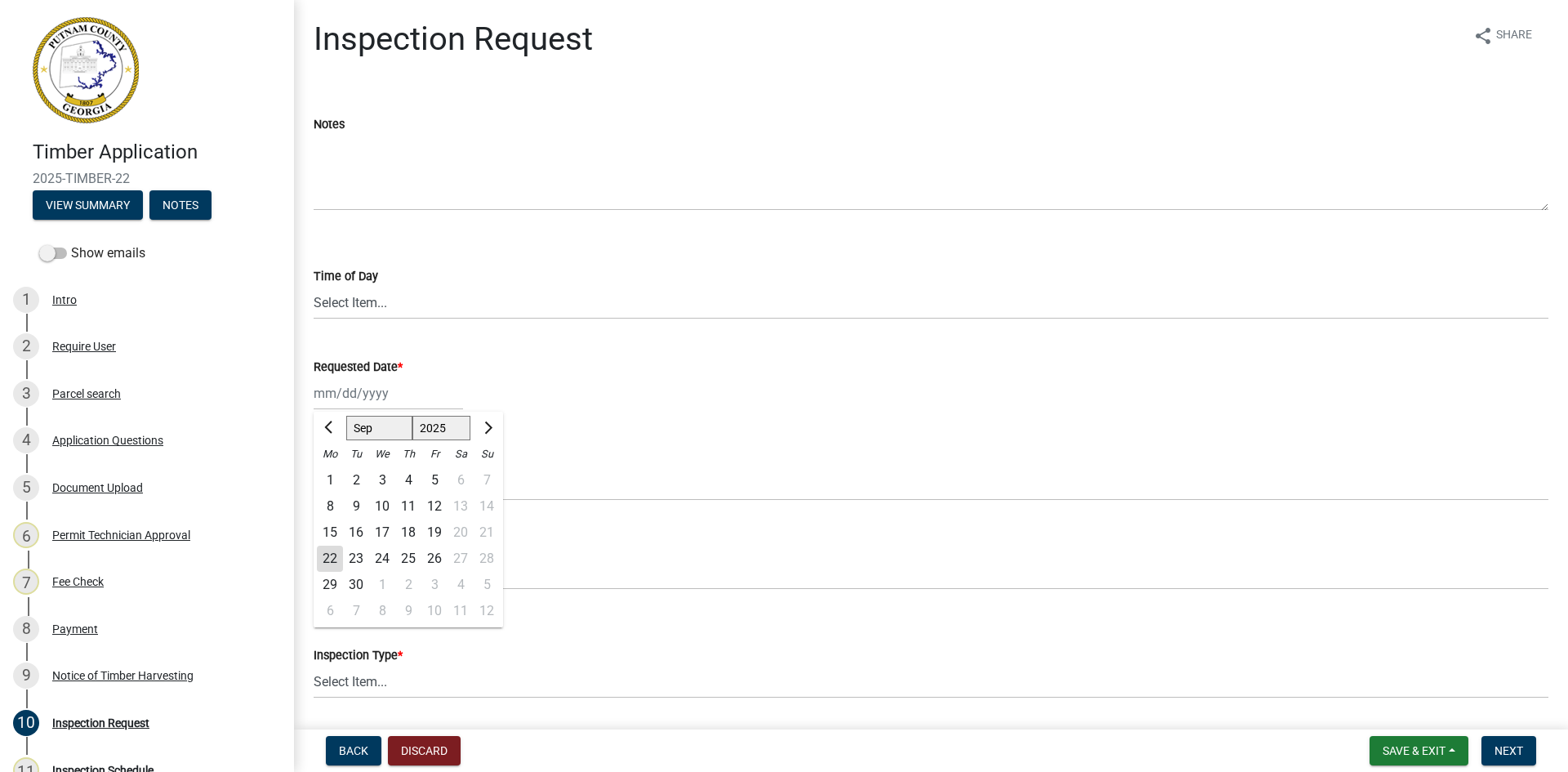
click at [326, 558] on div "22" at bounding box center [330, 558] width 26 height 26
type input "[DATE]"
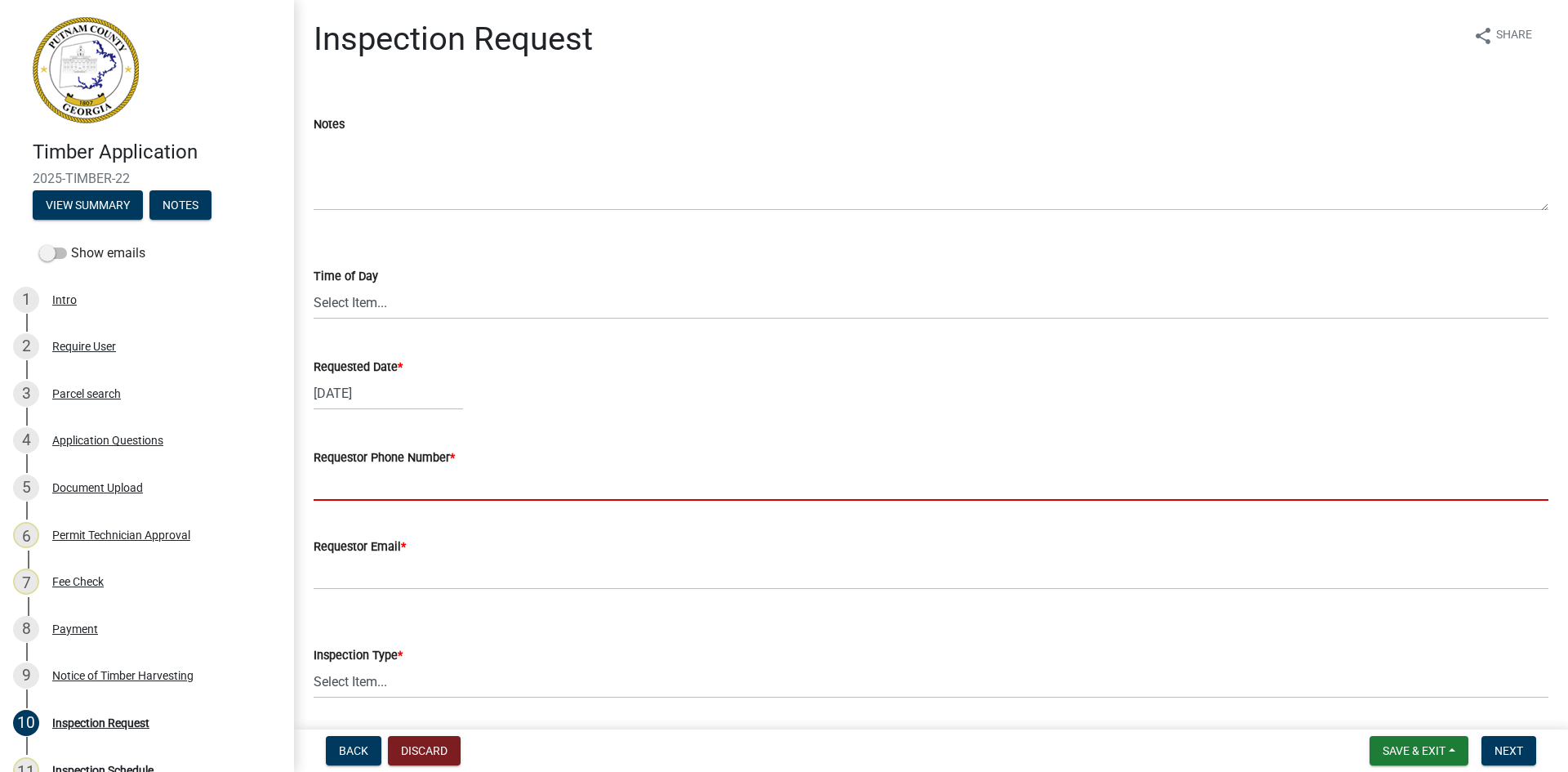
click at [375, 487] on input "Requestor Phone Number *" at bounding box center [931, 484] width 1235 height 33
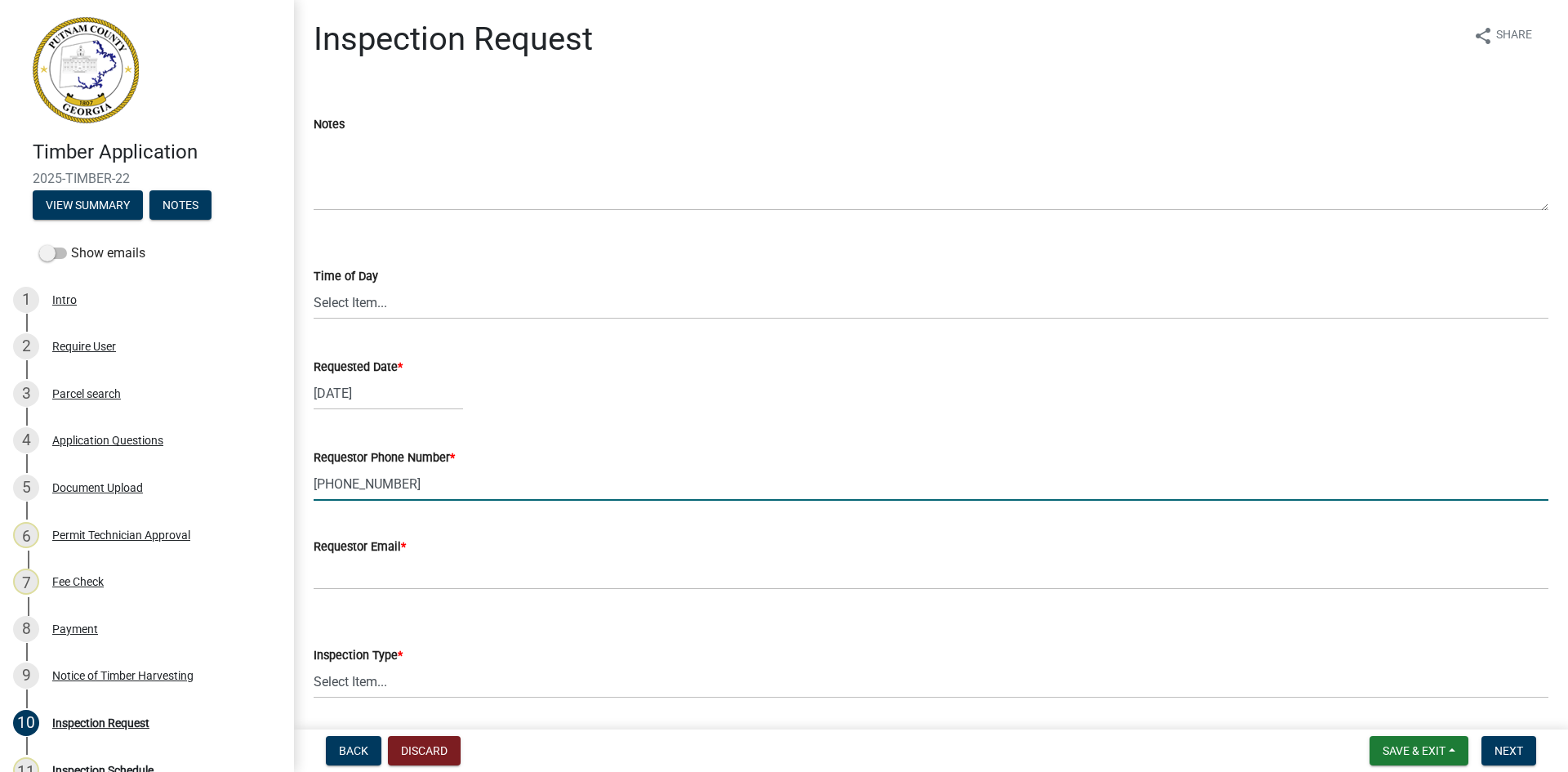
type input "[PHONE_NUMBER]"
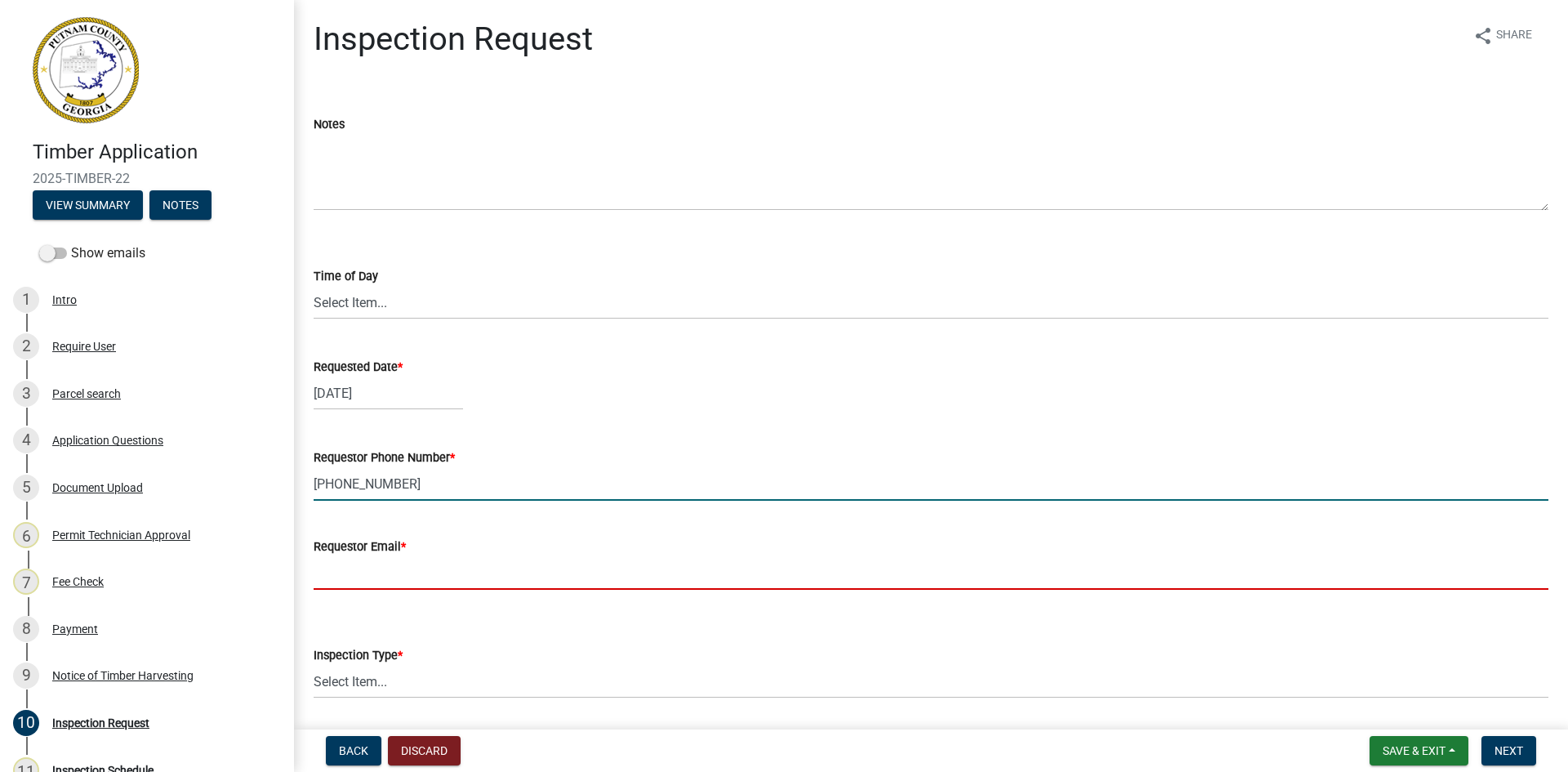
click at [402, 569] on input "Requestor Email *" at bounding box center [931, 573] width 1235 height 33
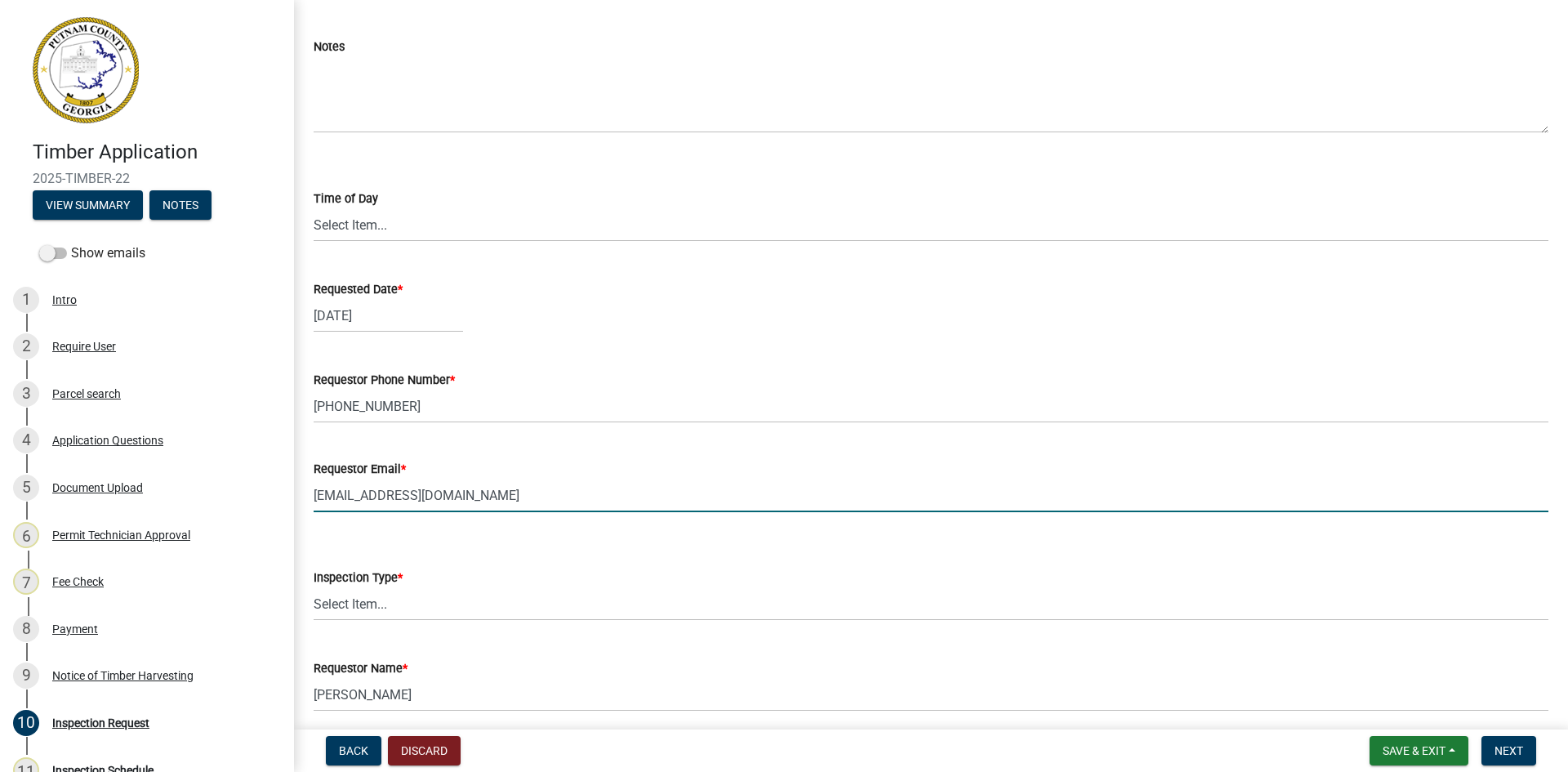
scroll to position [143, 0]
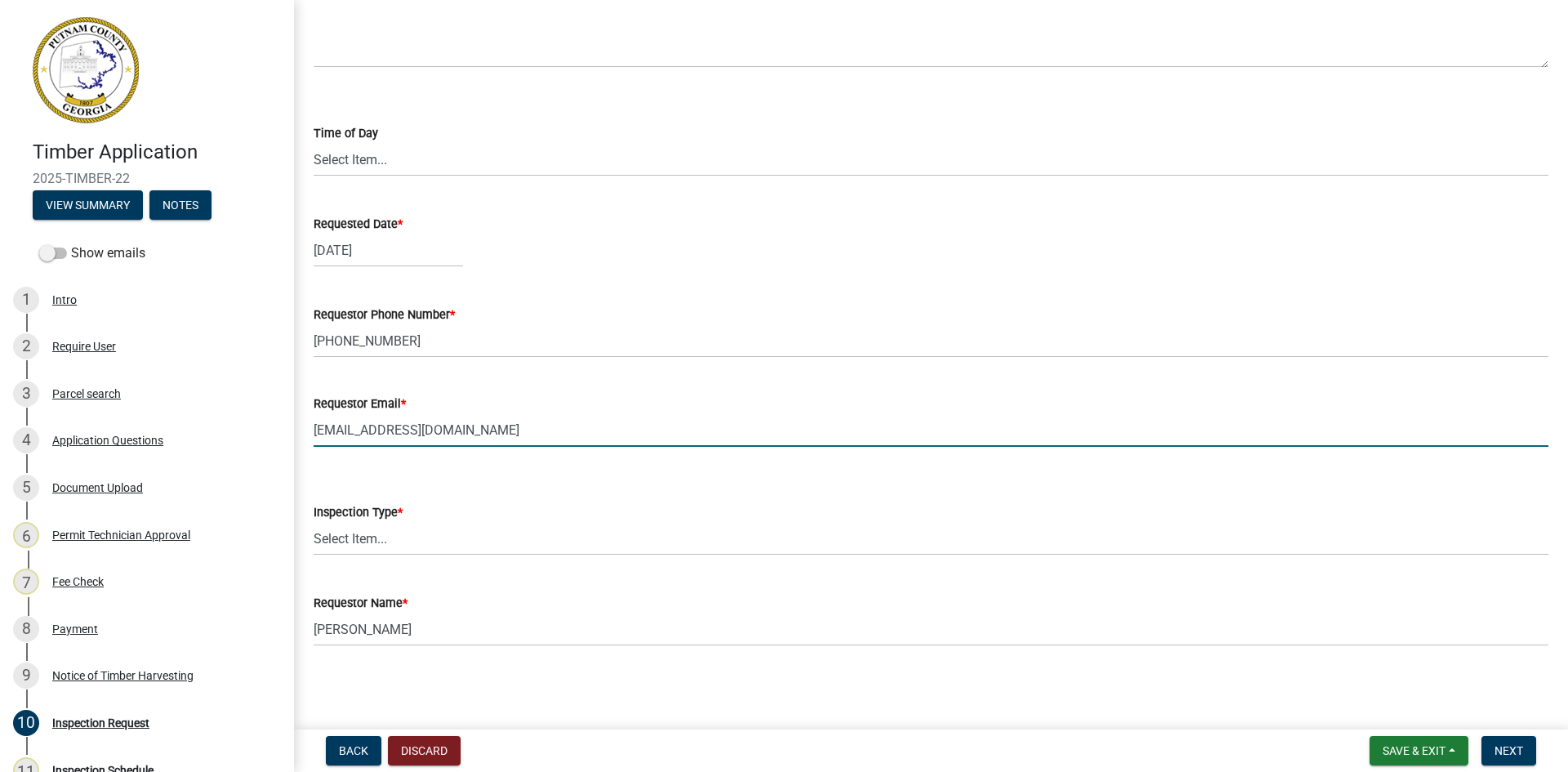
type input "[EMAIL_ADDRESS][DOMAIN_NAME]"
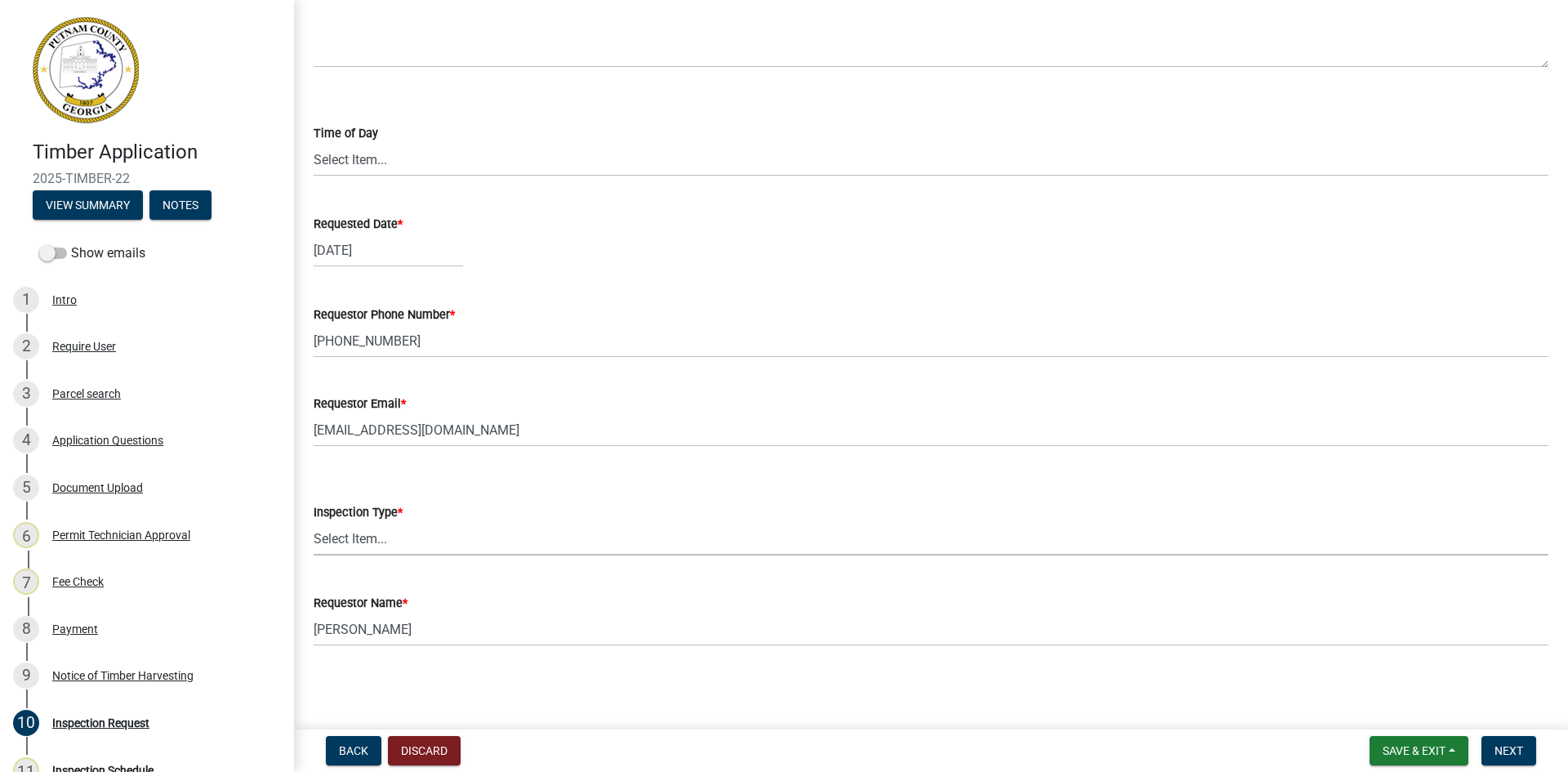
click at [387, 531] on select "Select Item... Site Inspection" at bounding box center [931, 538] width 1235 height 33
click at [314, 522] on select "Select Item... Site Inspection" at bounding box center [931, 538] width 1235 height 33
select select "cd9bca7e-17b8-4288-b043-0b531dfce574"
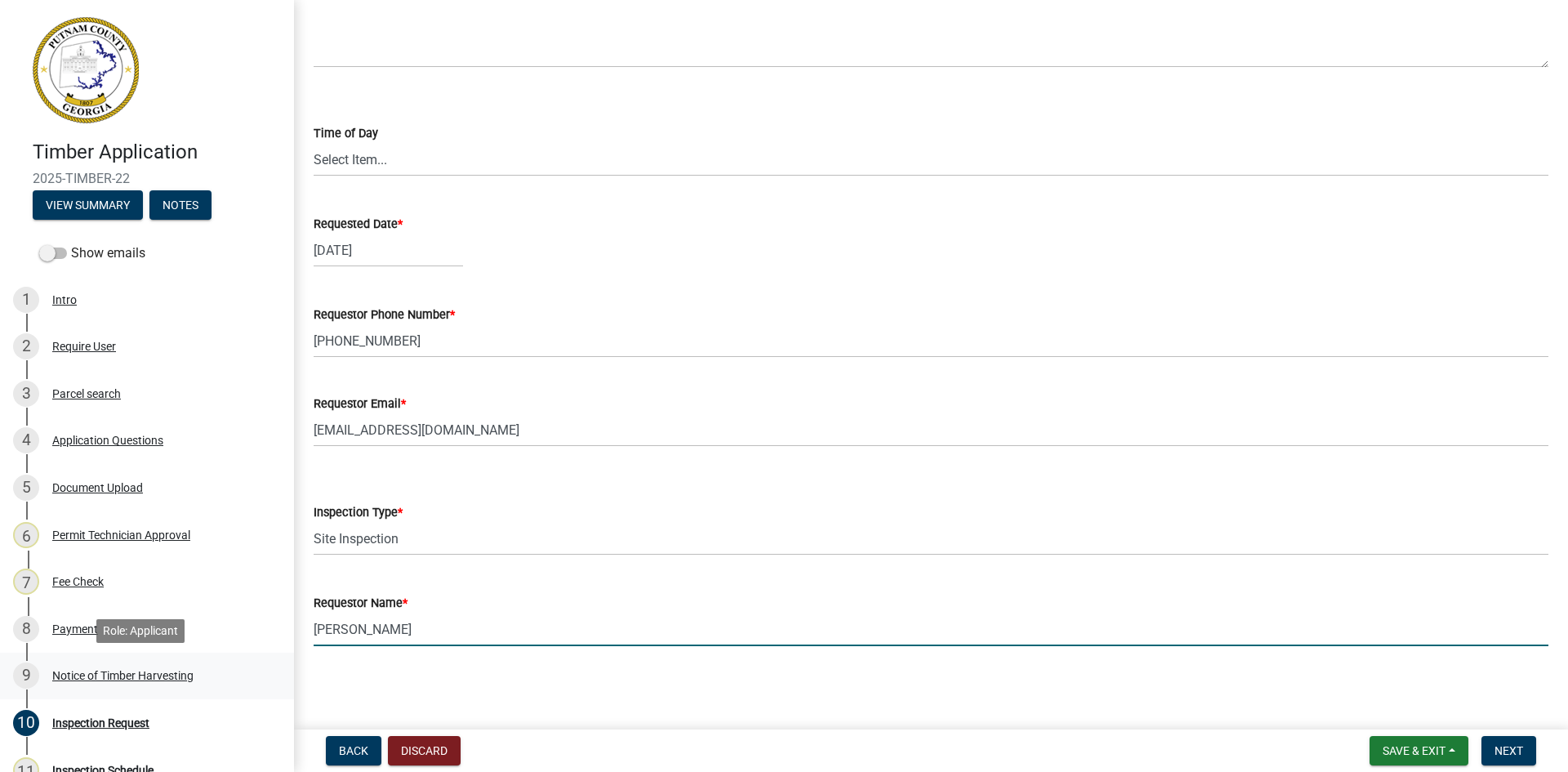
drag, startPoint x: 445, startPoint y: 636, endPoint x: 243, endPoint y: 688, distance: 208.6
click at [244, 688] on div "Timber Application 2025-TIMBER-22 View Summary Notes Show emails 1 Intro 2 Requ…" at bounding box center [784, 386] width 1568 height 772
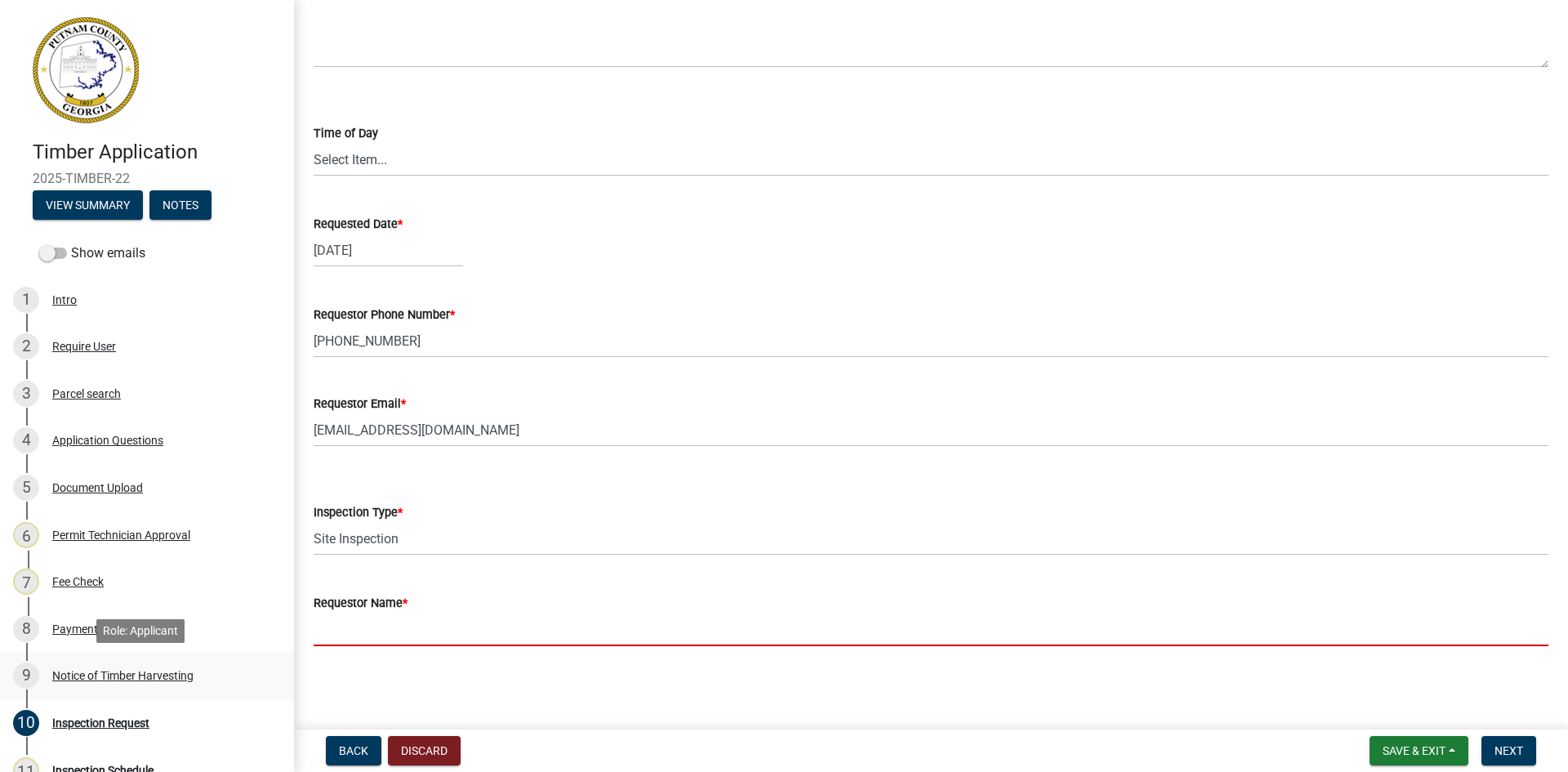
type input "c"
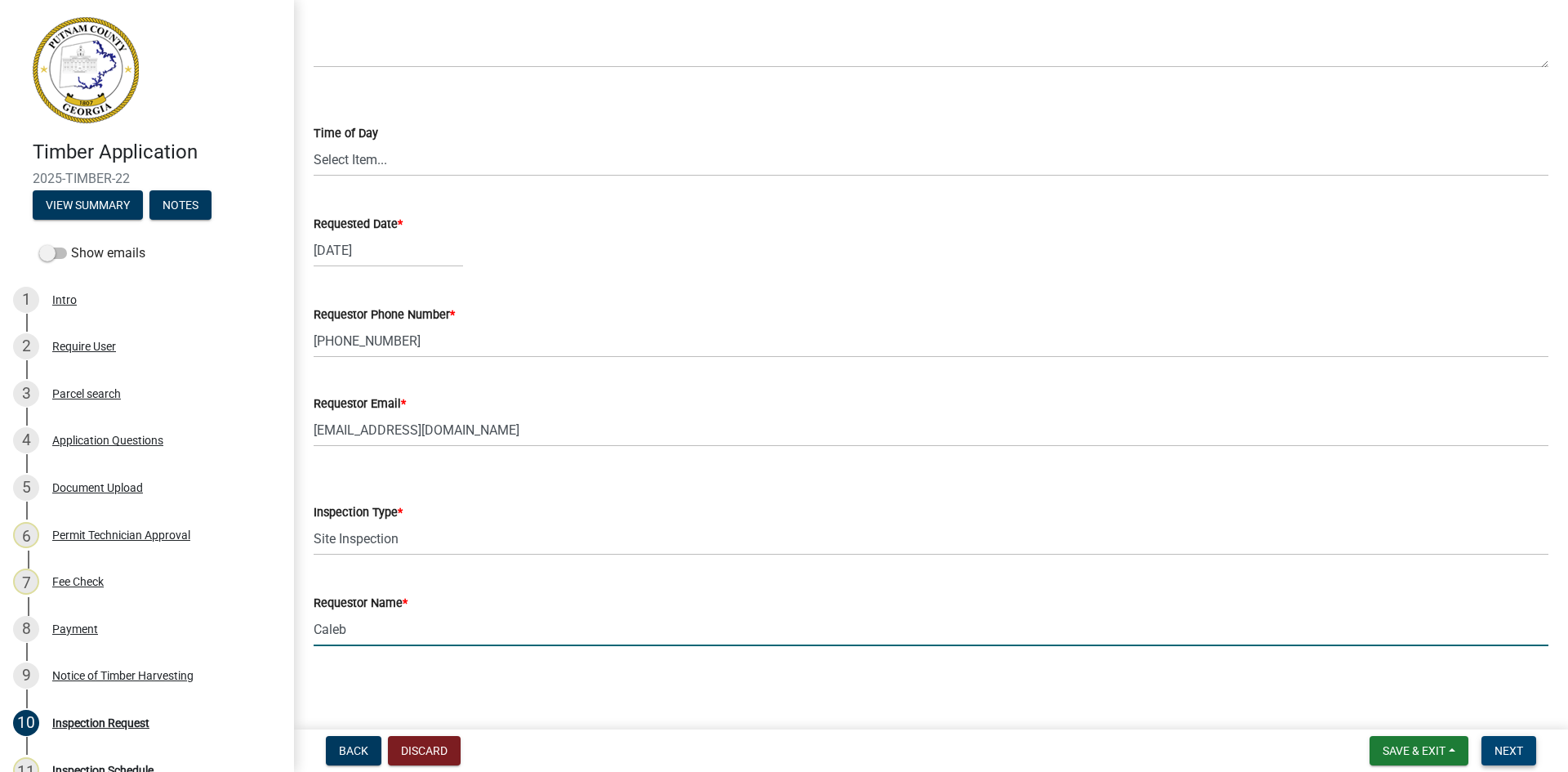
type input "Caleb"
click at [1506, 753] on span "Next" at bounding box center [1509, 751] width 28 height 13
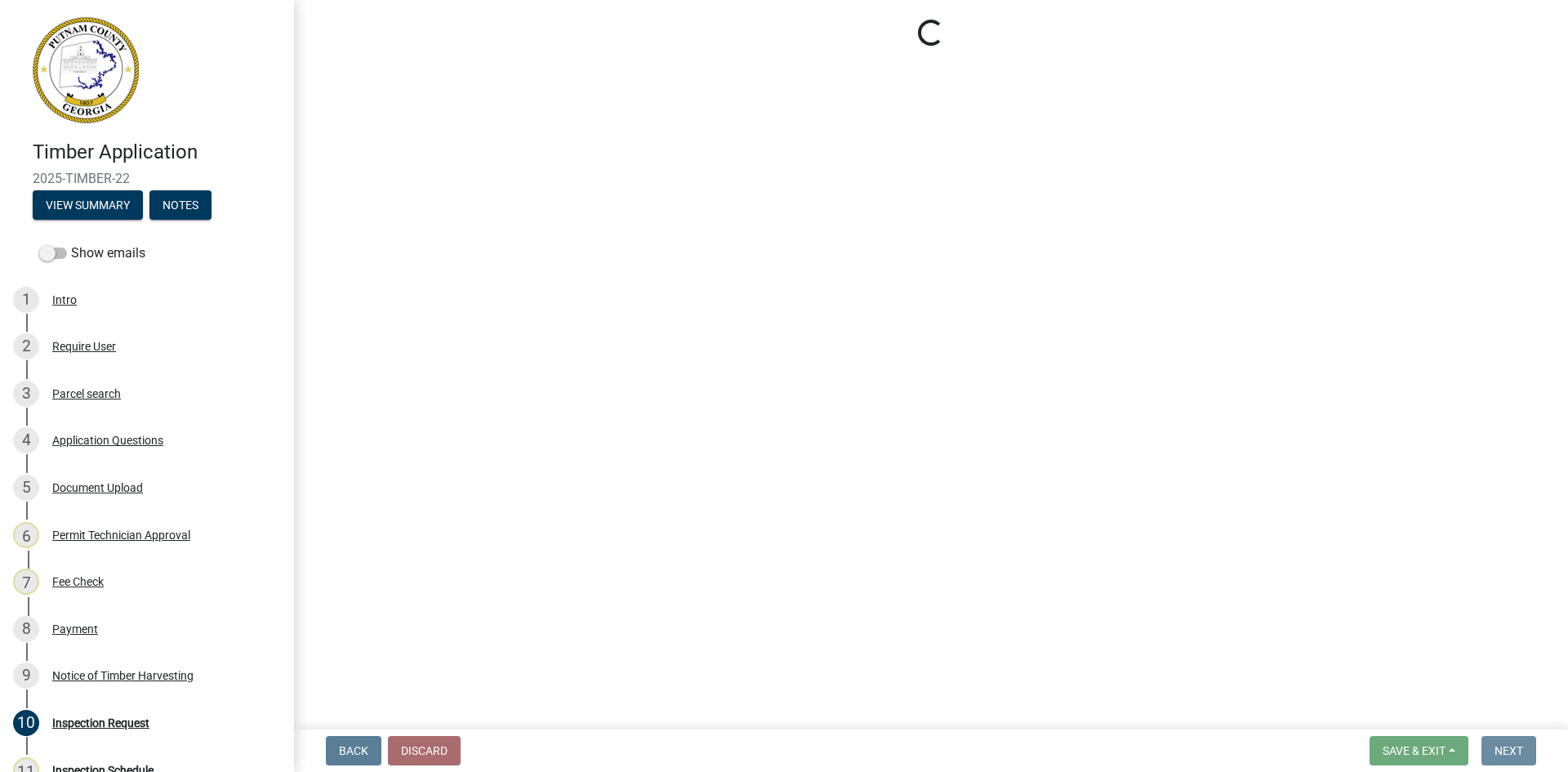
scroll to position [0, 0]
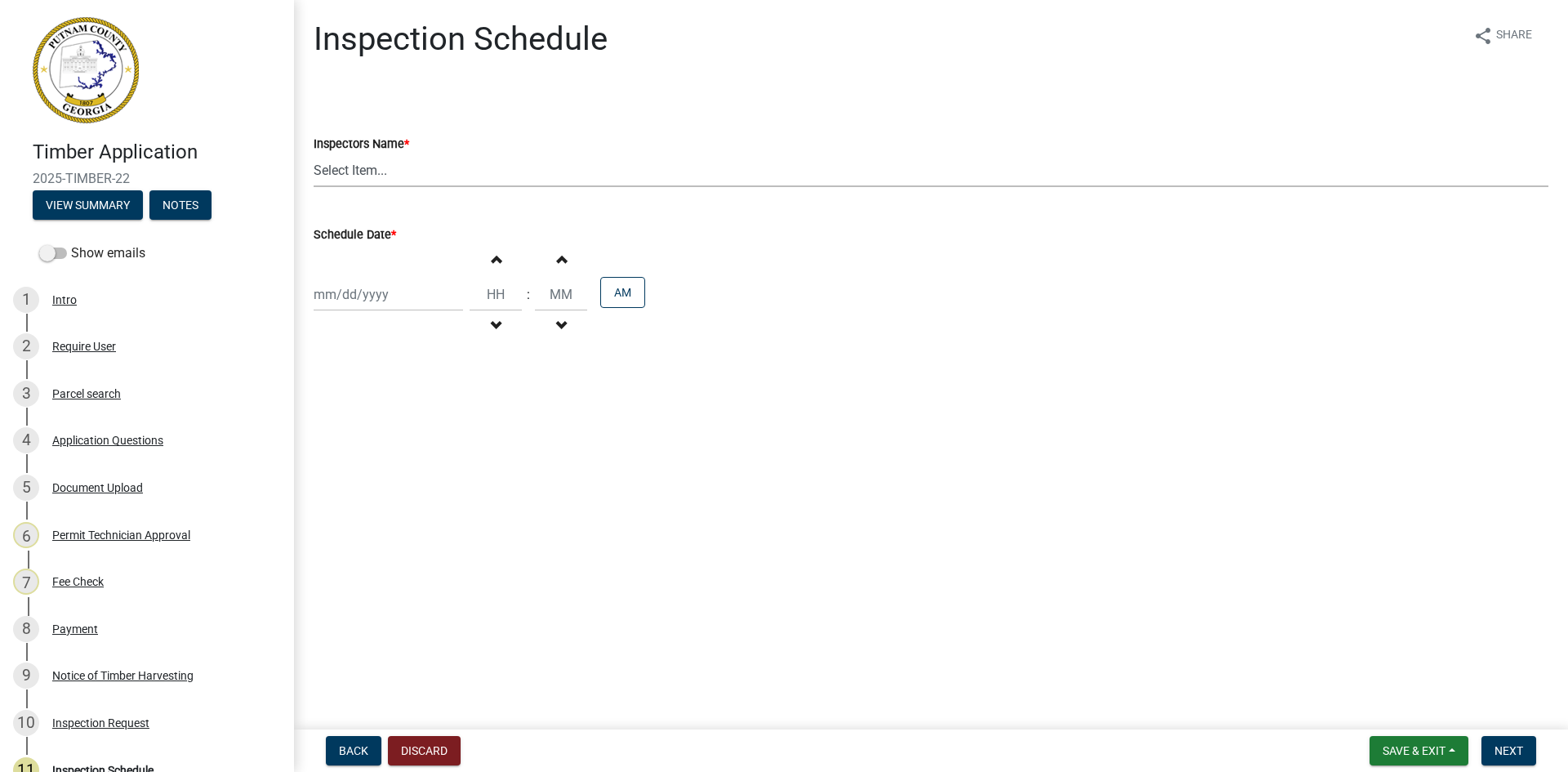
click at [385, 162] on select "Select Item... mrivera ([PERSON_NAME]) [PERSON_NAME] ([PERSON_NAME] ([PERSON_NA…" at bounding box center [931, 170] width 1235 height 33
select select "af3c6edf-34d7-49be-824e-99d5d0a3954f"
click at [314, 153] on select "Select Item... mrivera ([PERSON_NAME]) [PERSON_NAME] ([PERSON_NAME] ([PERSON_NA…" at bounding box center [931, 170] width 1235 height 33
click at [351, 299] on div at bounding box center [388, 295] width 150 height 33
select select "9"
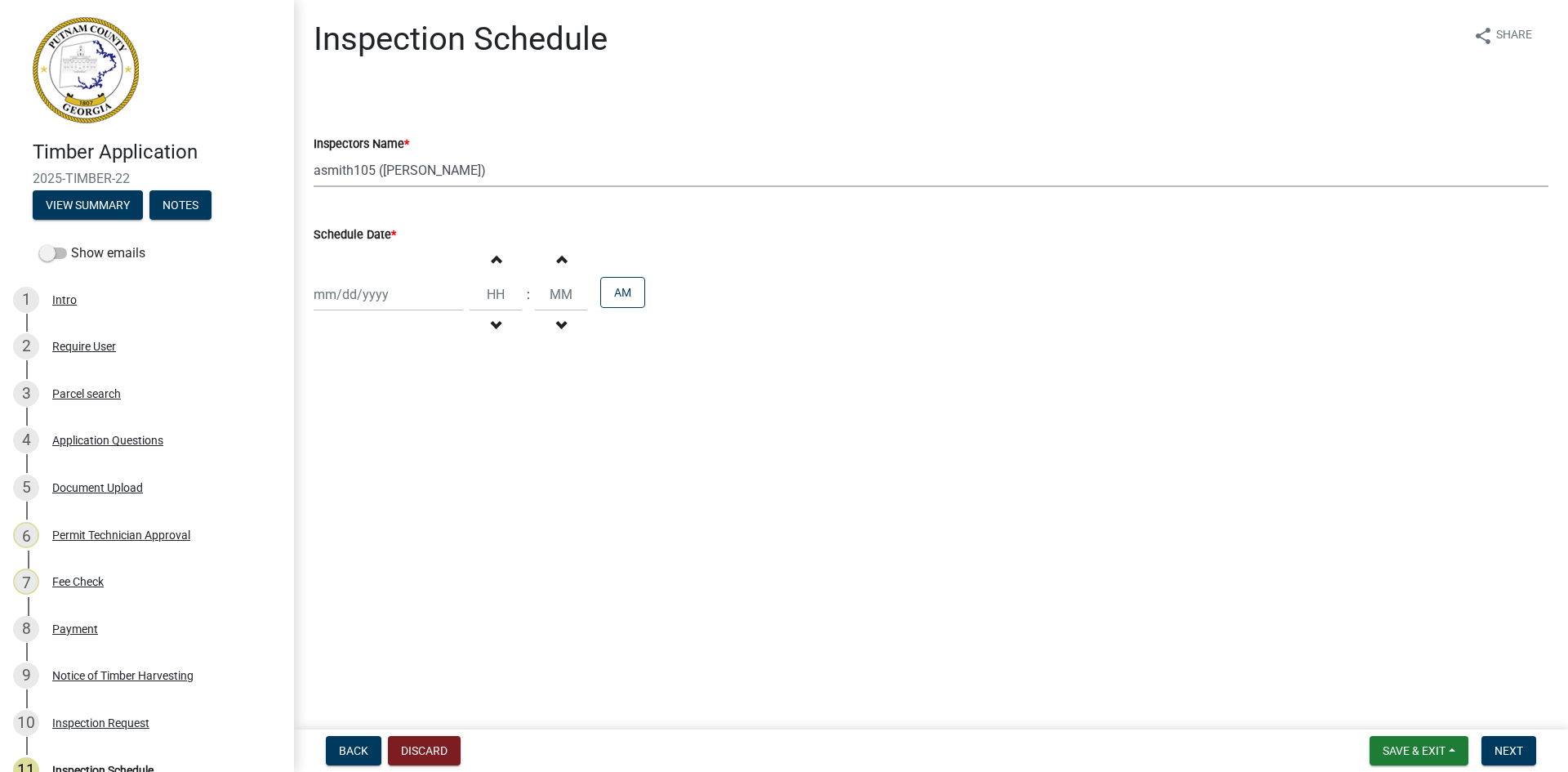
select select "2025"
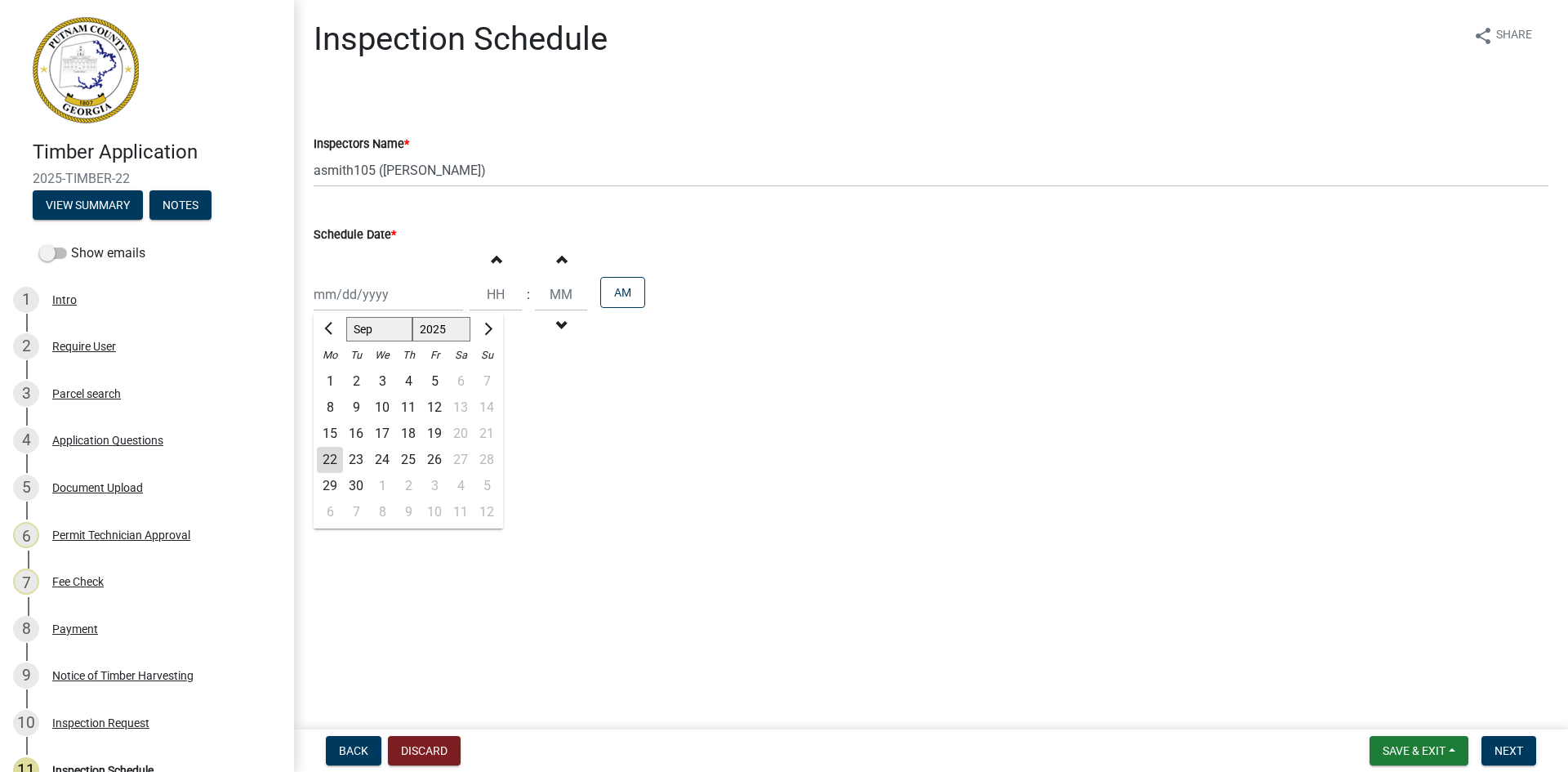
click at [352, 457] on div "23" at bounding box center [356, 460] width 26 height 26
type input "[DATE]"
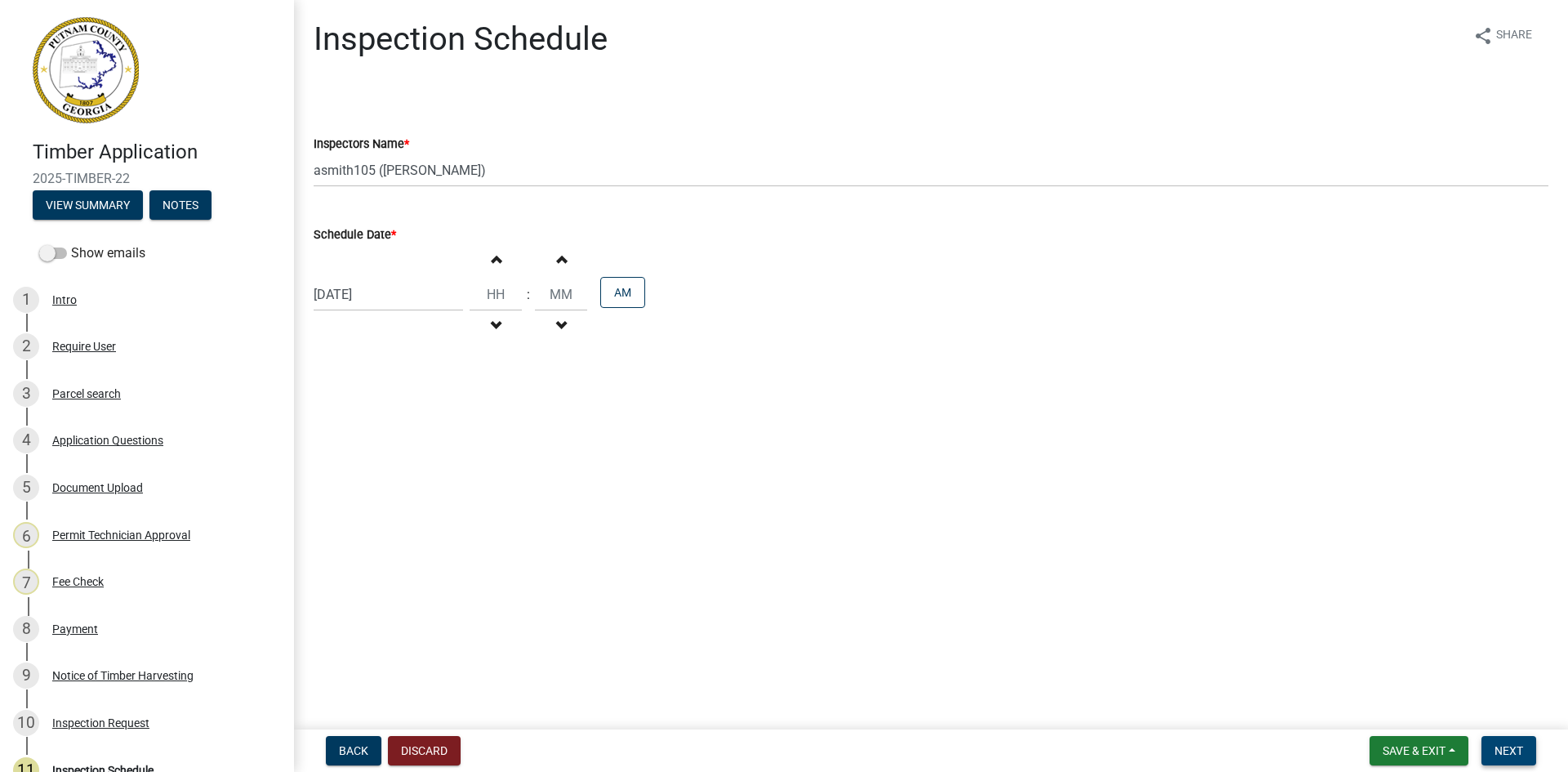
click at [1518, 754] on span "Next" at bounding box center [1509, 751] width 28 height 13
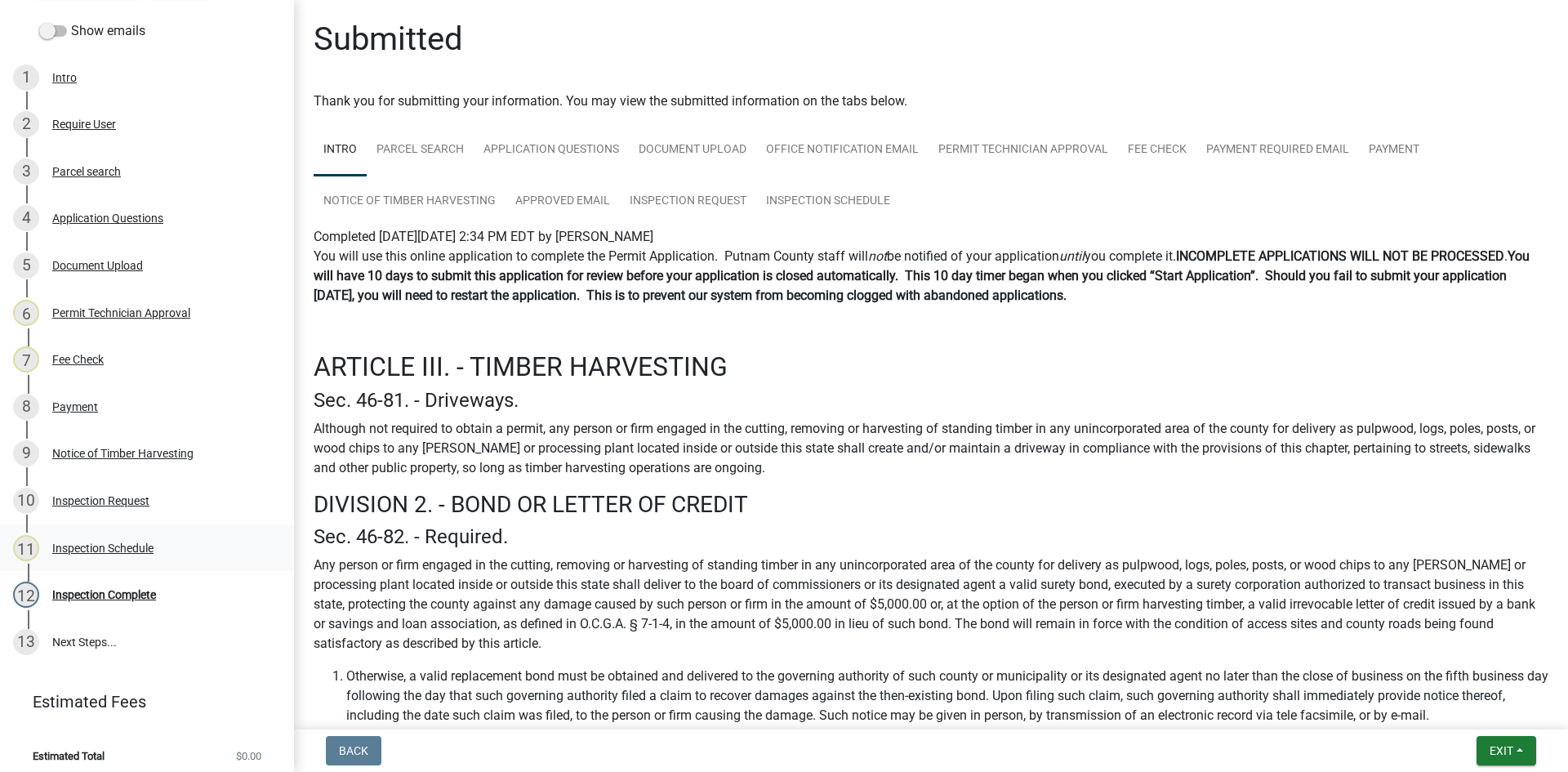
scroll to position [231, 0]
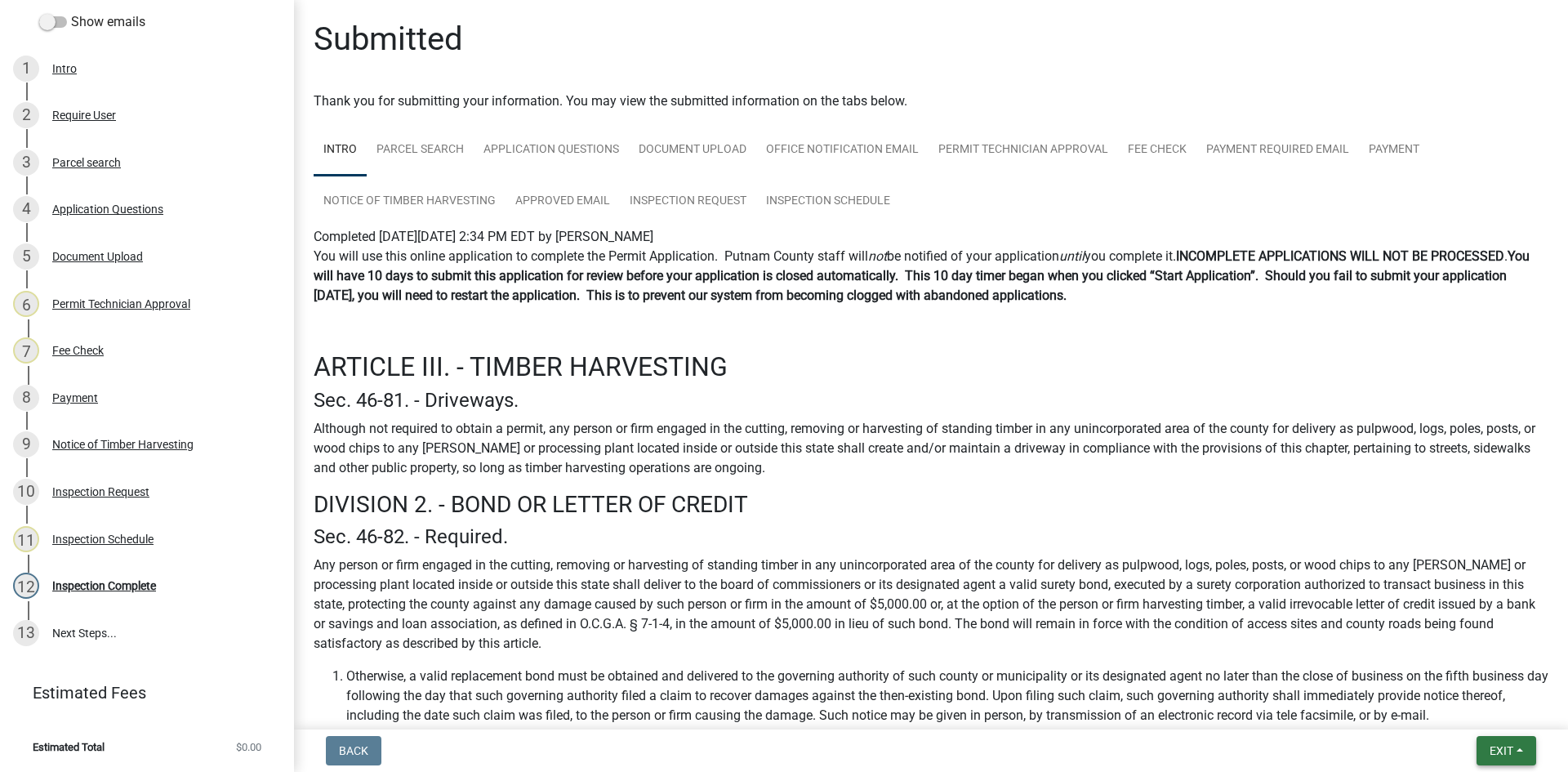
click at [1499, 744] on span "Exit" at bounding box center [1502, 751] width 23 height 13
click at [1504, 714] on button "Save & Exit" at bounding box center [1471, 708] width 131 height 39
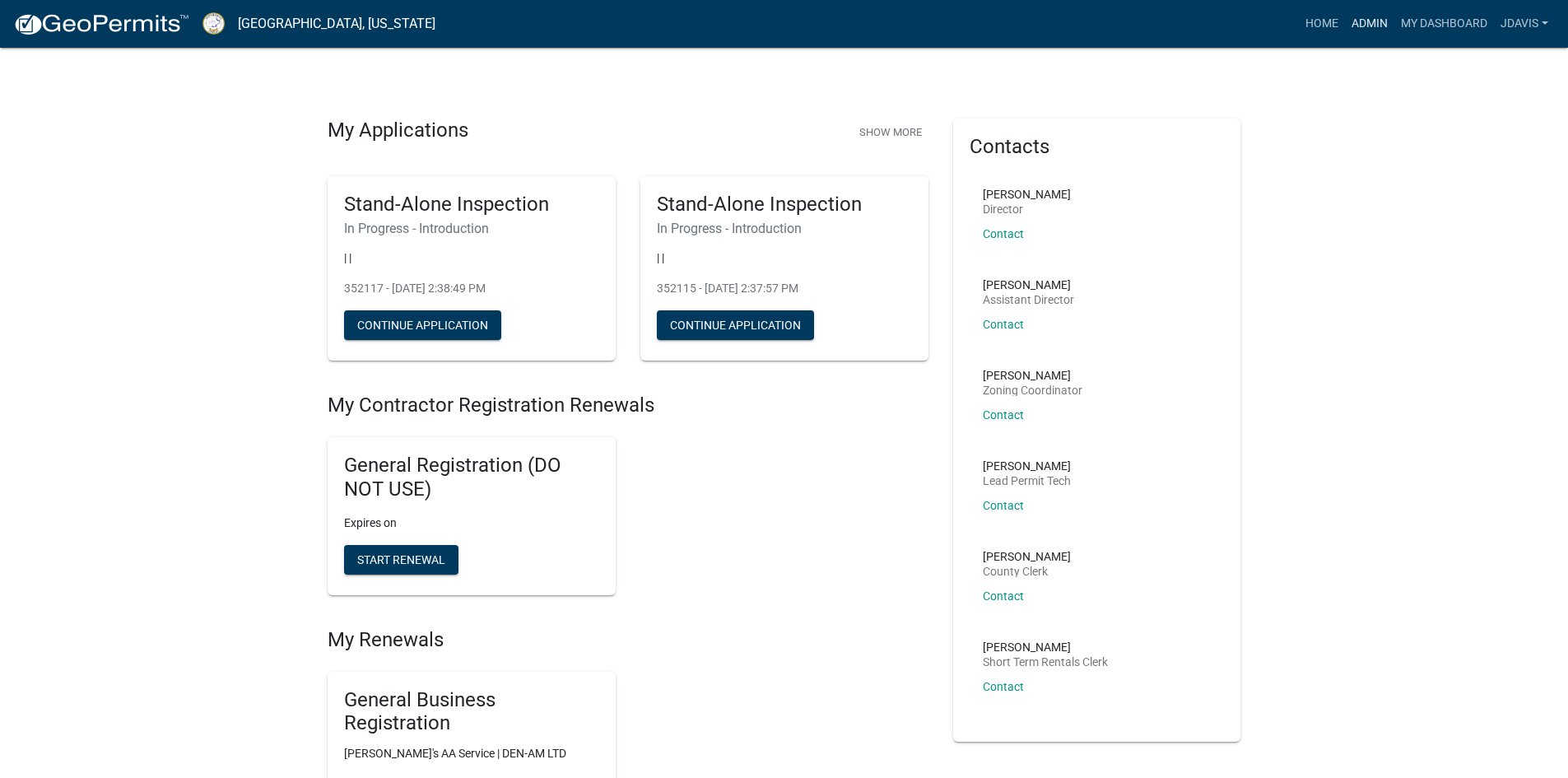
click at [1382, 27] on link "Admin" at bounding box center [1369, 24] width 50 height 31
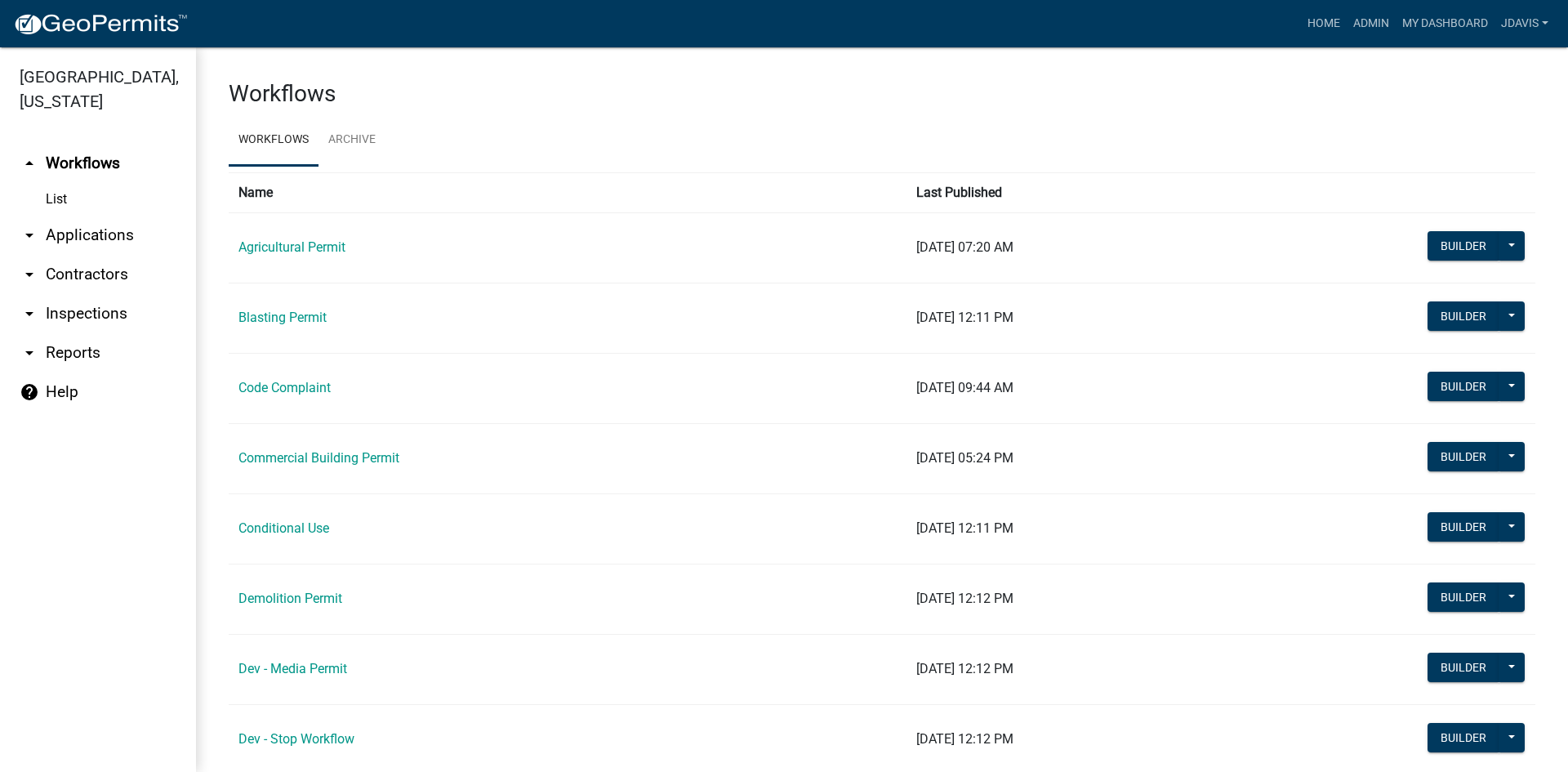
click at [116, 234] on link "arrow_drop_down Applications" at bounding box center [98, 235] width 196 height 39
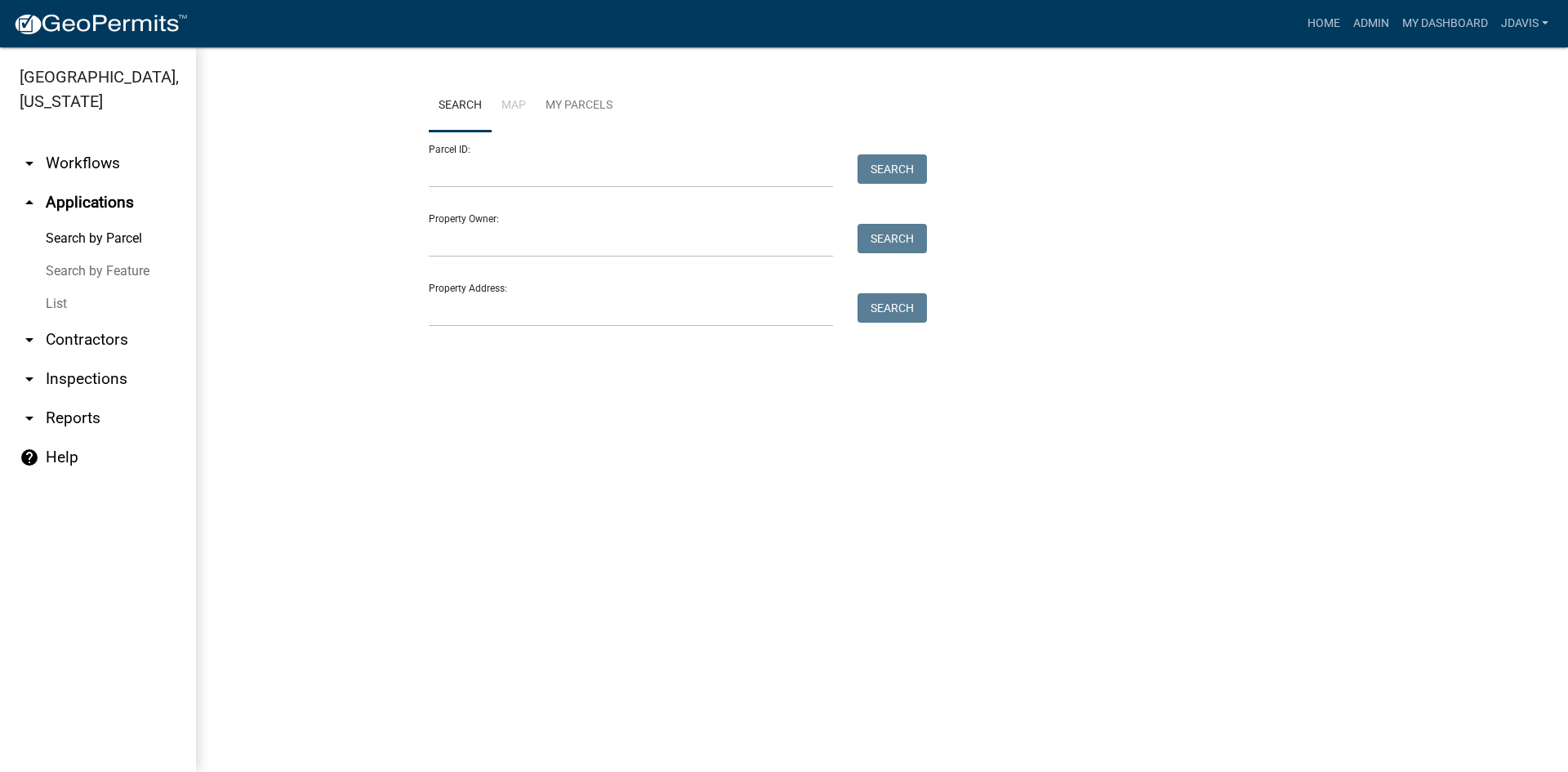
drag, startPoint x: 606, startPoint y: 271, endPoint x: 572, endPoint y: 310, distance: 51.7
click at [588, 296] on div "Property Address: Search" at bounding box center [673, 298] width 490 height 56
click at [571, 310] on input "Property Address:" at bounding box center [630, 310] width 404 height 33
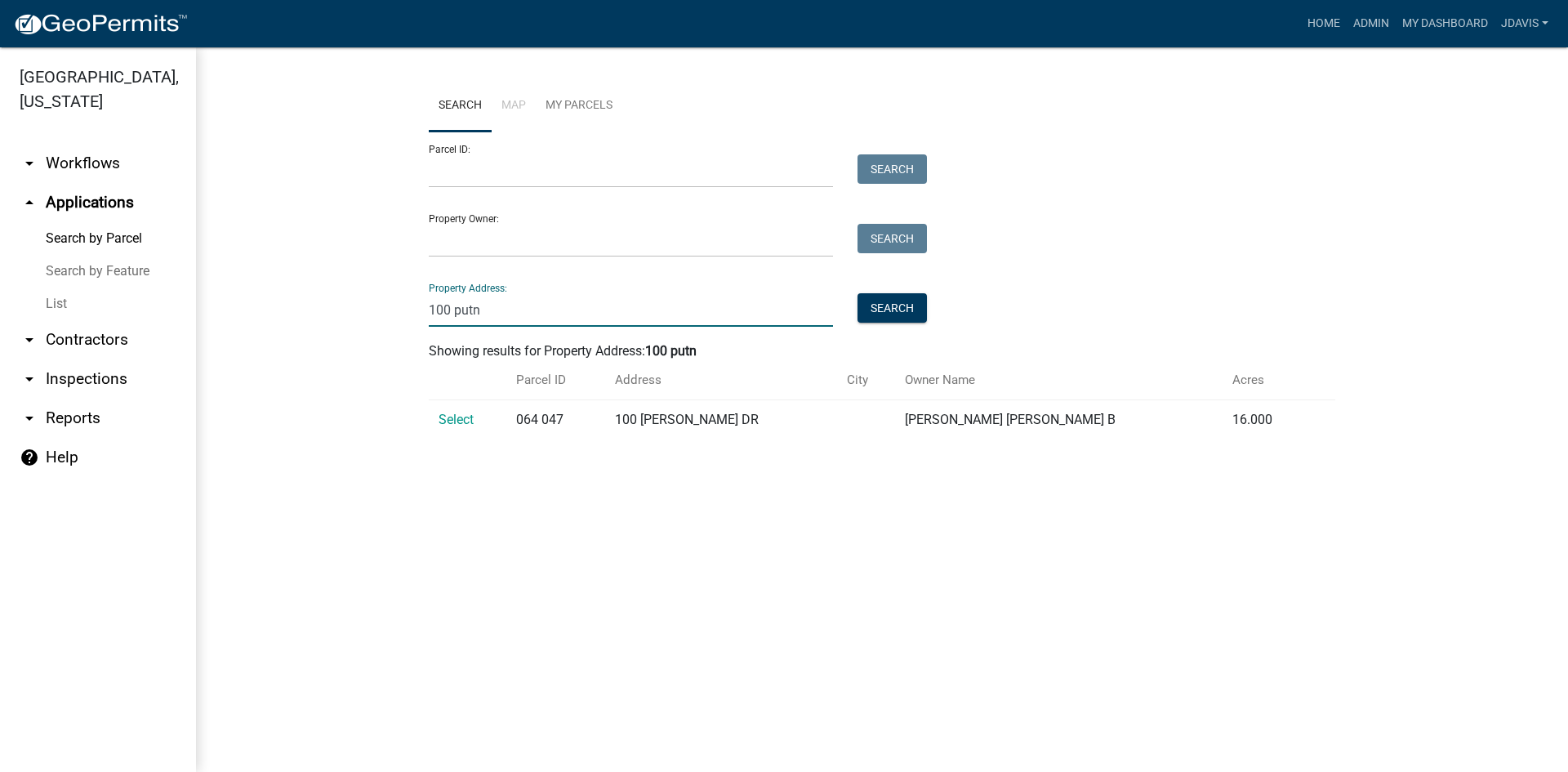
type input "100 putn"
click at [461, 411] on td "Select" at bounding box center [467, 420] width 78 height 40
click at [460, 414] on span "Select" at bounding box center [456, 419] width 35 height 16
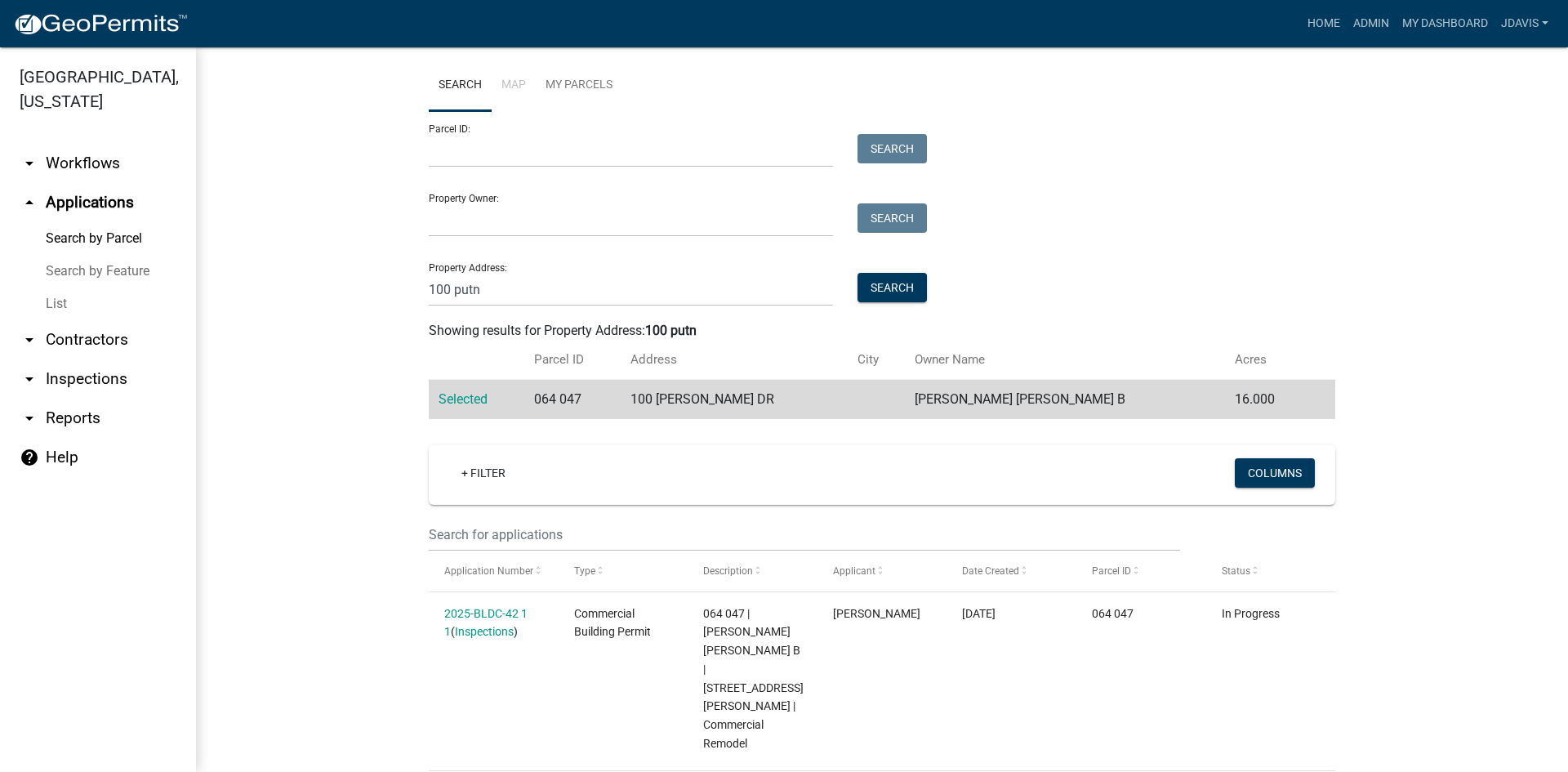
scroll to position [37, 0]
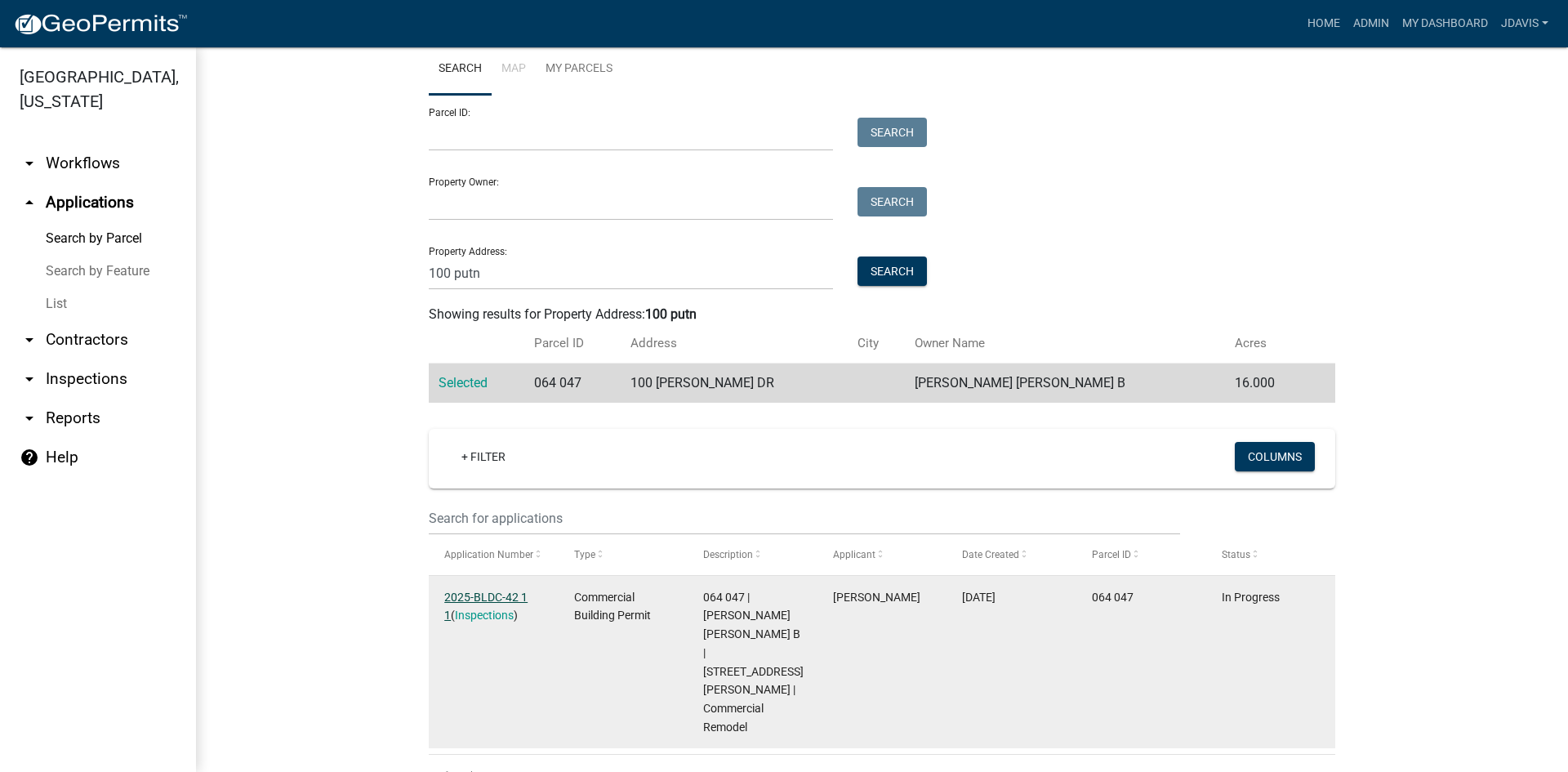
click at [456, 593] on link "2025-BLDC-42 1 1" at bounding box center [486, 606] width 84 height 32
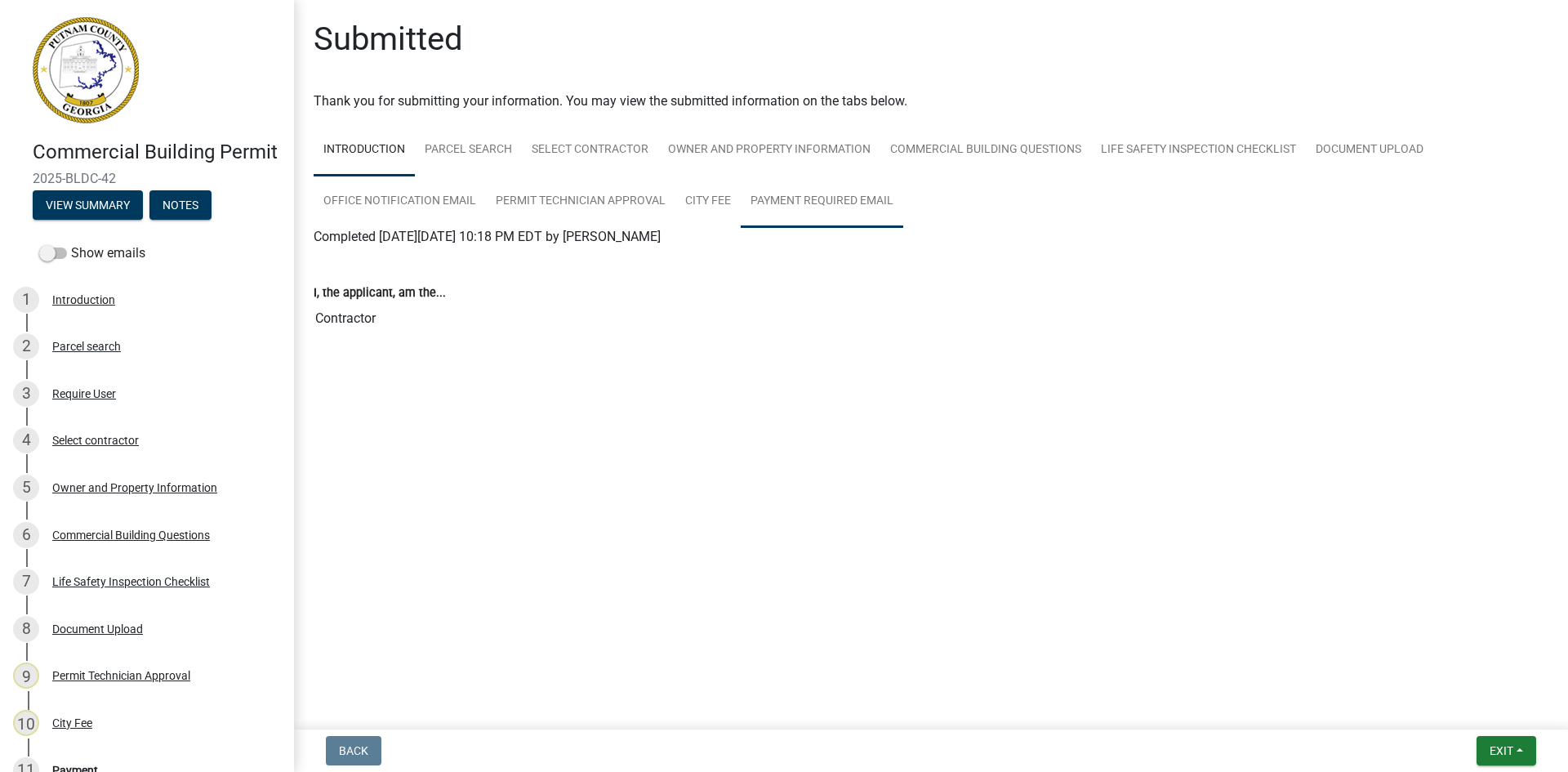
click at [858, 195] on link "Payment Required Email" at bounding box center [822, 202] width 162 height 52
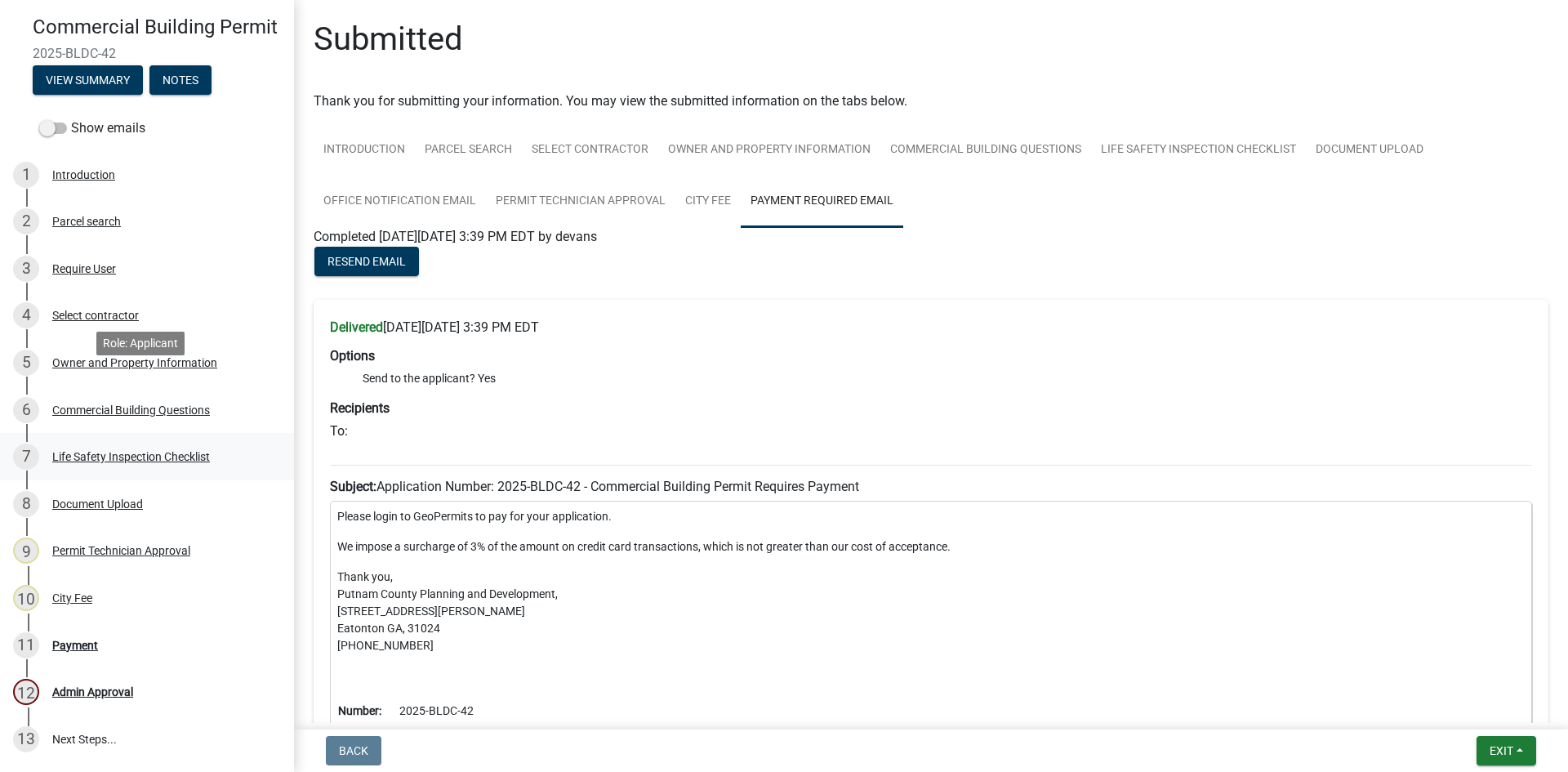
scroll to position [291, 0]
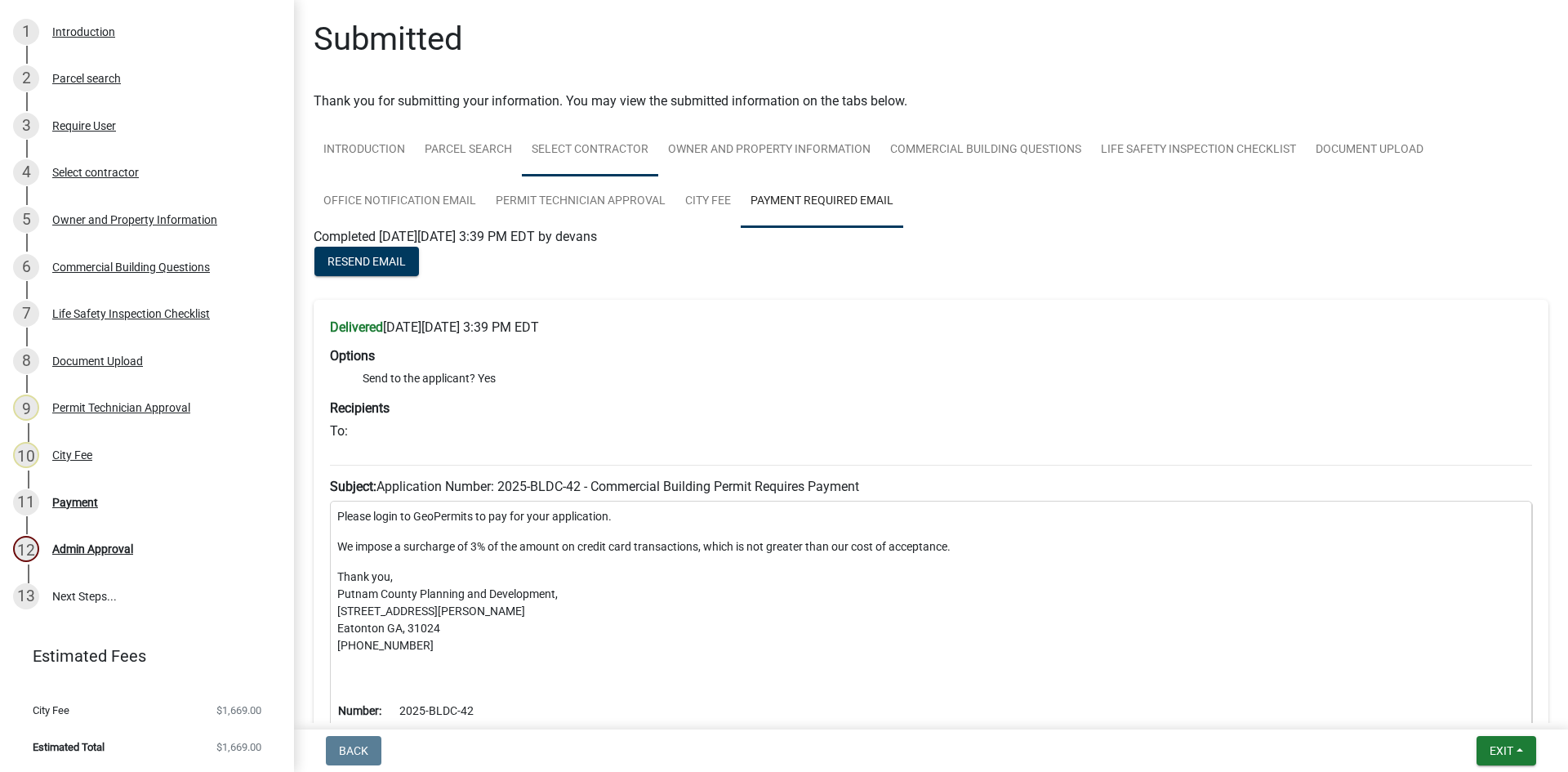
click at [618, 151] on link "Select contractor" at bounding box center [589, 150] width 136 height 52
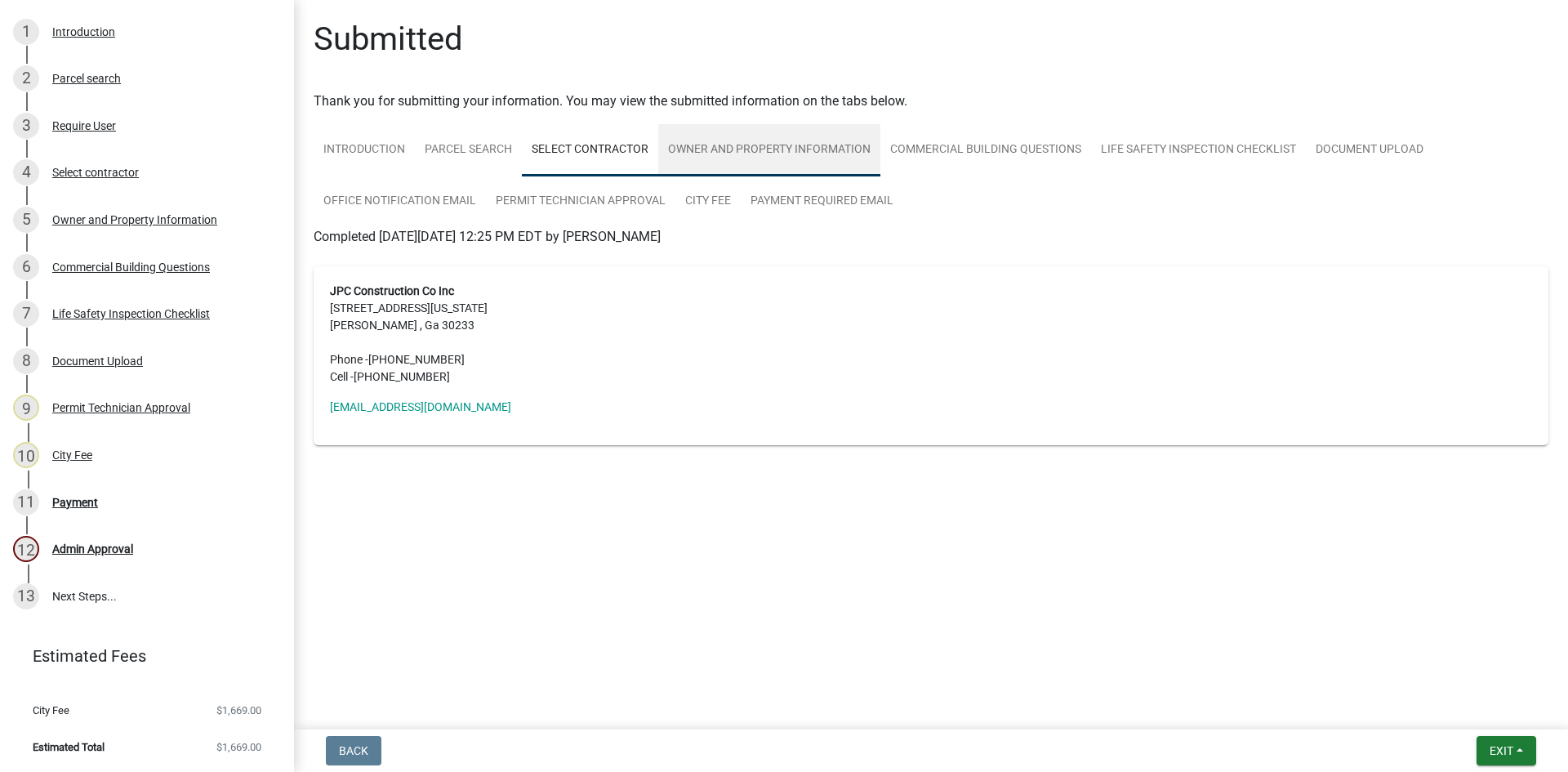
click at [765, 147] on link "Owner and Property Information" at bounding box center [769, 150] width 222 height 52
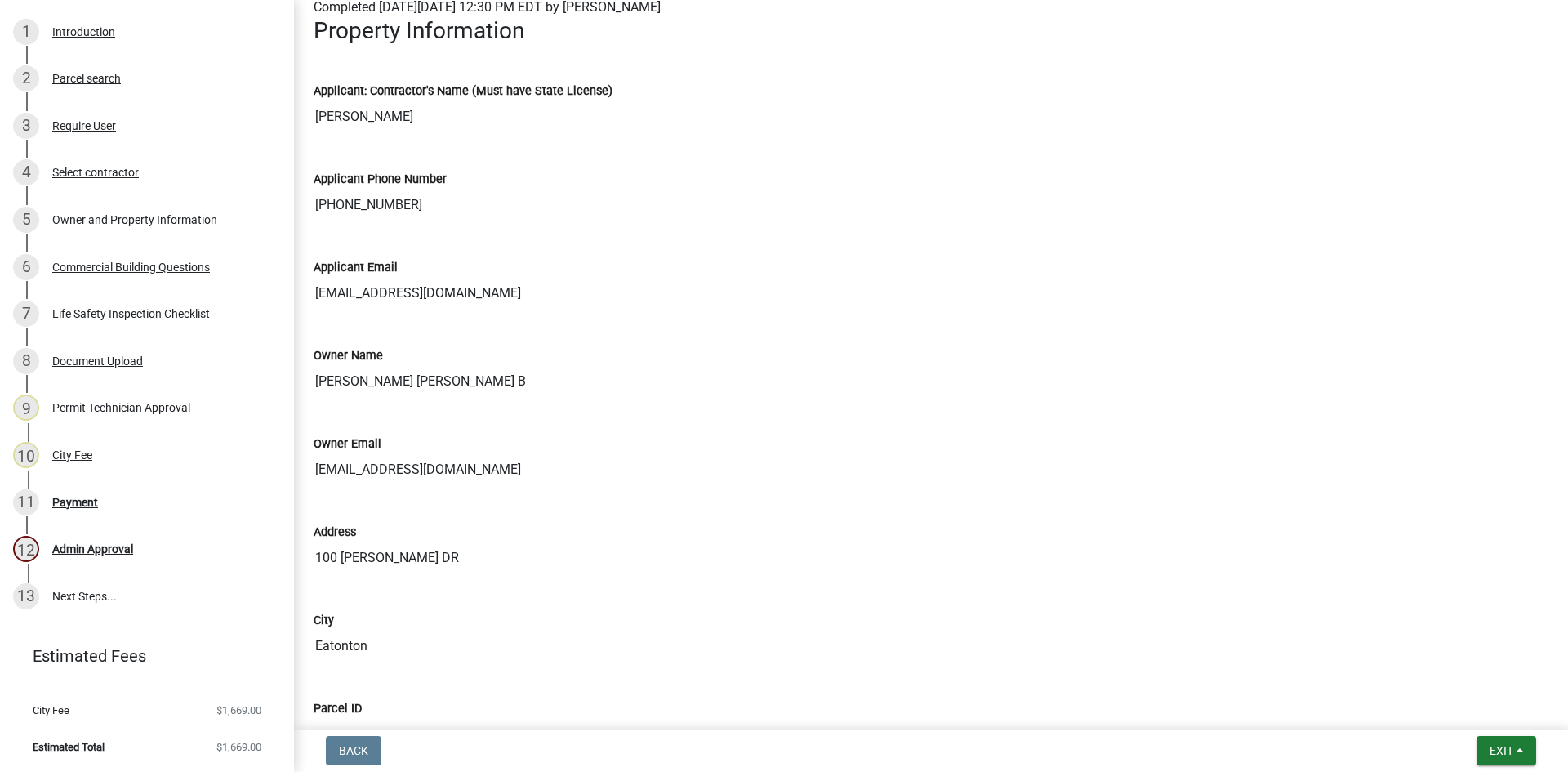
scroll to position [0, 0]
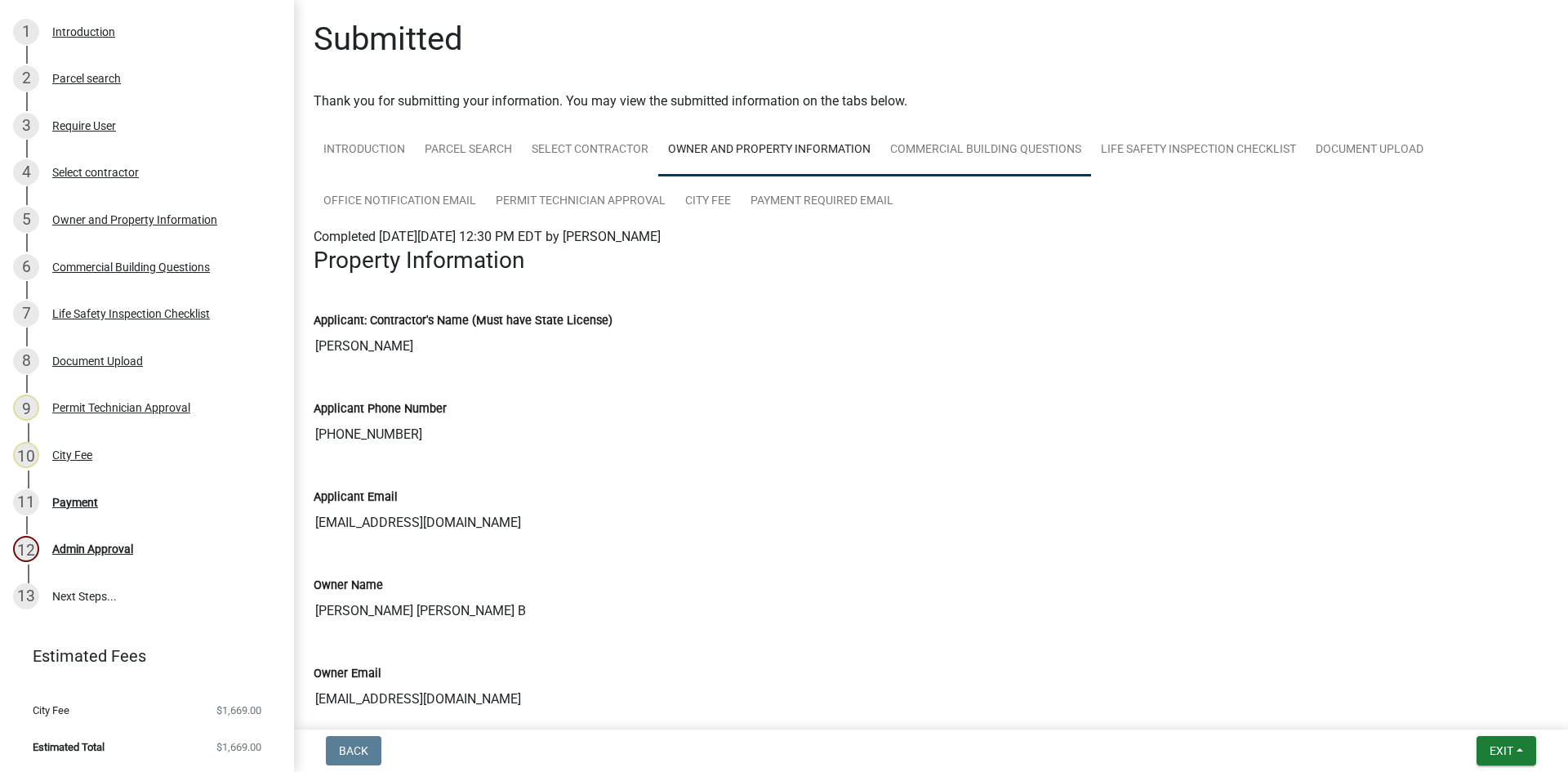
click at [1026, 164] on link "Commercial Building Questions" at bounding box center [986, 150] width 211 height 52
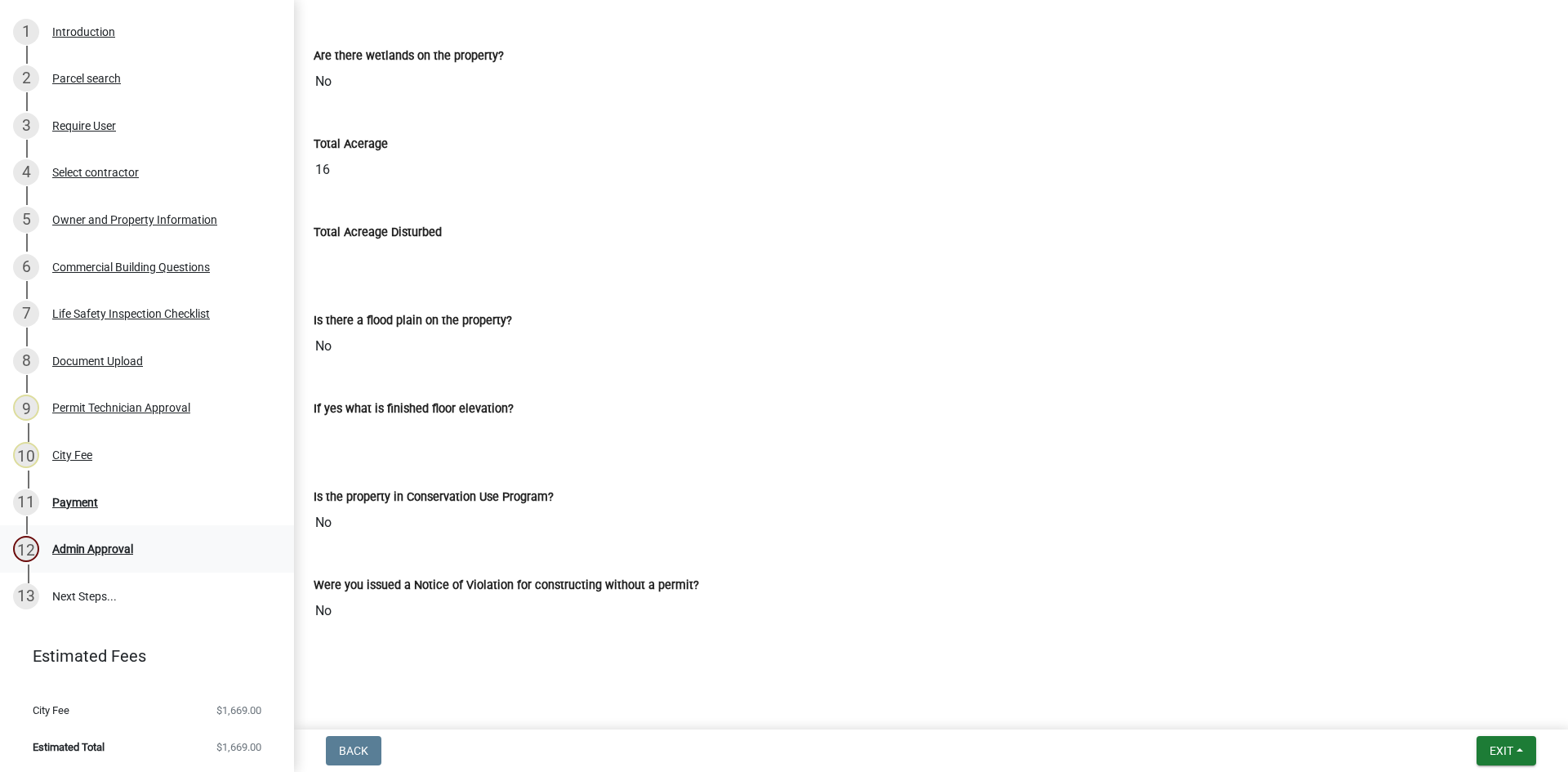
scroll to position [3794, 0]
click at [83, 494] on div "11 Payment" at bounding box center [141, 502] width 254 height 26
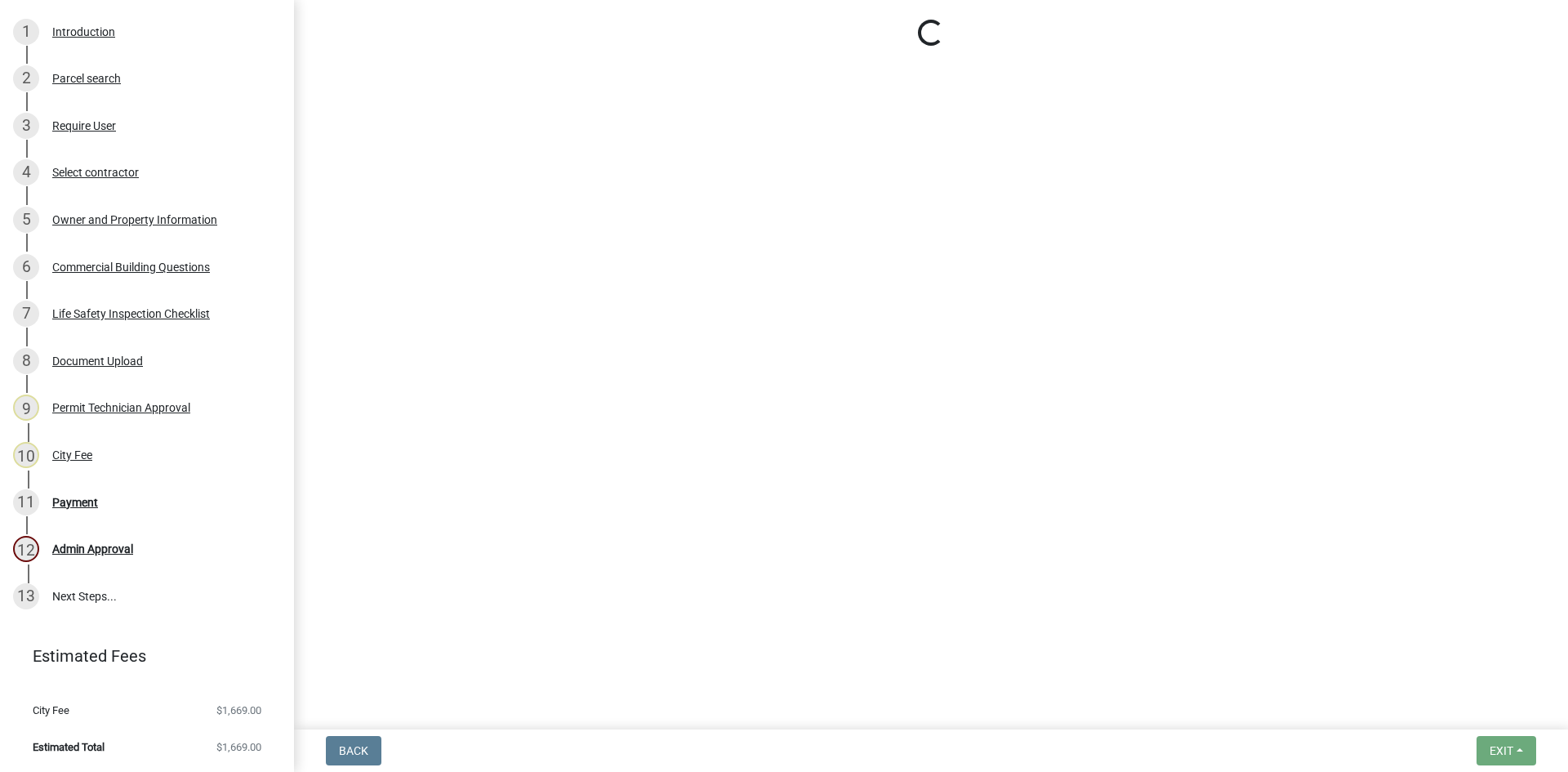
select select "3: 3"
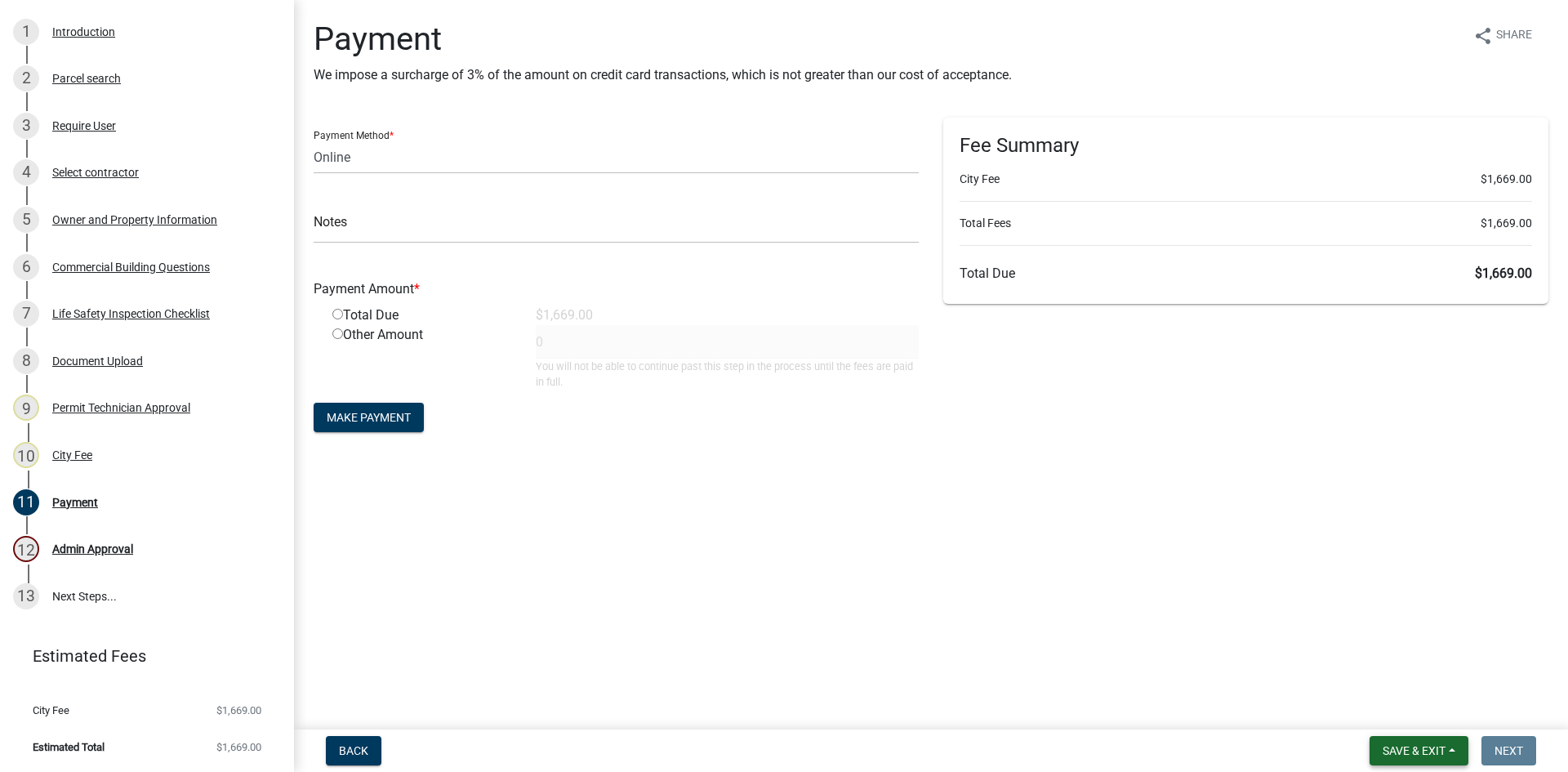
click at [1419, 748] on span "Save & Exit" at bounding box center [1414, 751] width 63 height 13
click at [1416, 708] on button "Save & Exit" at bounding box center [1403, 708] width 131 height 39
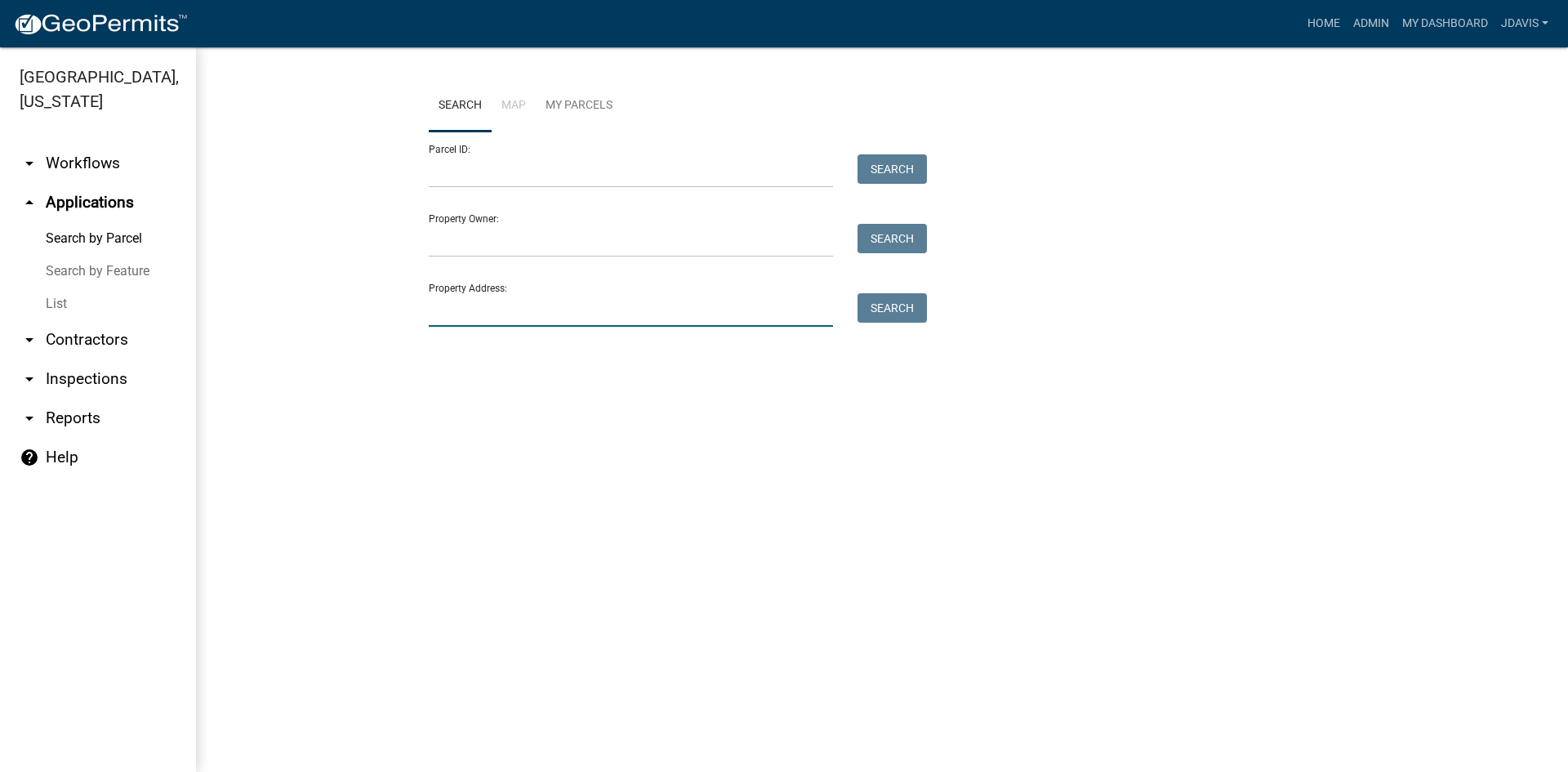
click at [669, 322] on input "Property Address:" at bounding box center [630, 310] width 404 height 33
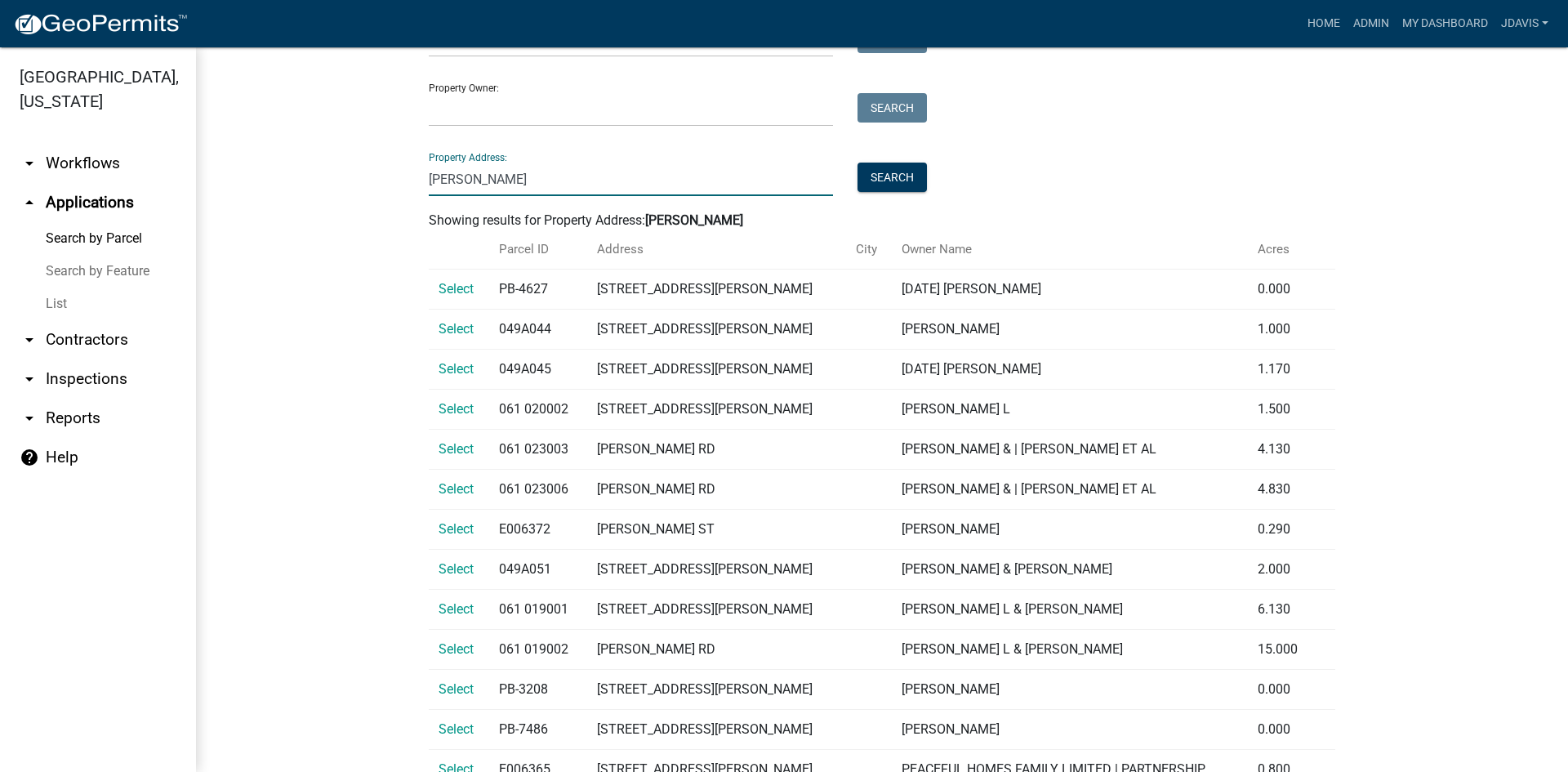
scroll to position [376, 0]
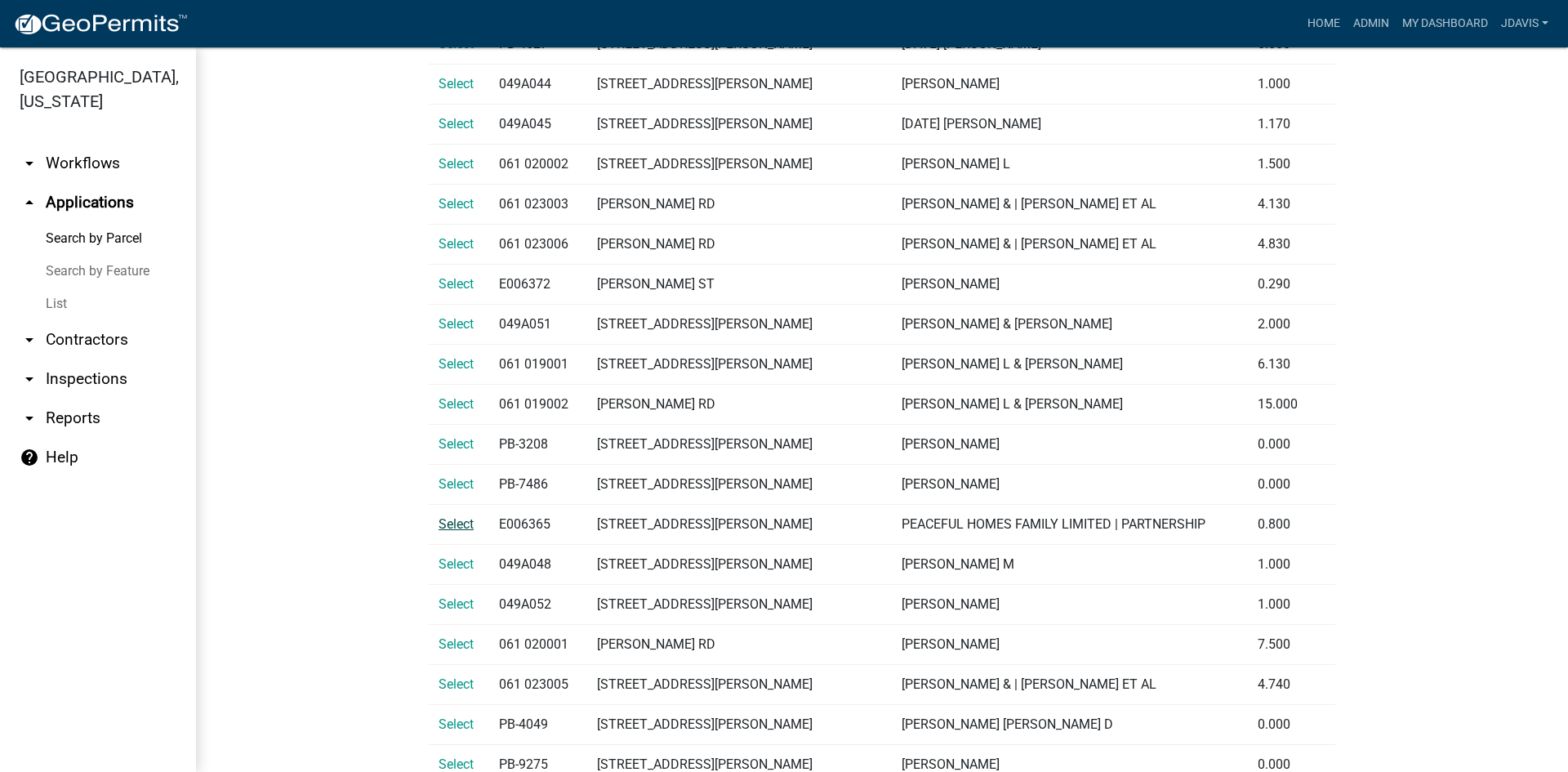
type input "[PERSON_NAME]"
click at [457, 522] on span "Select" at bounding box center [456, 524] width 35 height 16
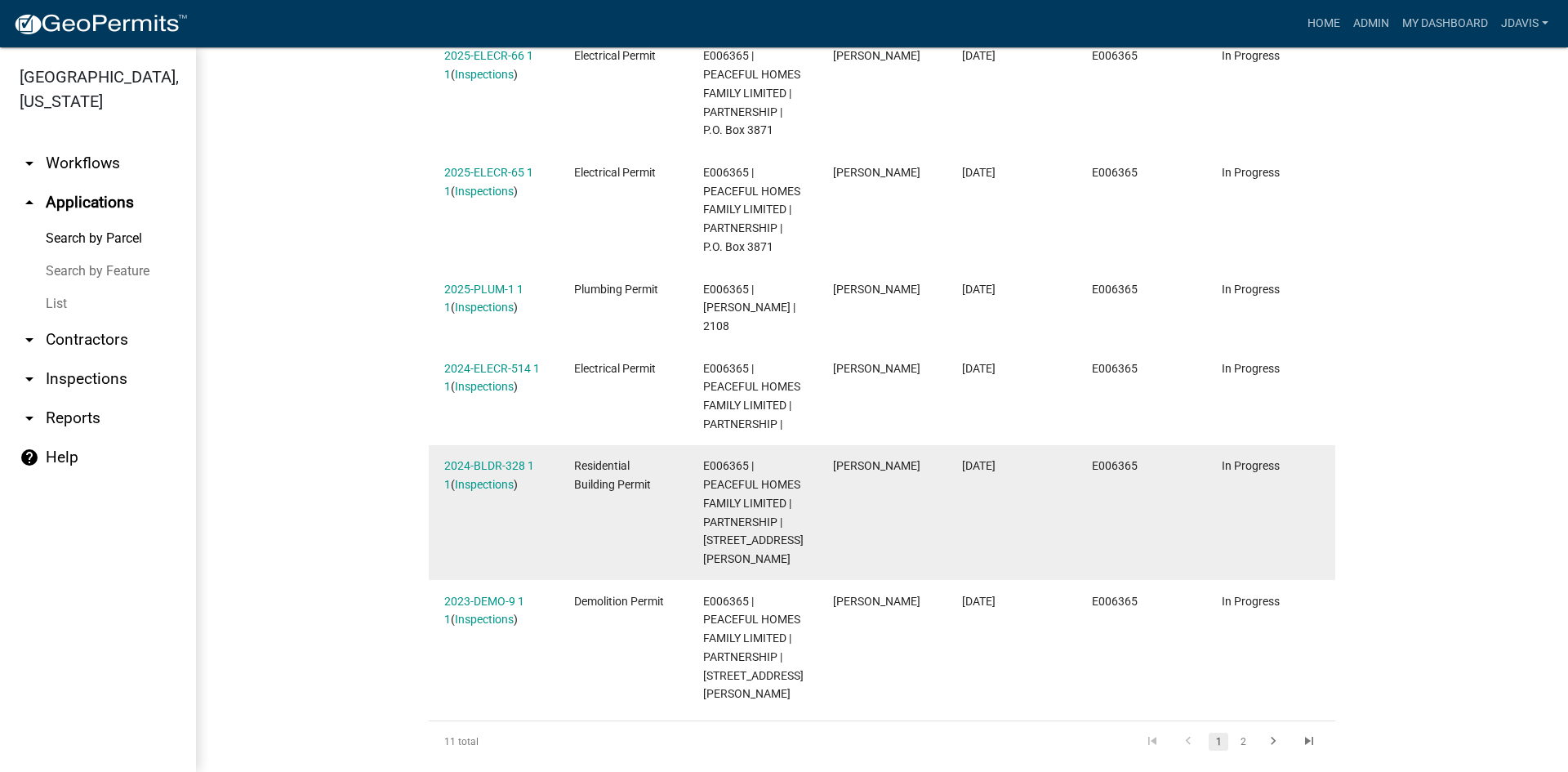
scroll to position [1099, 0]
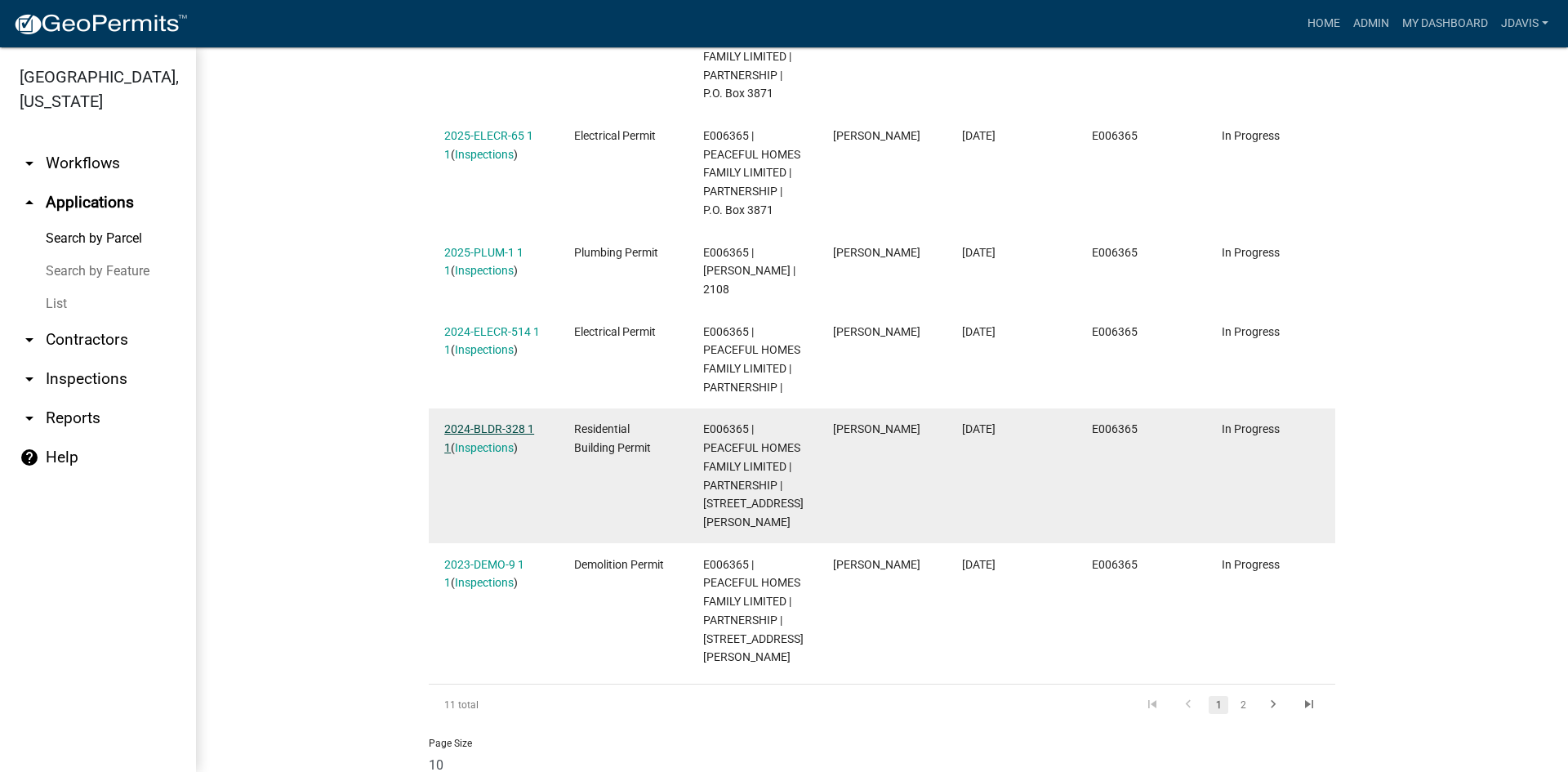
click at [481, 422] on link "2024-BLDR-328 1 1" at bounding box center [489, 438] width 90 height 32
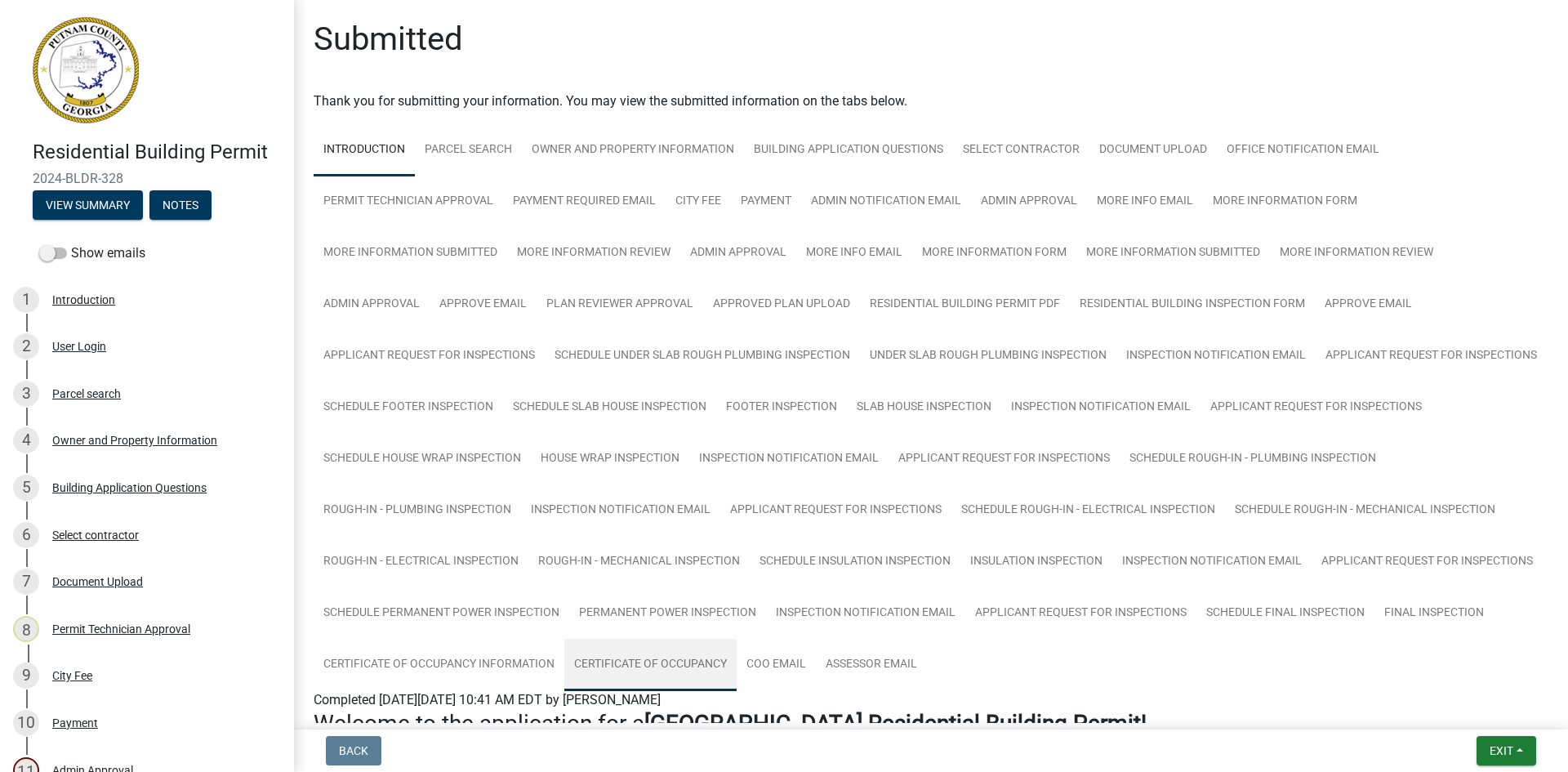
click at [737, 661] on link "Certificate of Occupancy" at bounding box center [650, 665] width 172 height 52
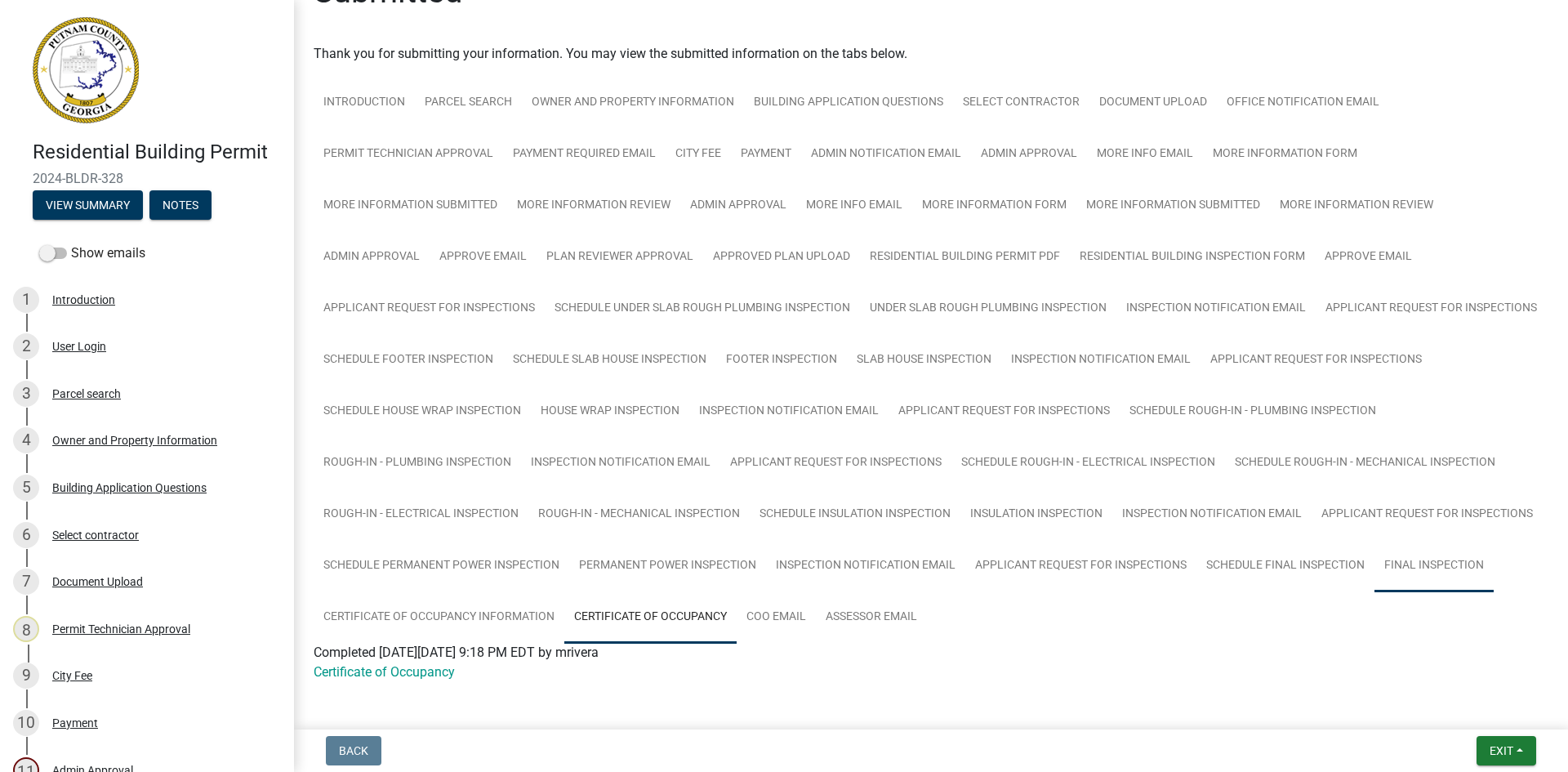
scroll to position [90, 0]
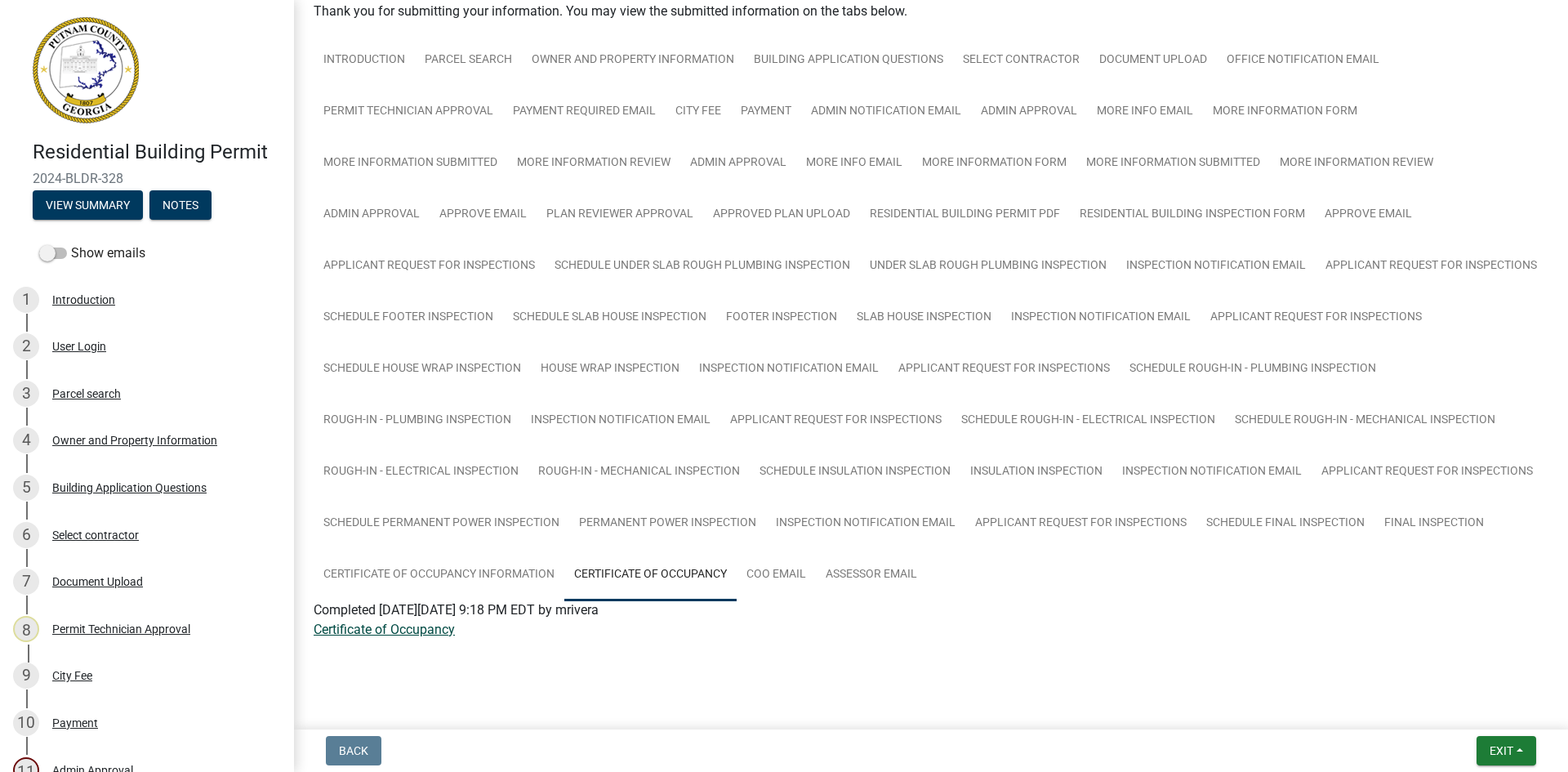
click at [428, 627] on link "Certificate of Occupancy" at bounding box center [384, 629] width 141 height 16
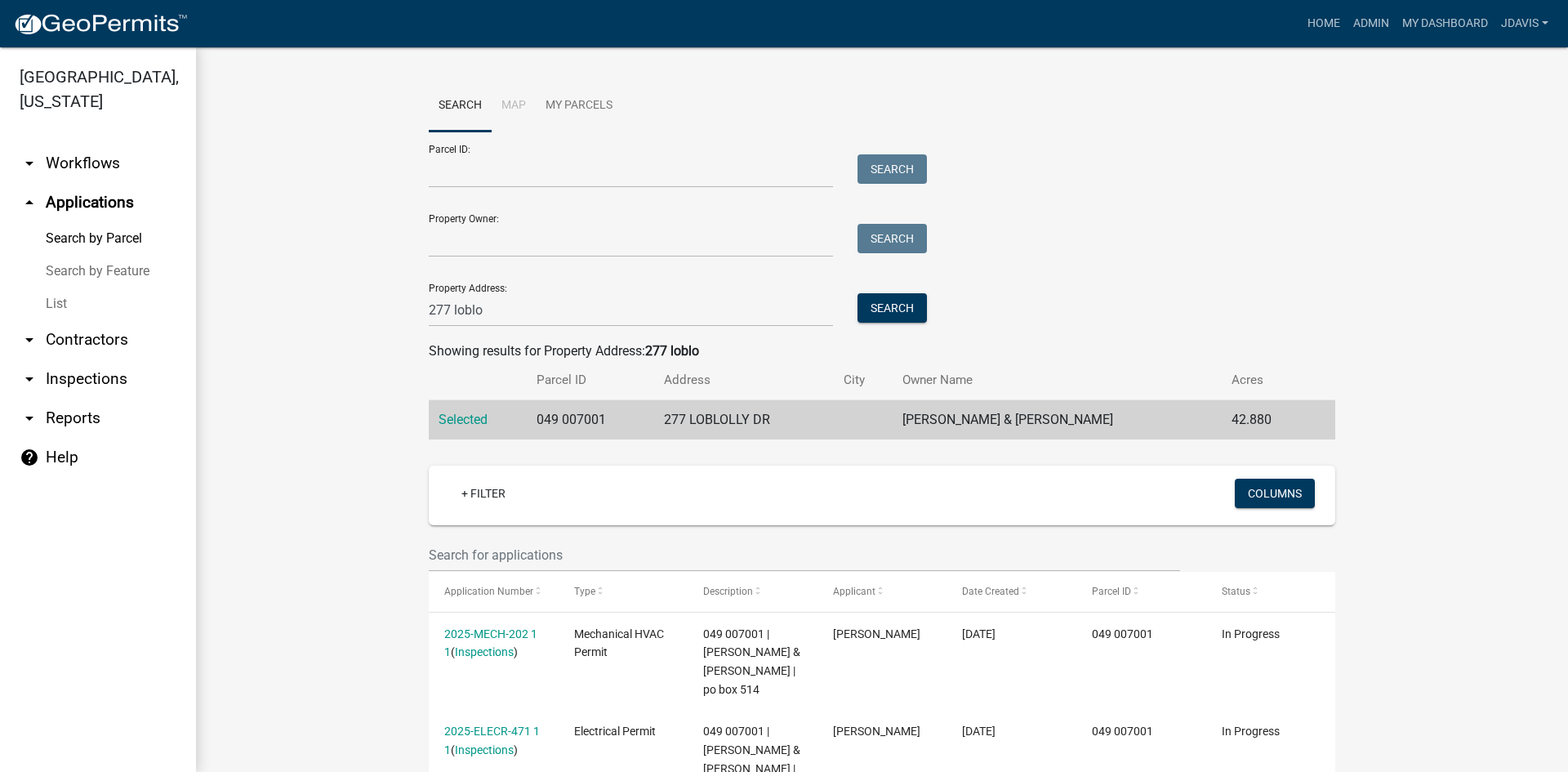
click at [99, 164] on link "arrow_drop_down Workflows" at bounding box center [98, 163] width 196 height 39
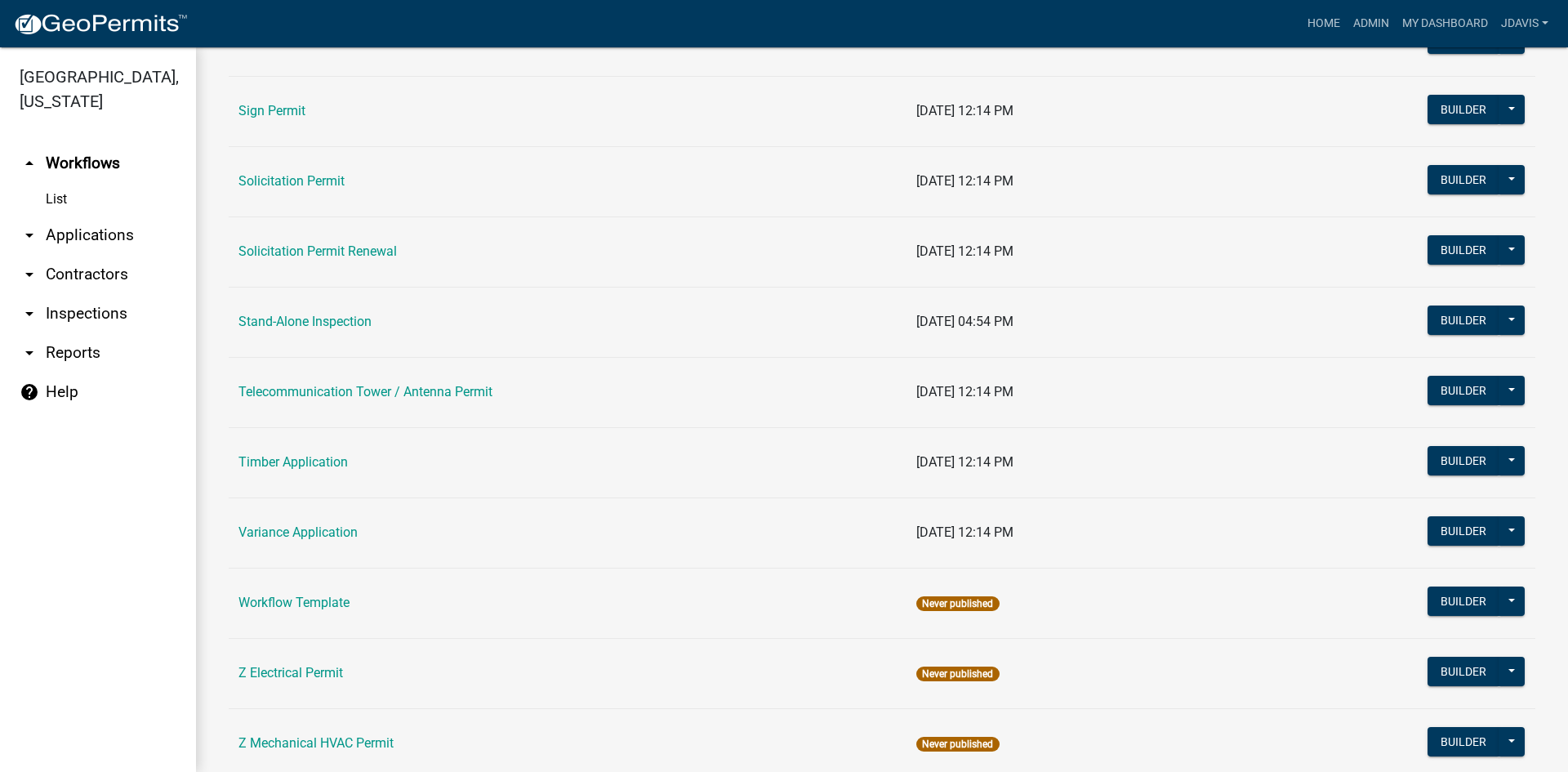
scroll to position [2288, 0]
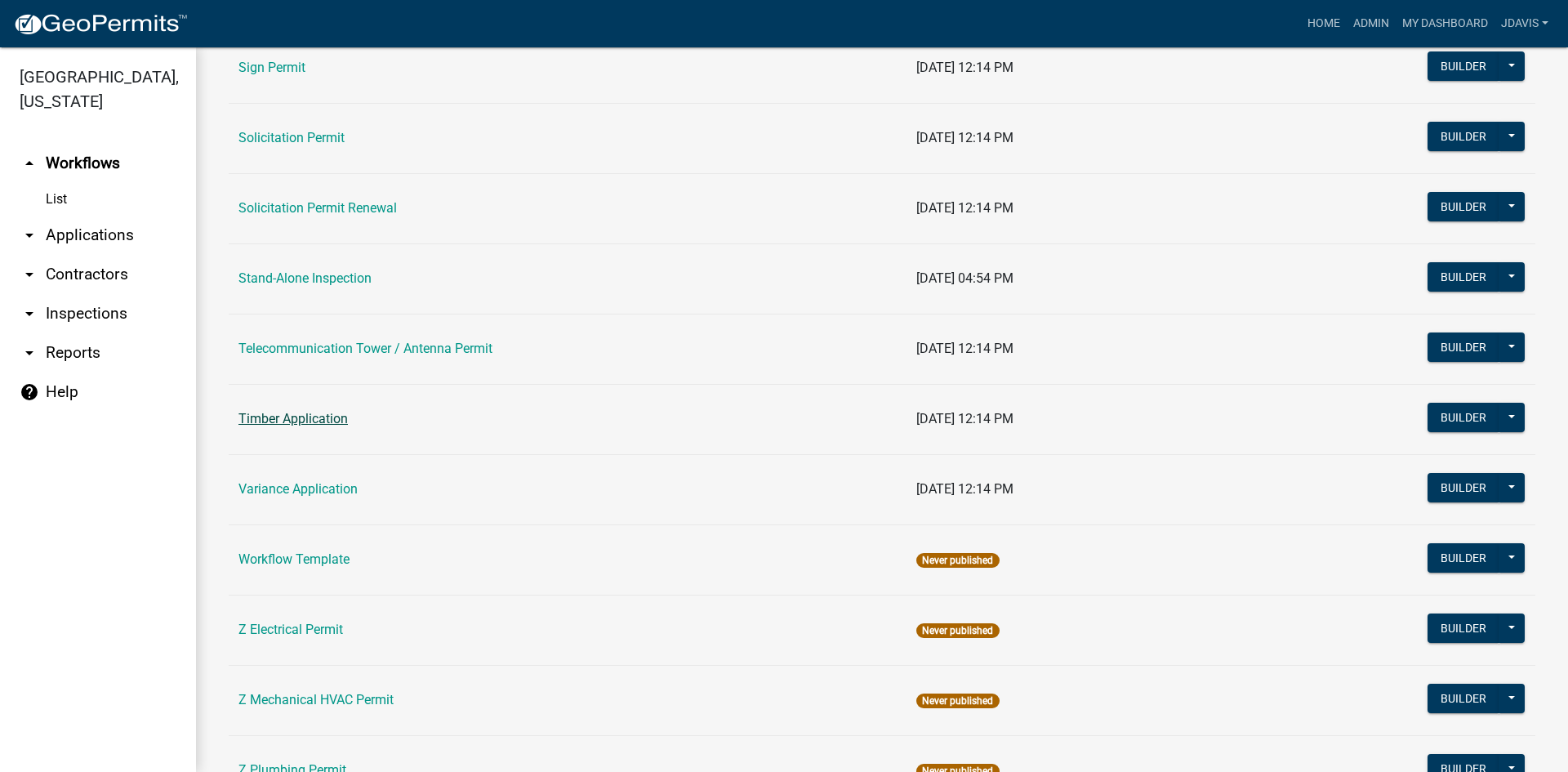
click at [308, 422] on link "Timber Application" at bounding box center [293, 419] width 110 height 16
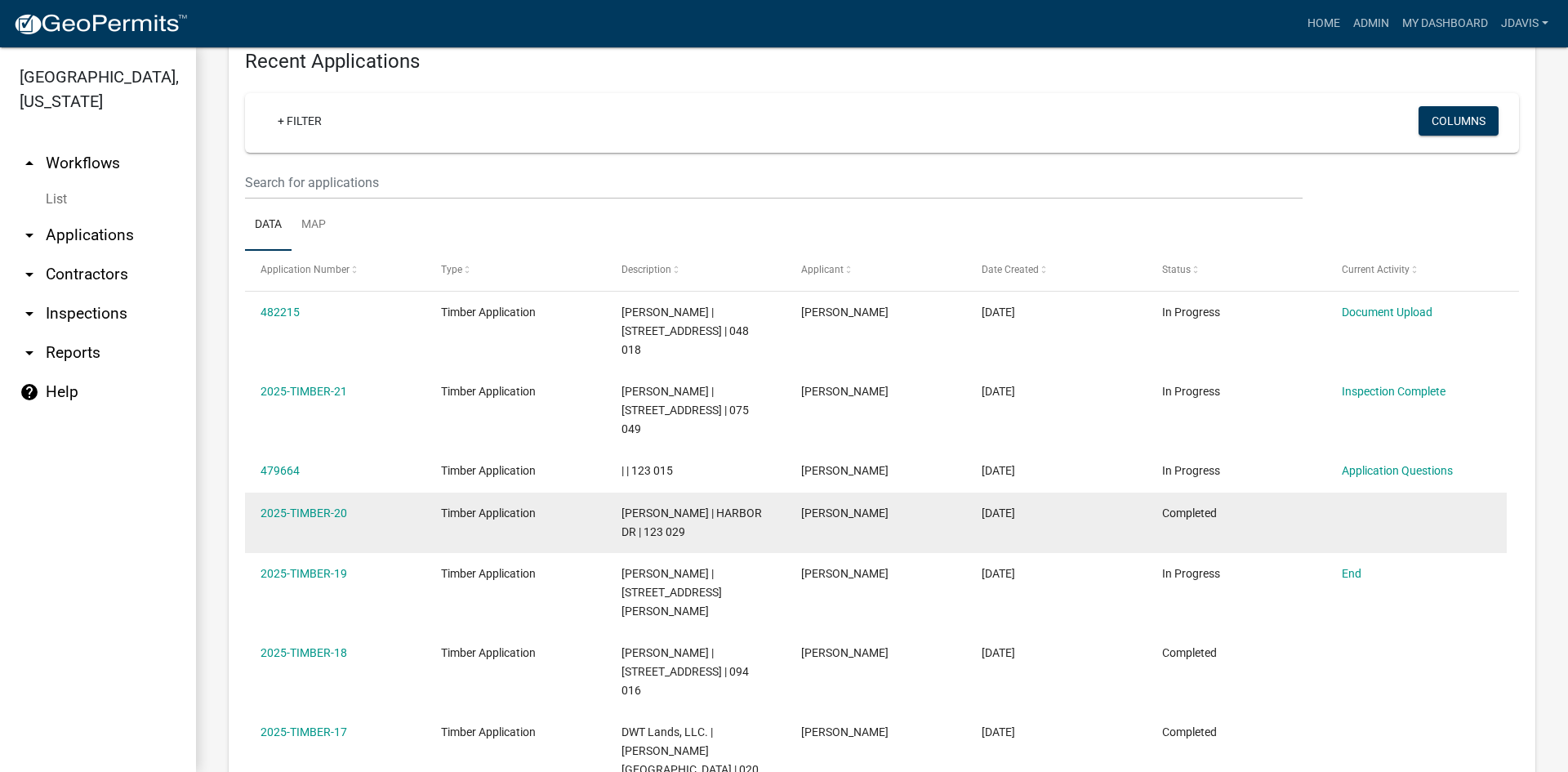
scroll to position [653, 0]
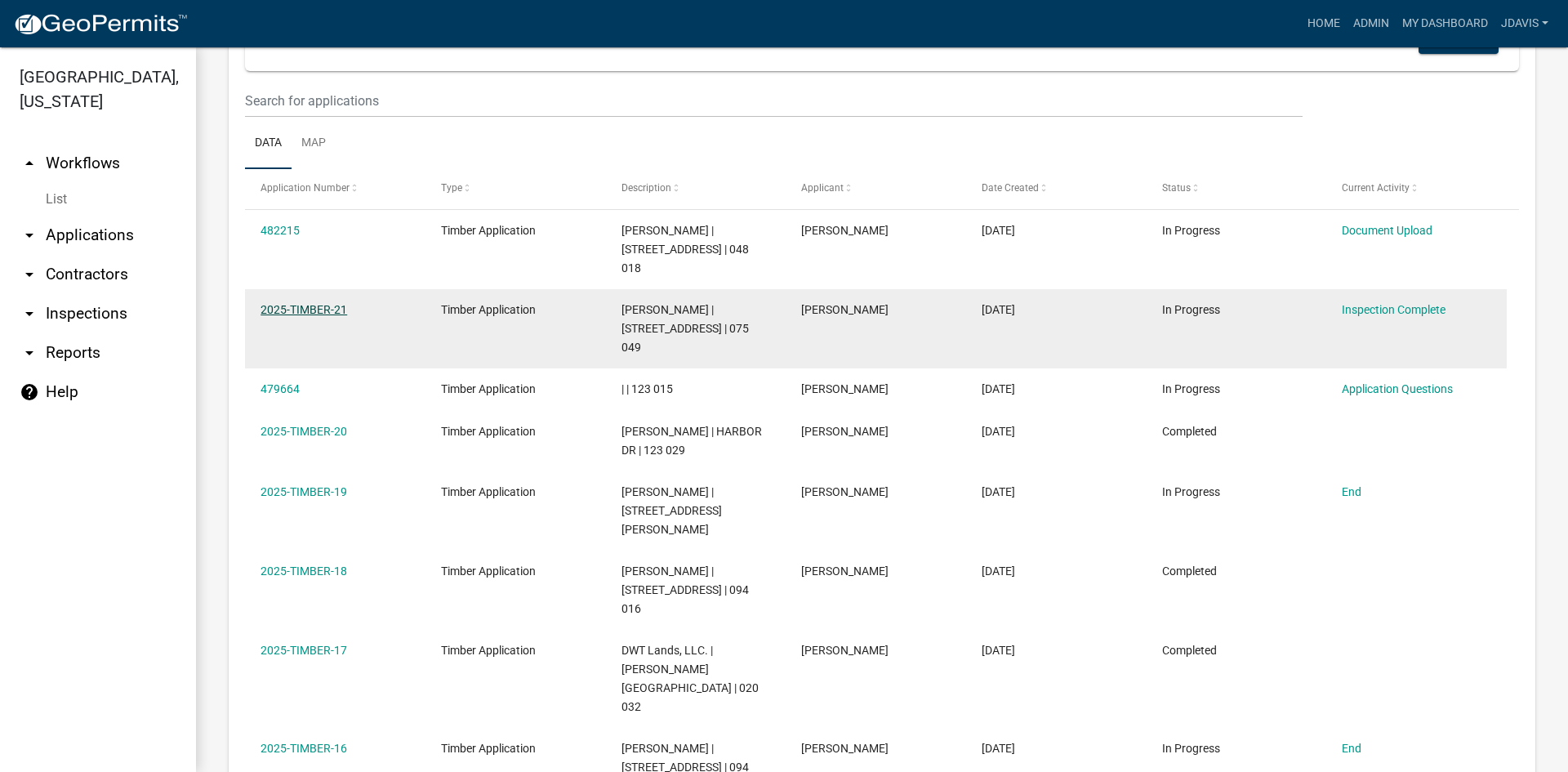
click at [320, 303] on link "2025-TIMBER-21" at bounding box center [303, 310] width 86 height 13
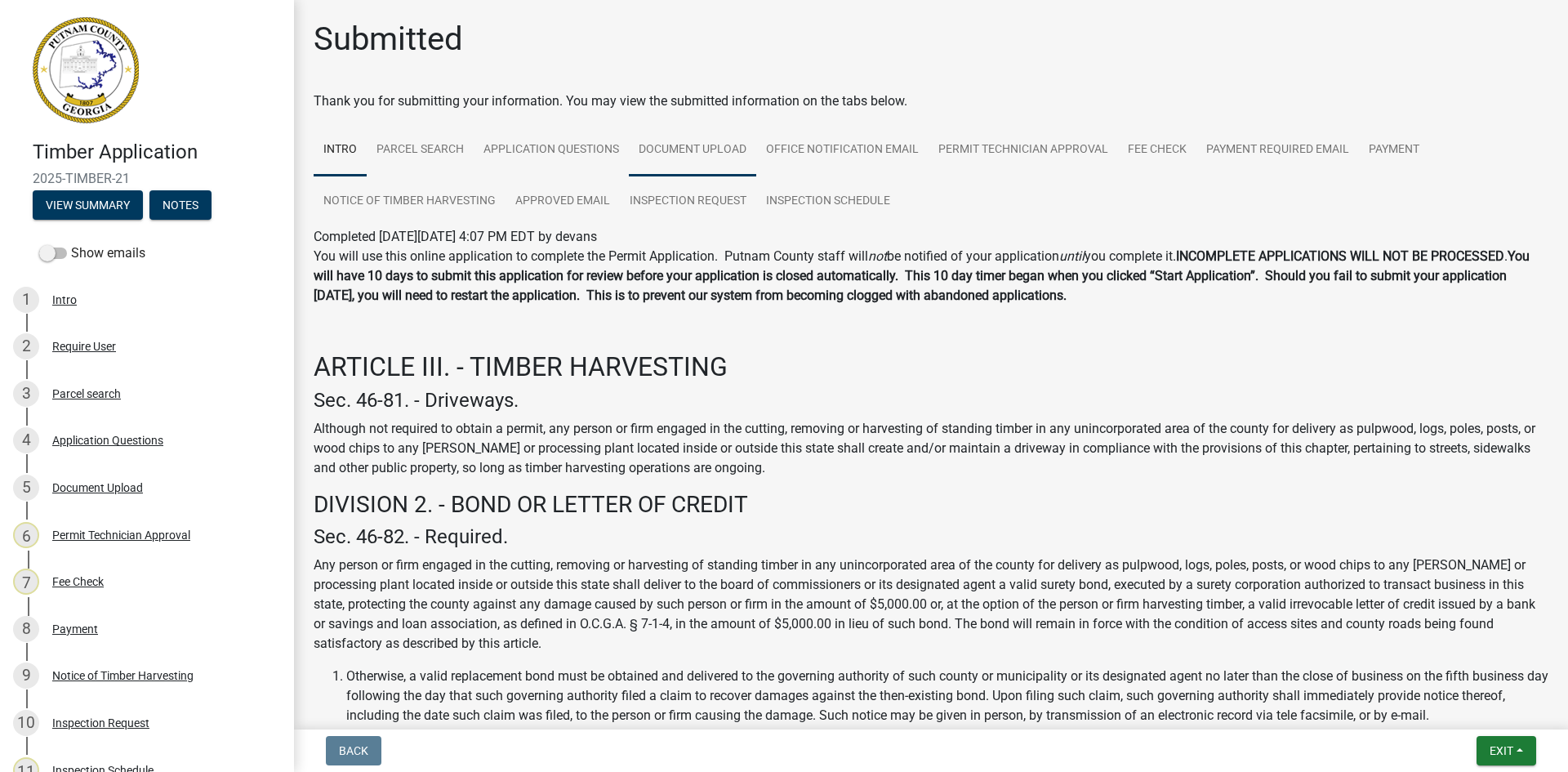
click at [709, 156] on link "Document Upload" at bounding box center [692, 150] width 127 height 52
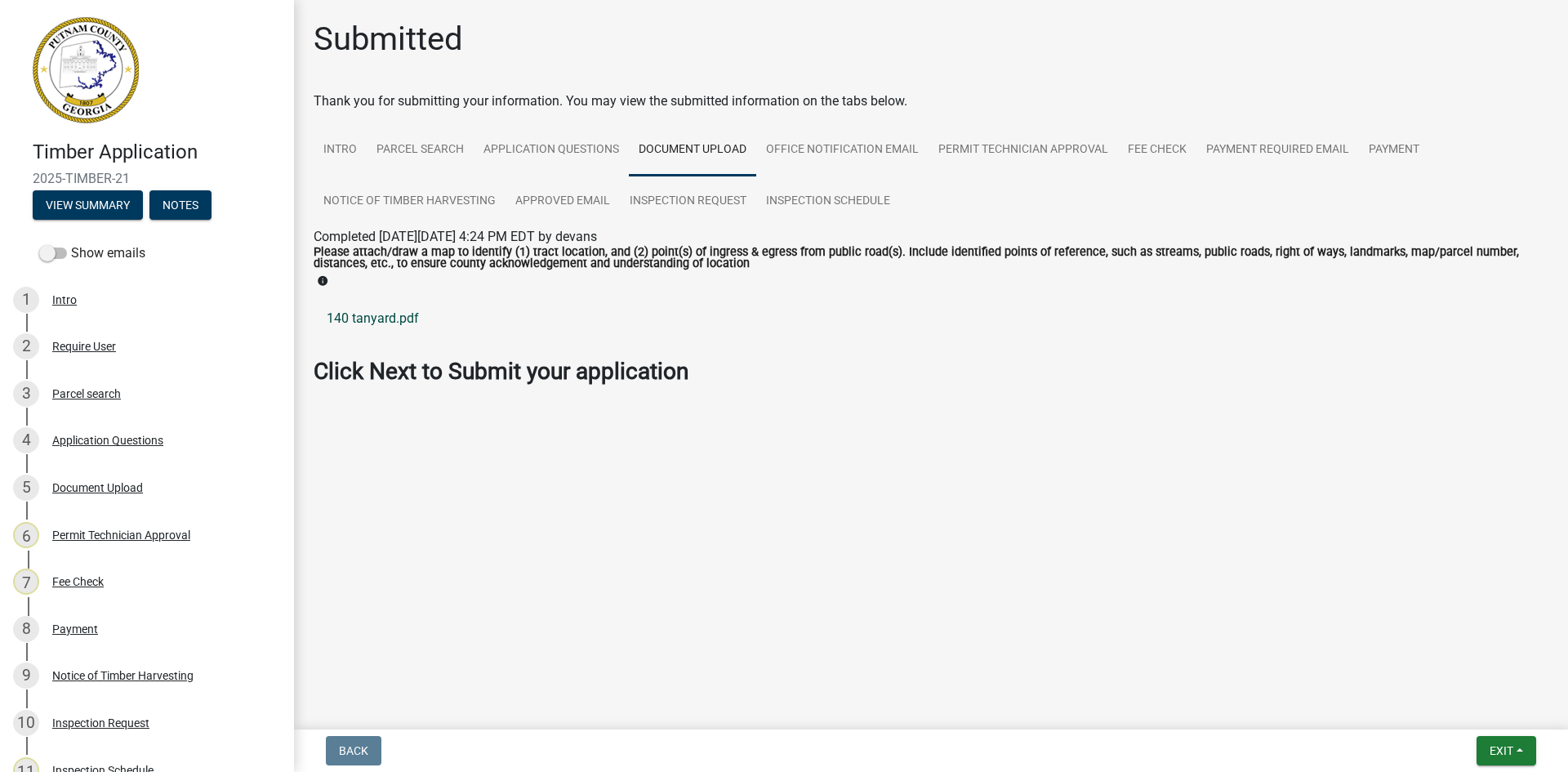
click at [370, 322] on link "140 tanyard.pdf" at bounding box center [931, 318] width 1235 height 39
